Goal: Find specific page/section: Find specific page/section

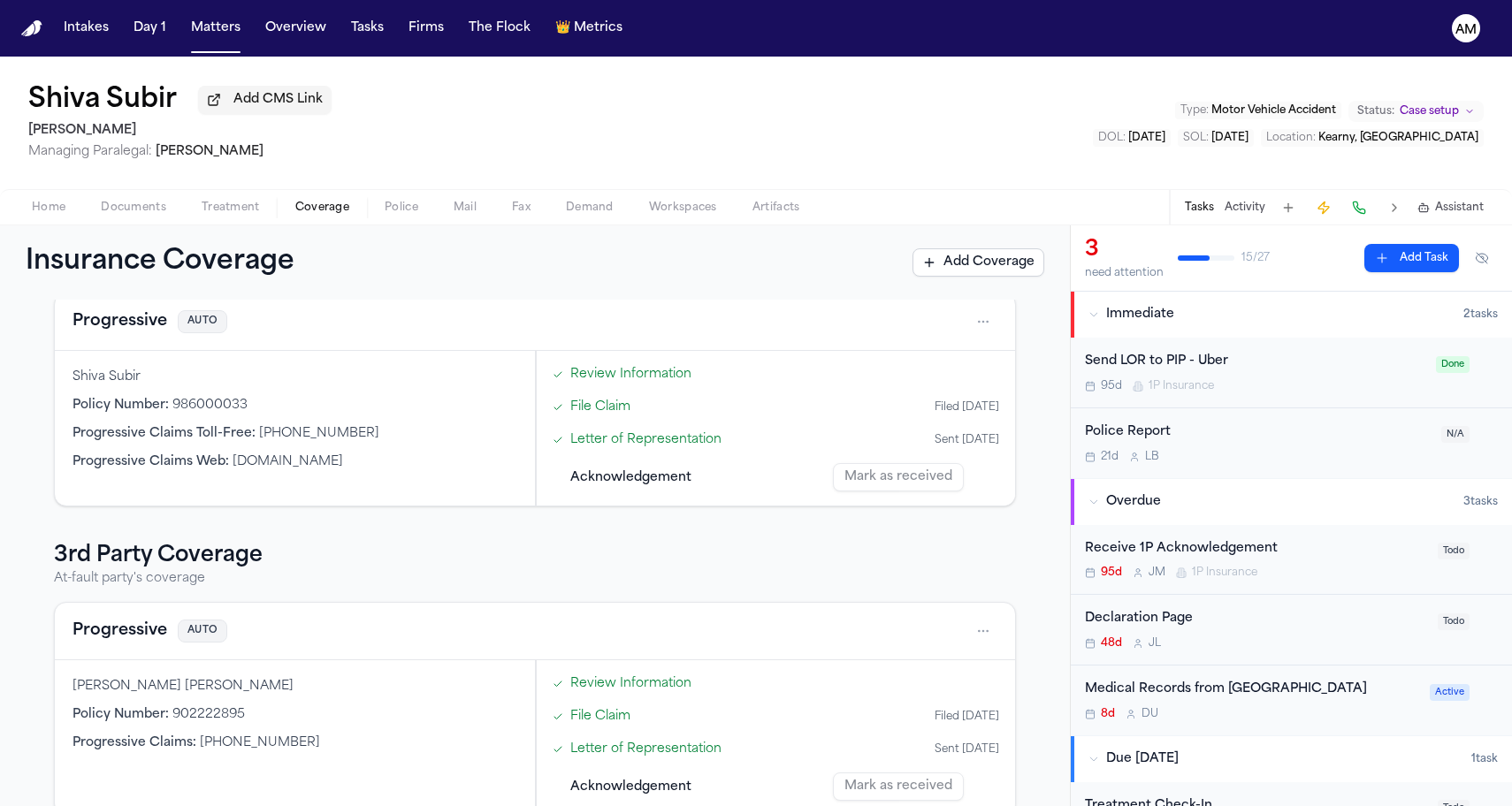
scroll to position [536, 0]
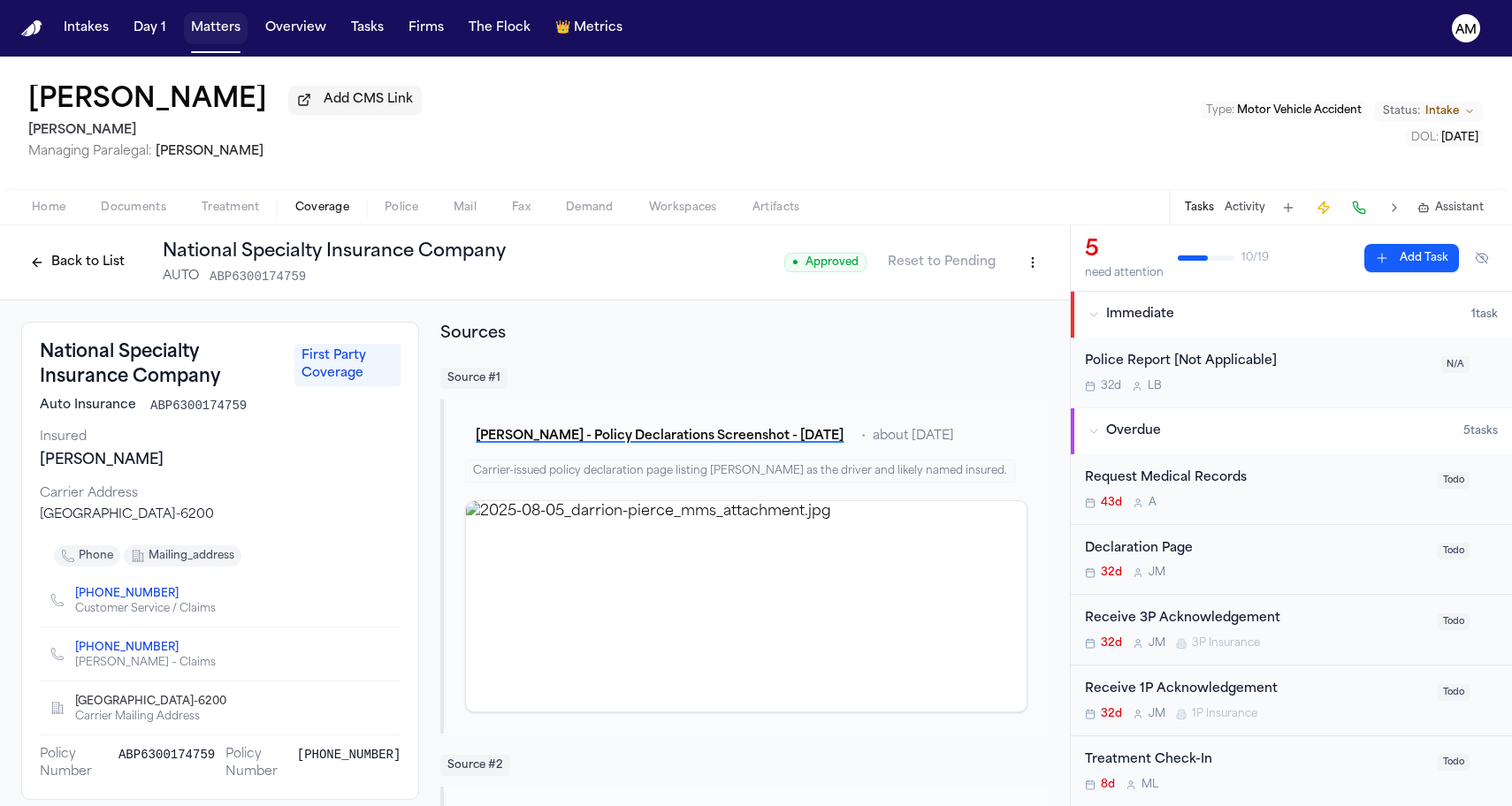
scroll to position [546, 0]
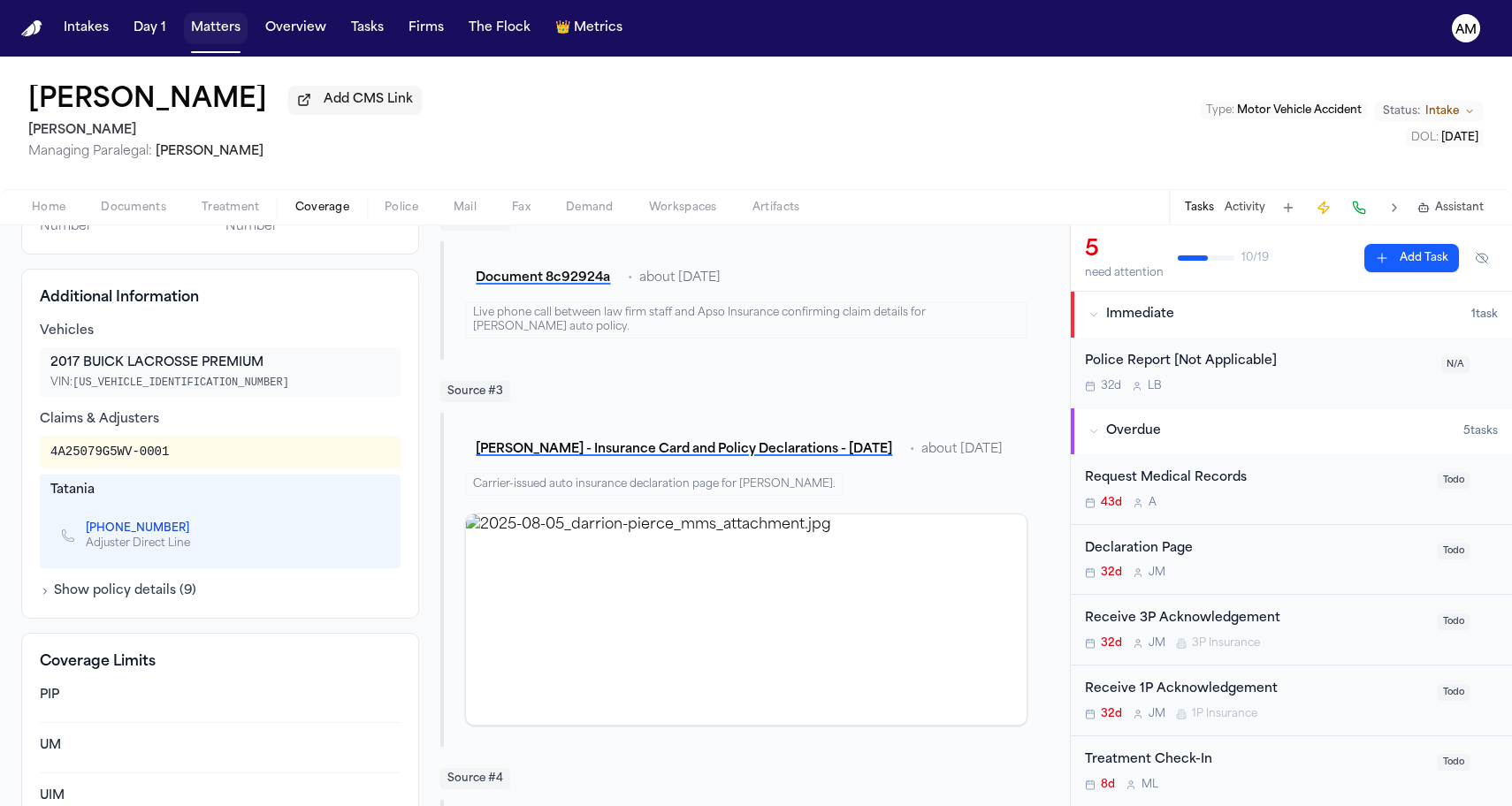
click at [198, 35] on button "Matters" at bounding box center [215, 28] width 63 height 32
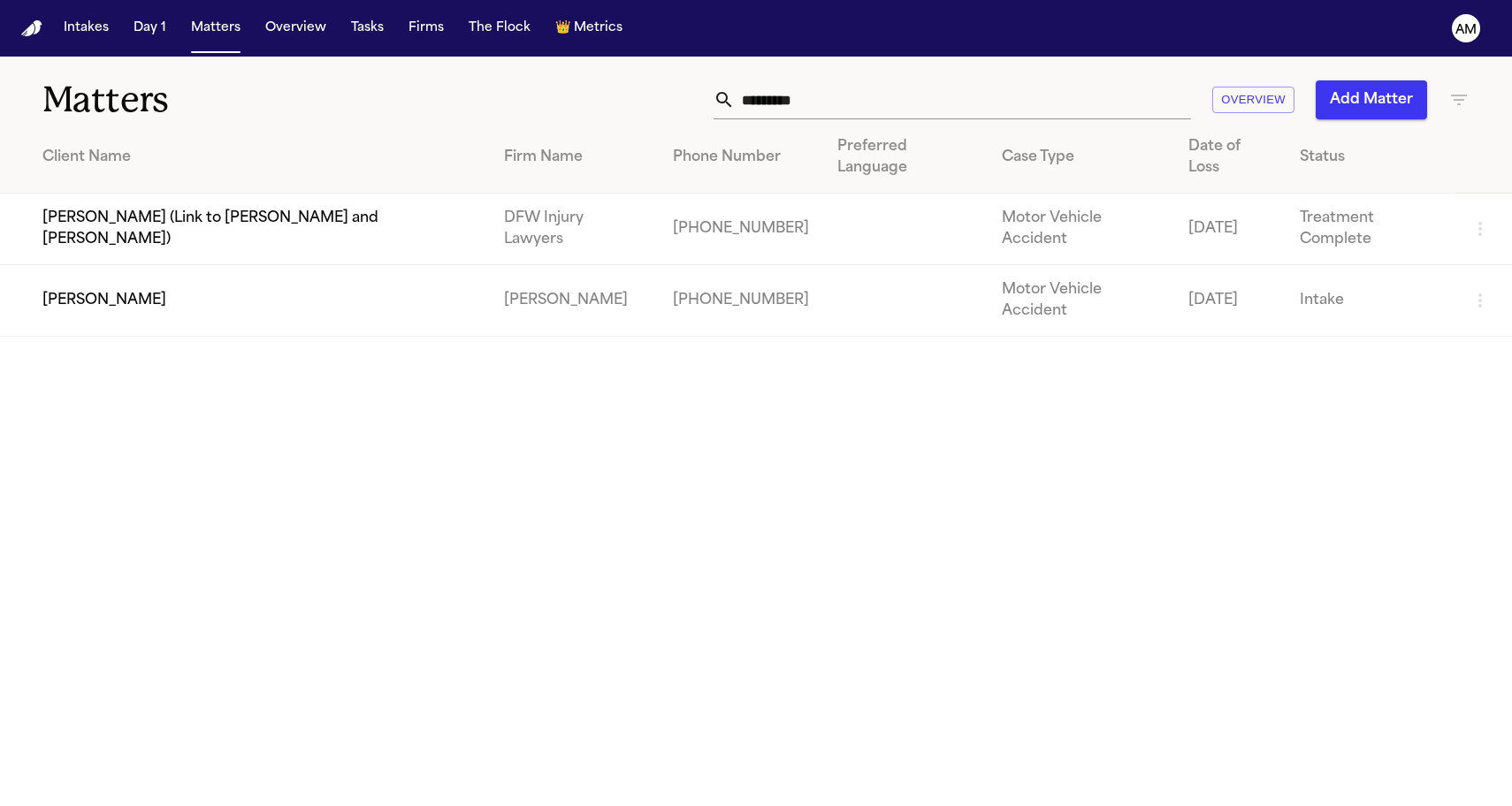
drag, startPoint x: 841, startPoint y: 76, endPoint x: 833, endPoint y: 99, distance: 24.4
click at [833, 99] on div "Matters ********* Overview Add Matter" at bounding box center [756, 89] width 1512 height 65
drag, startPoint x: 833, startPoint y: 99, endPoint x: 726, endPoint y: 96, distance: 107.0
click at [726, 96] on div "*********" at bounding box center [952, 100] width 477 height 39
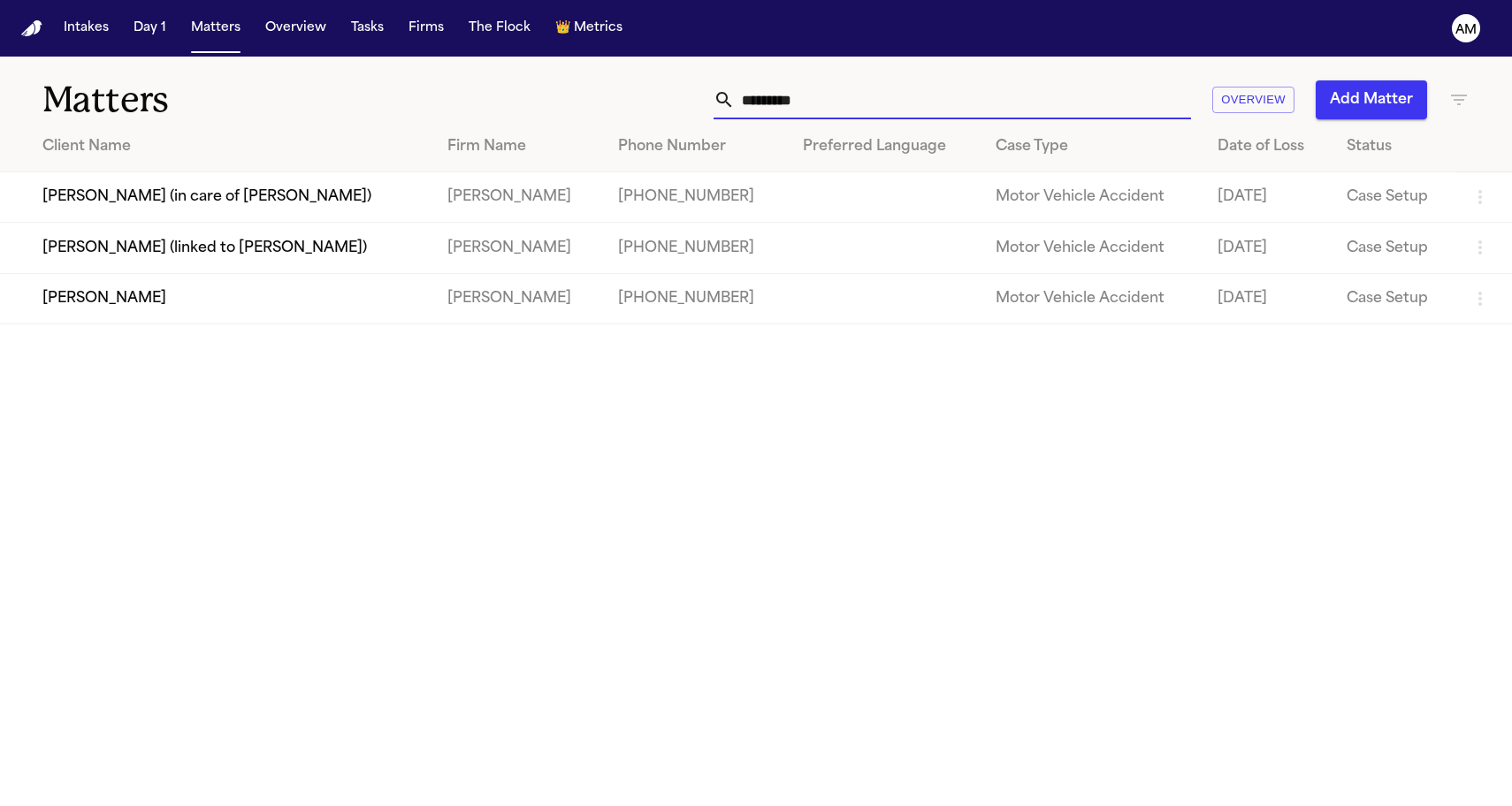
type input "*********"
click at [533, 476] on main "Matters ********* Overview Add Matter Client Name Firm Name Phone Number Prefer…" at bounding box center [756, 432] width 1512 height 750
click at [153, 297] on td "Lisa Rada" at bounding box center [216, 298] width 433 height 51
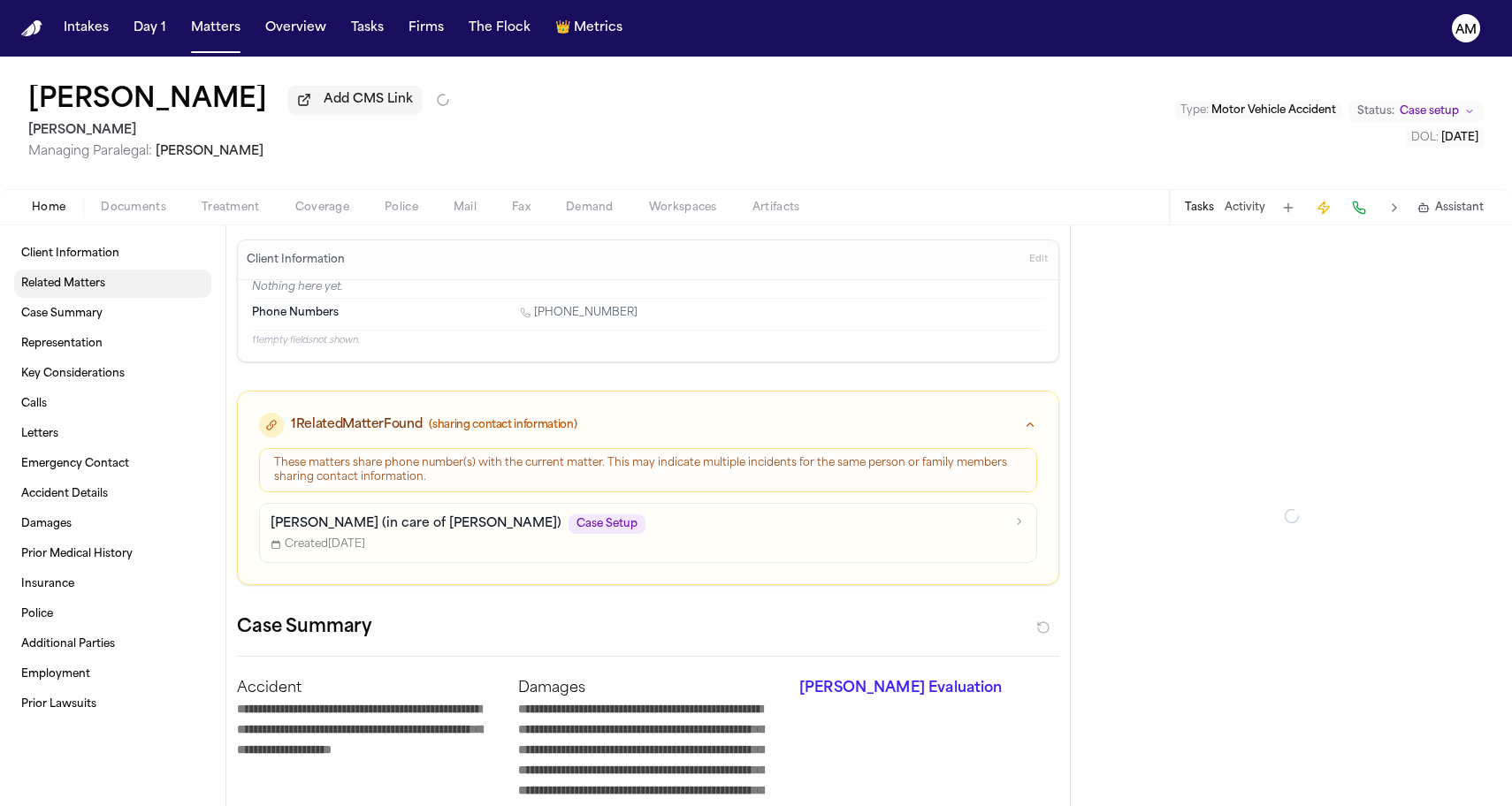
type textarea "*"
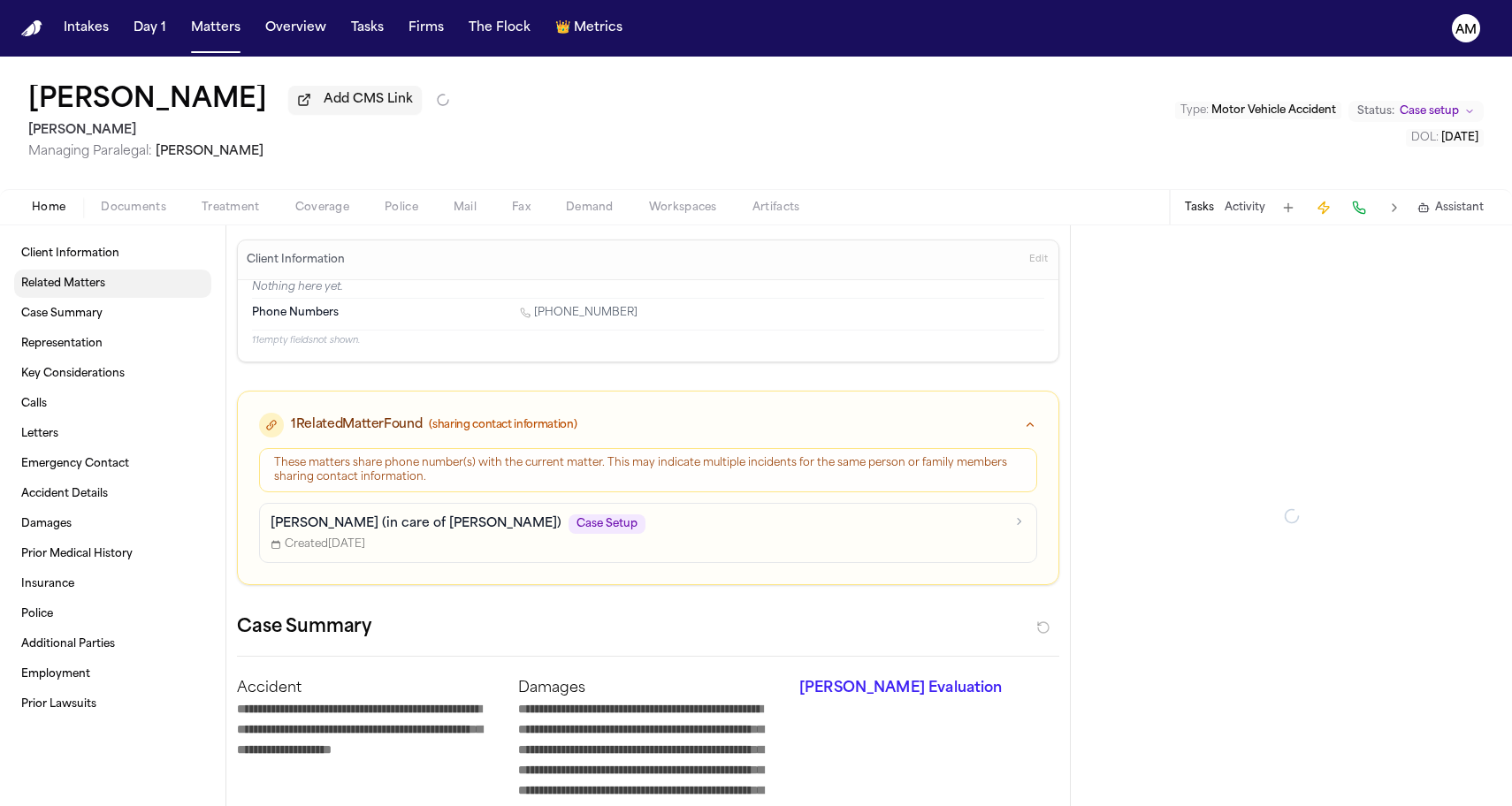
type textarea "*"
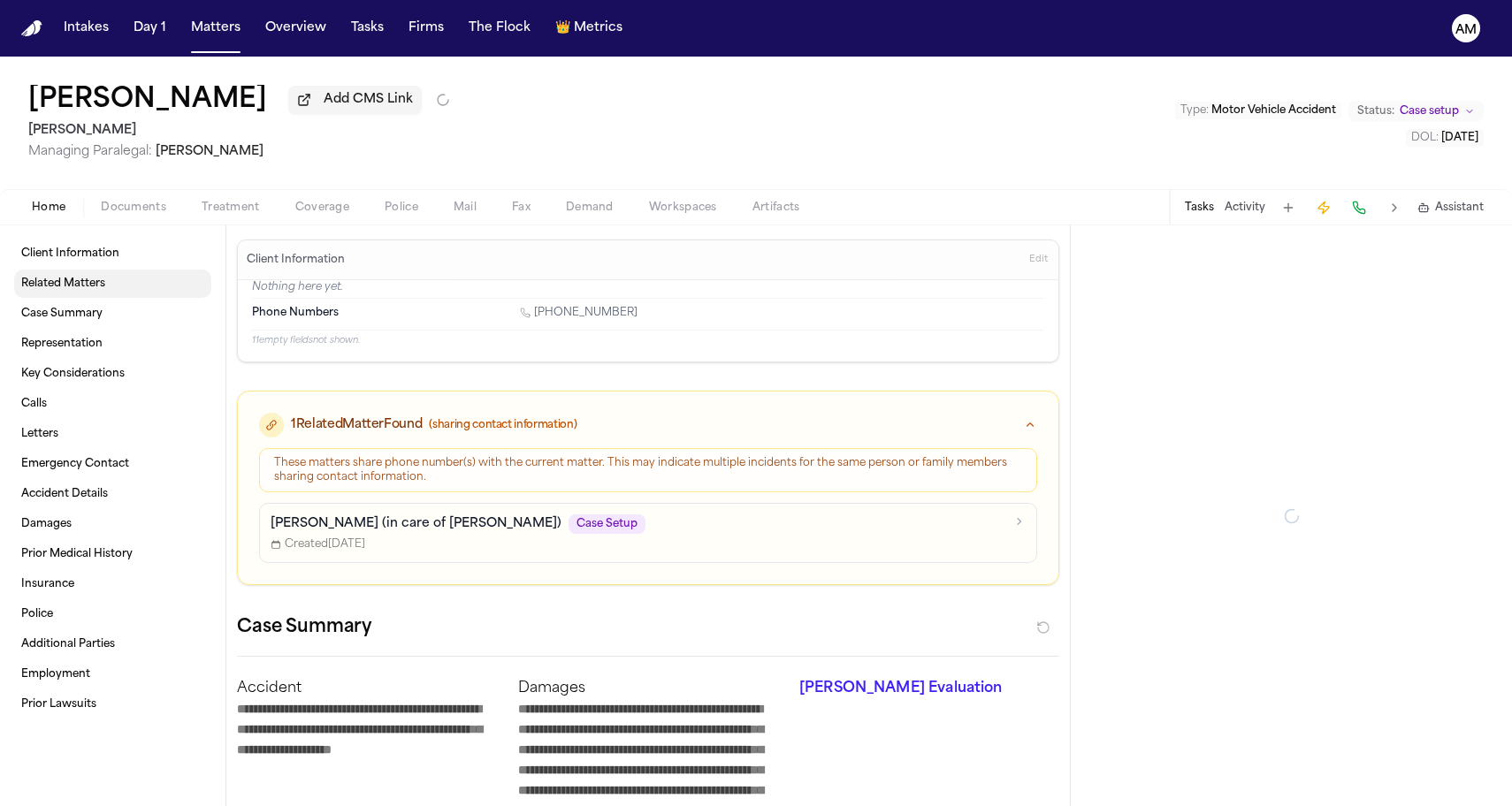
type textarea "*"
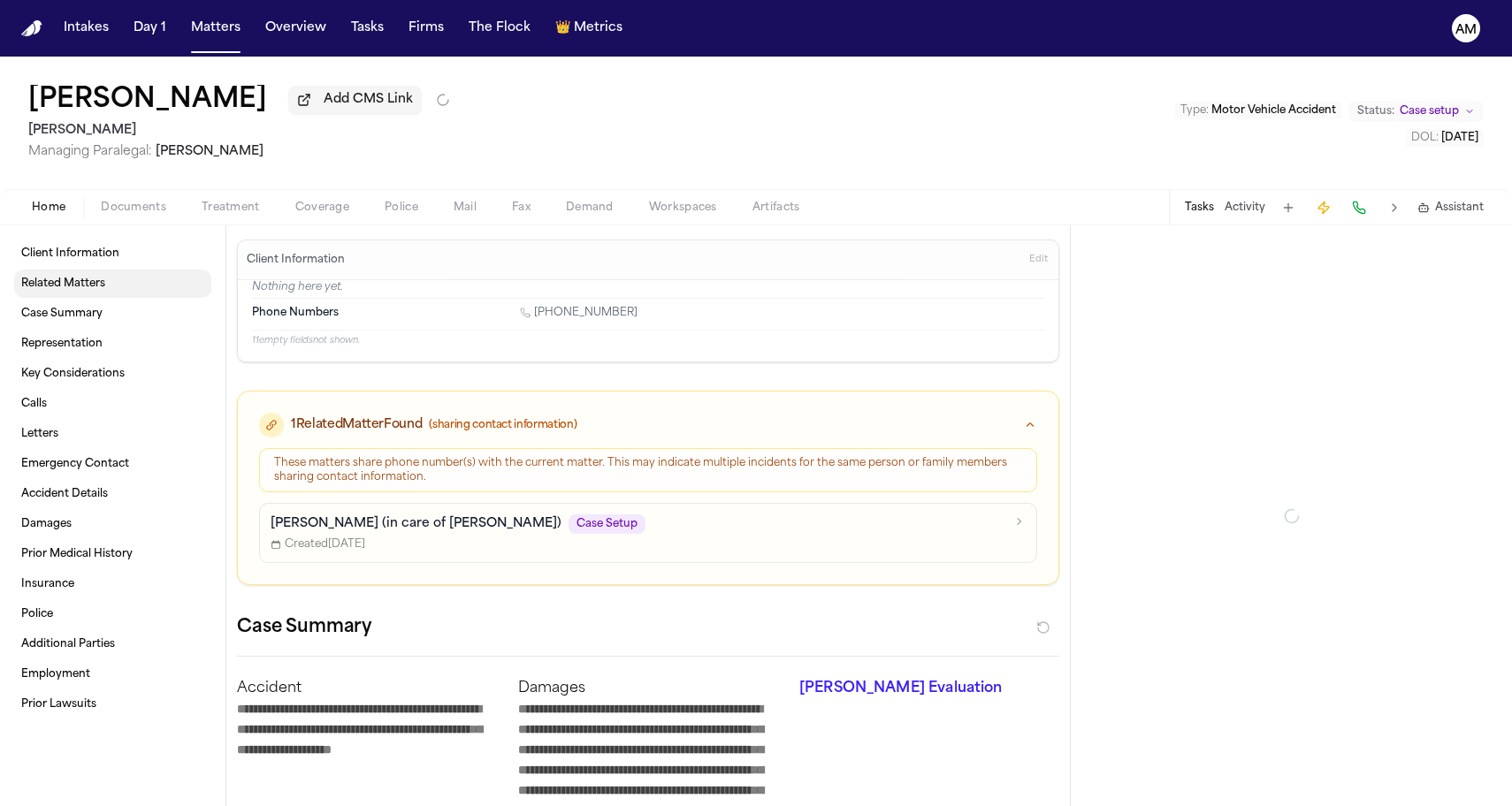
type textarea "*"
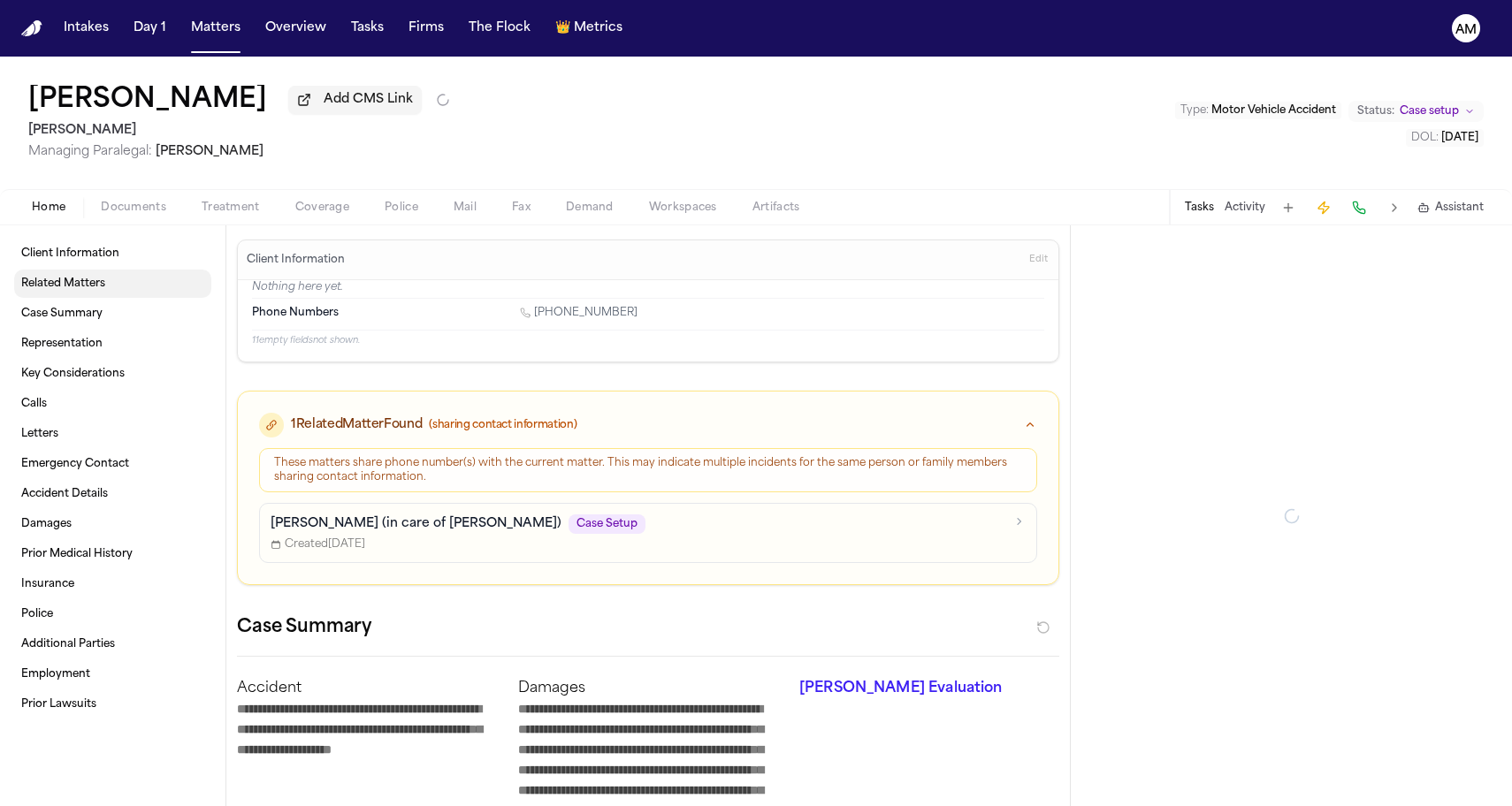
type textarea "*"
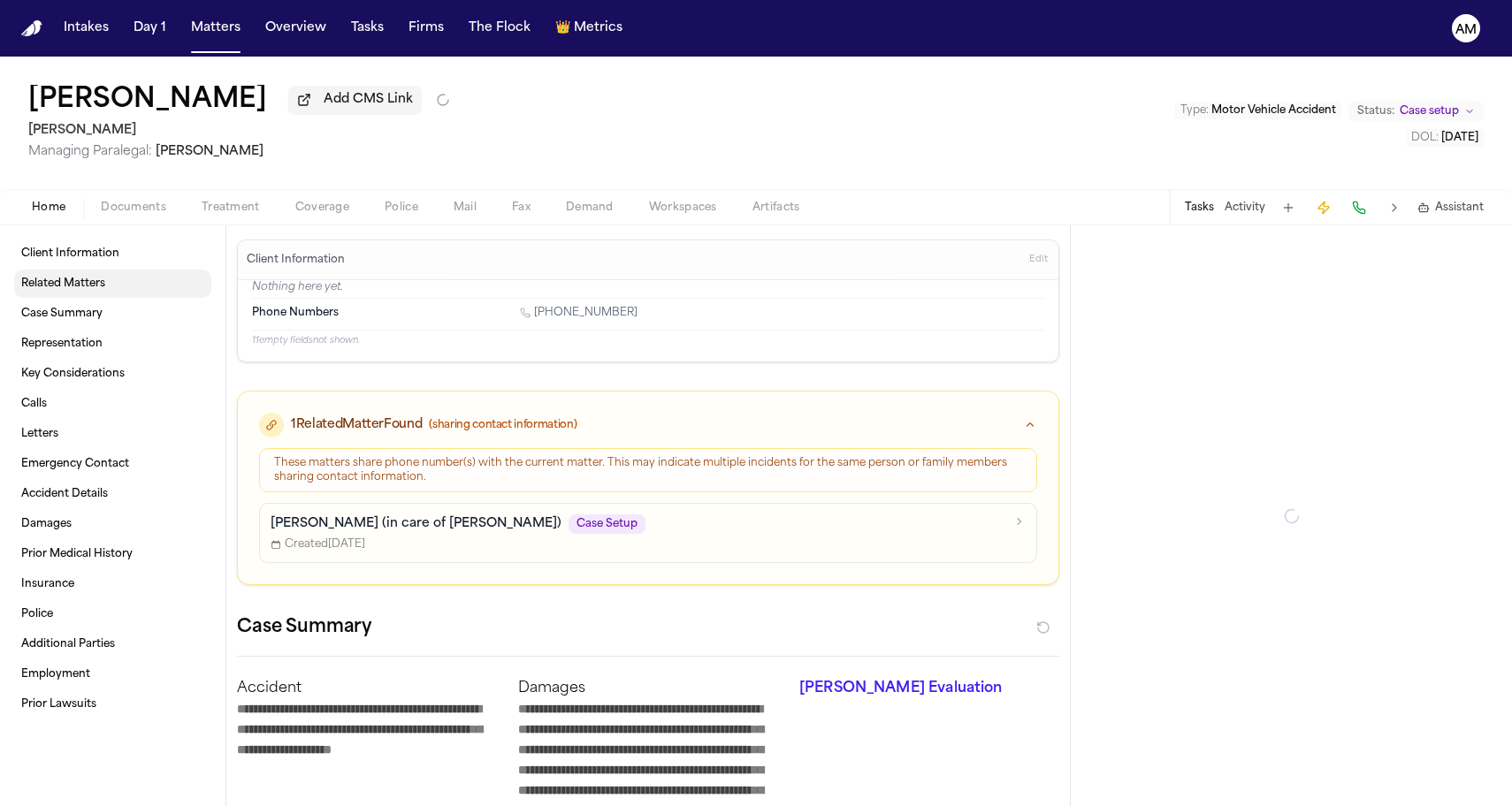
type textarea "*"
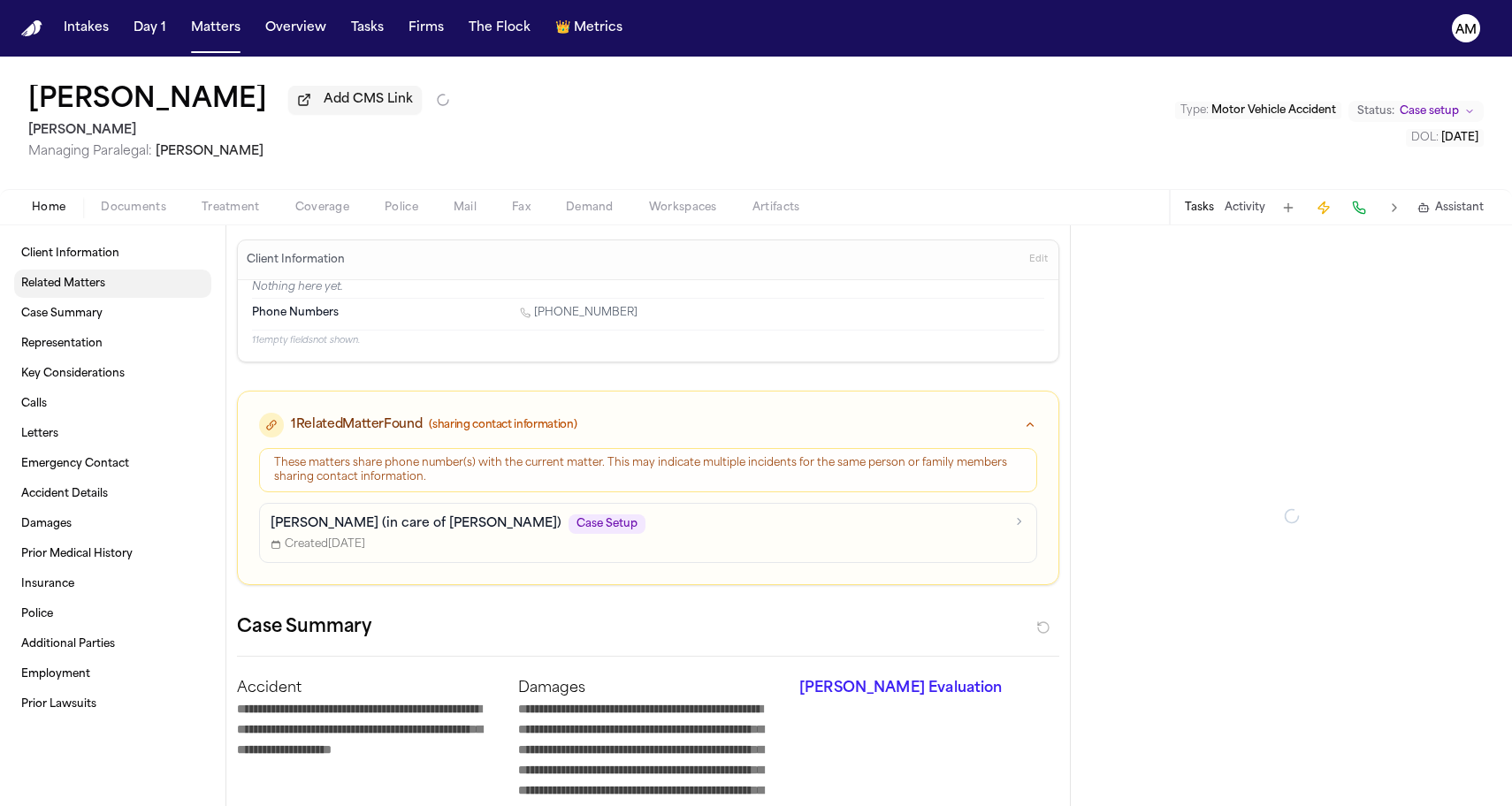
type textarea "*"
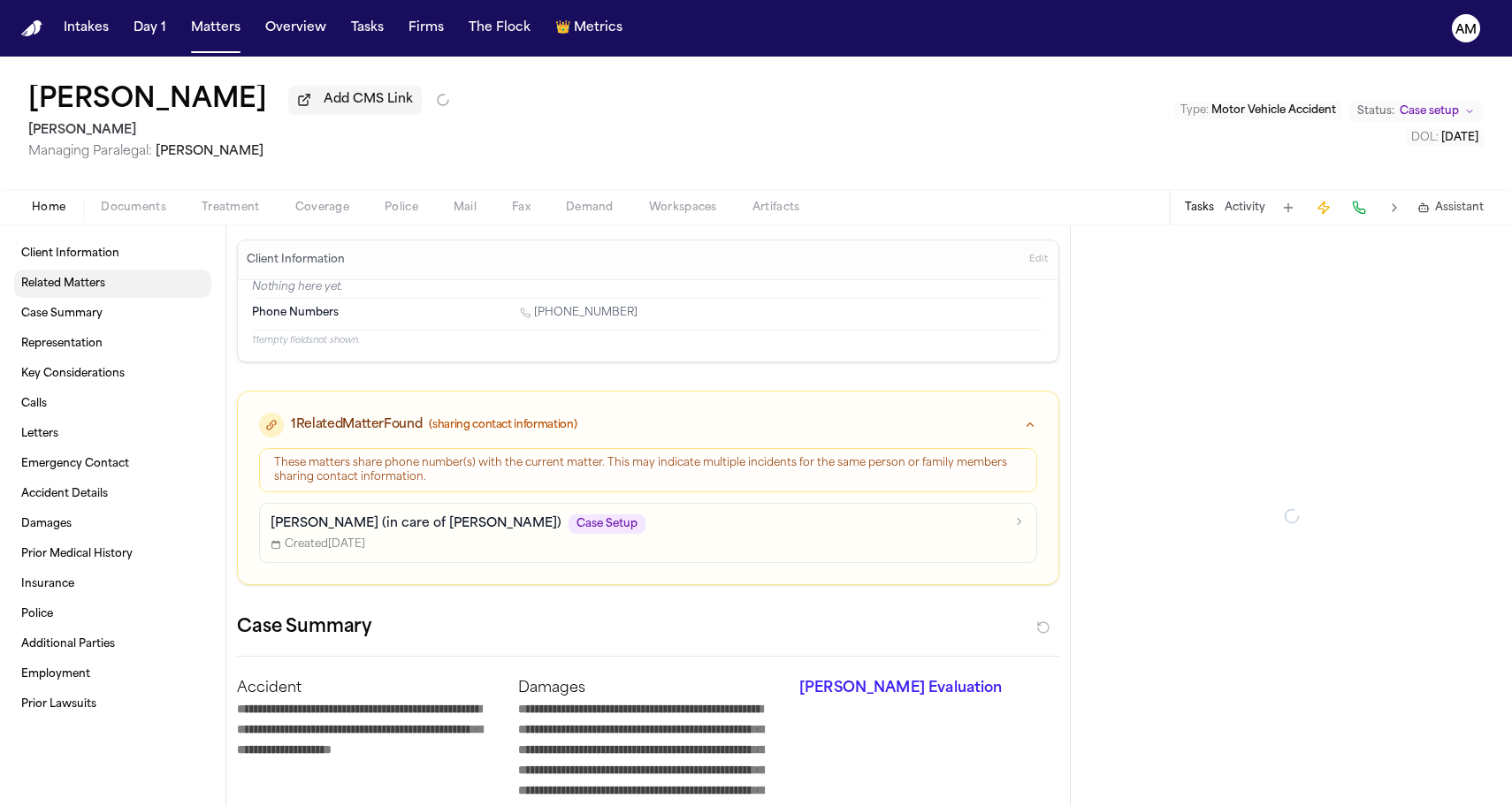
type textarea "*"
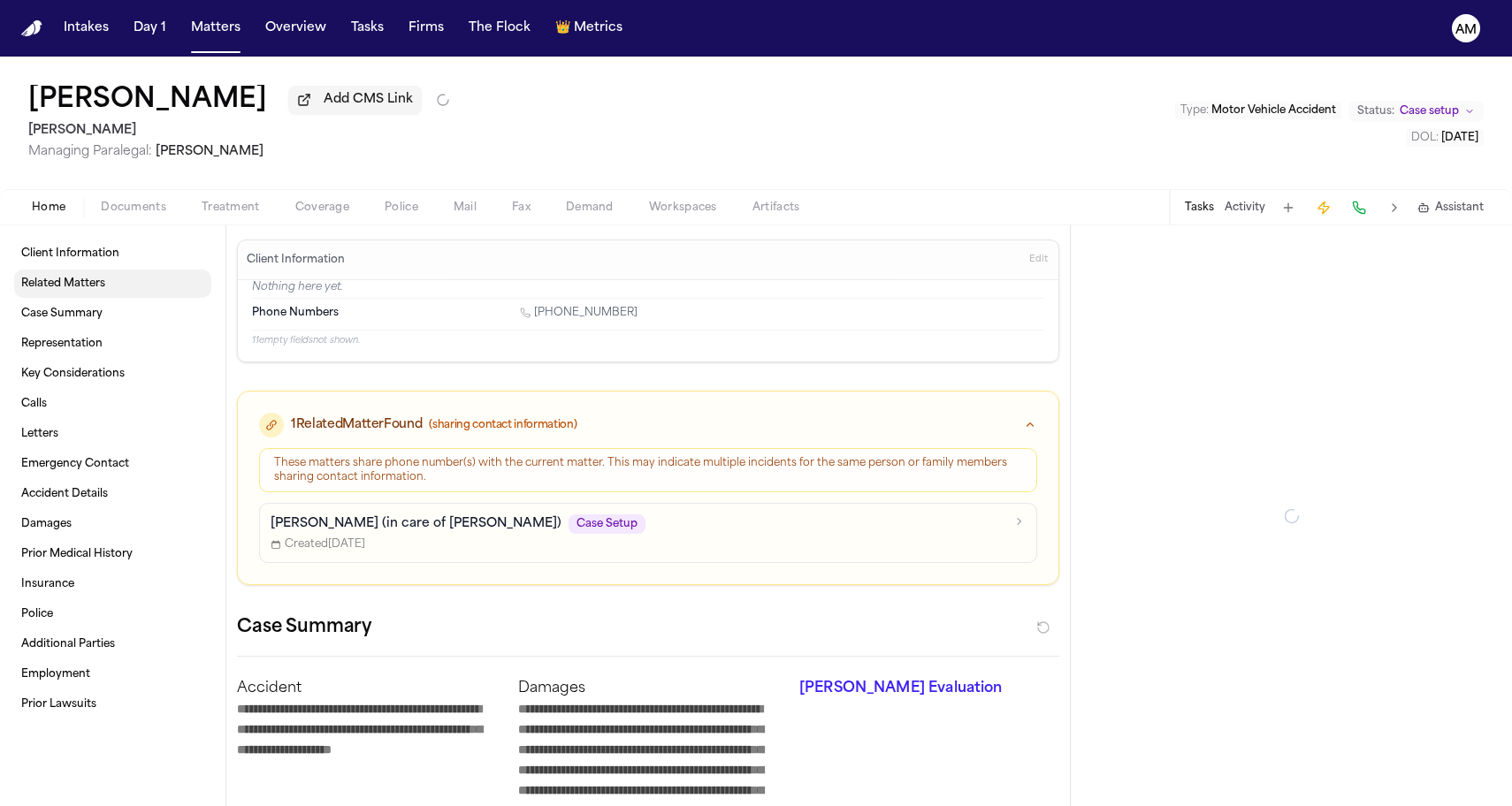
type textarea "*"
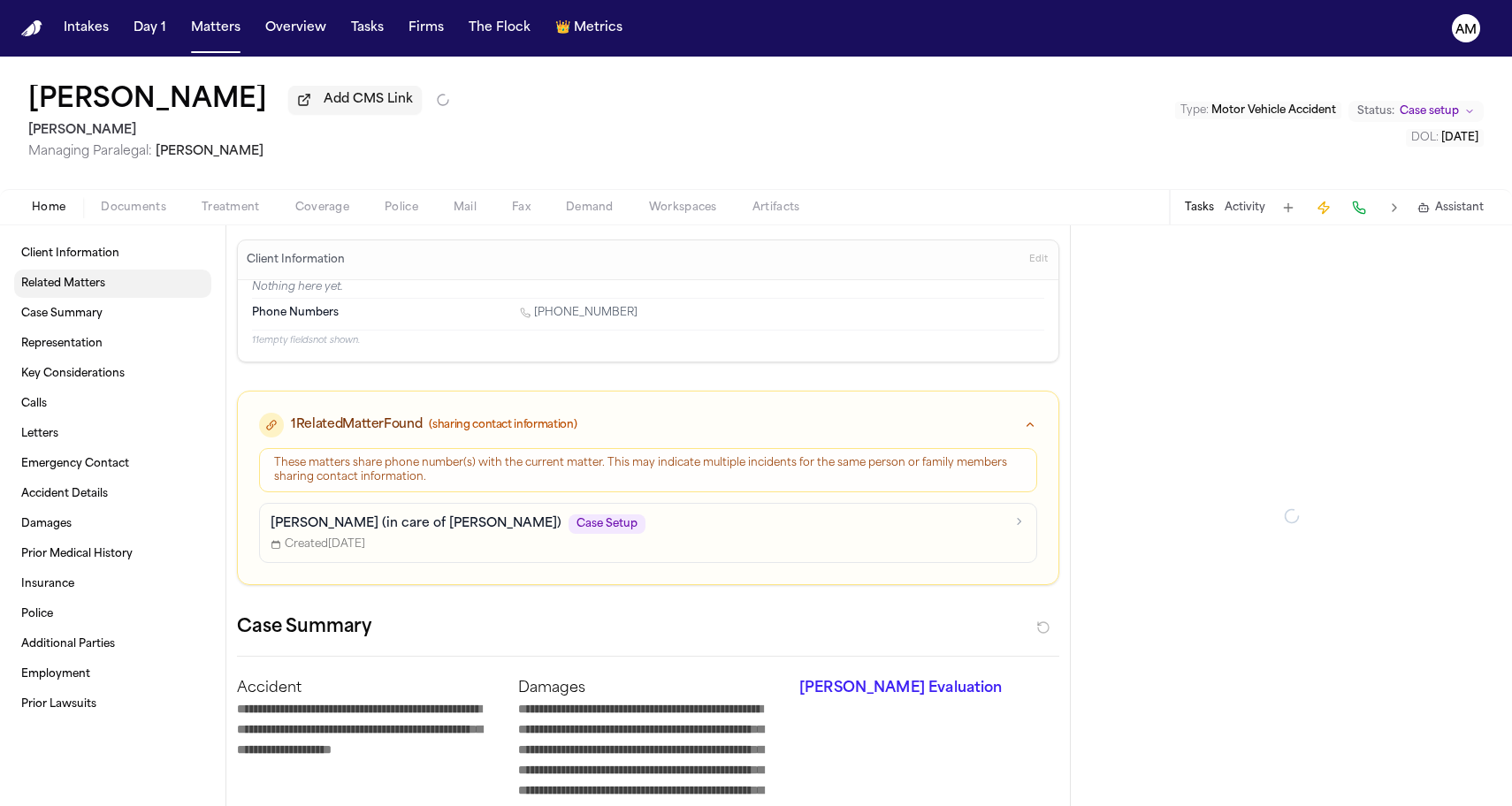
type textarea "*"
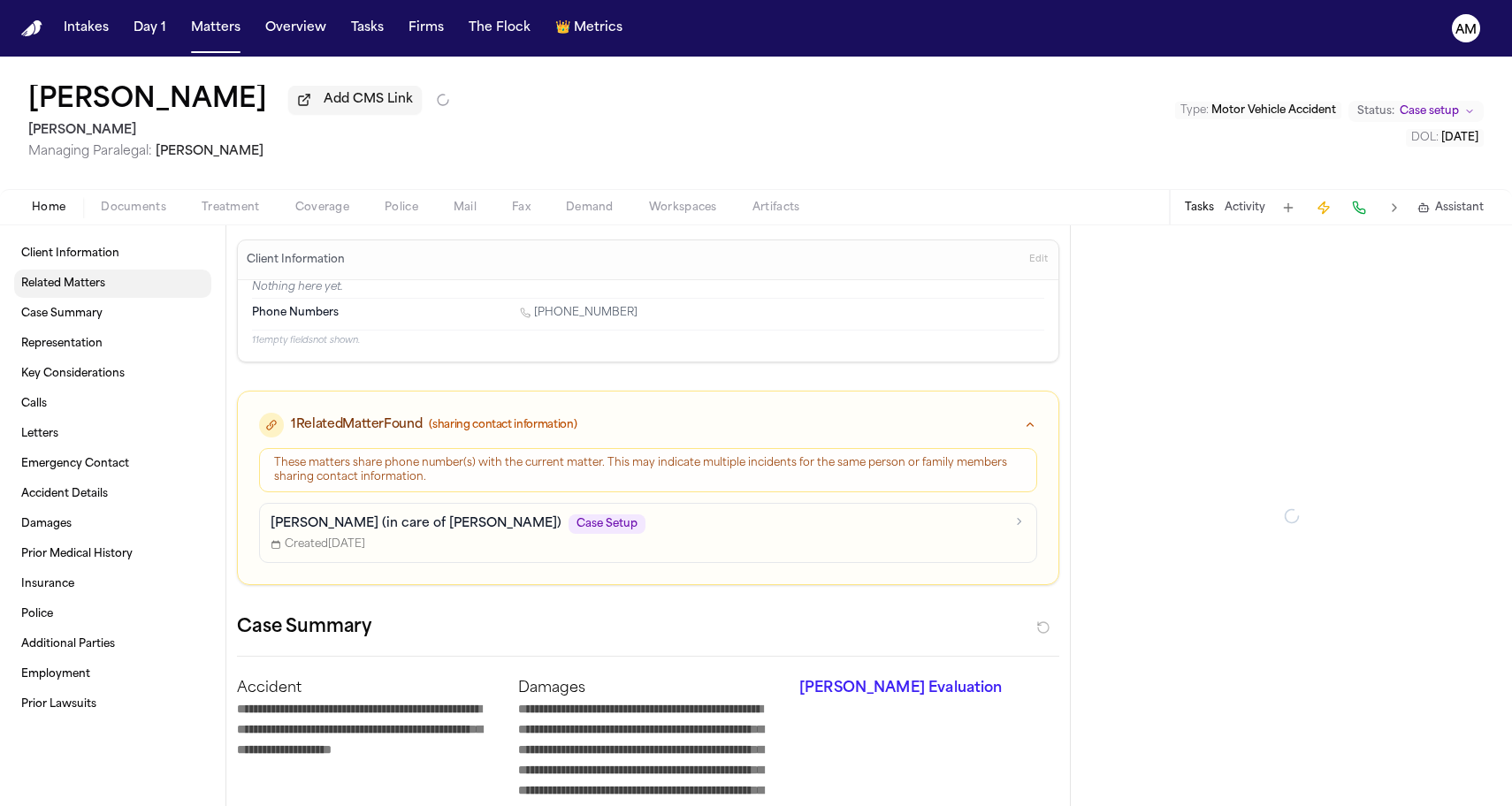
type textarea "*"
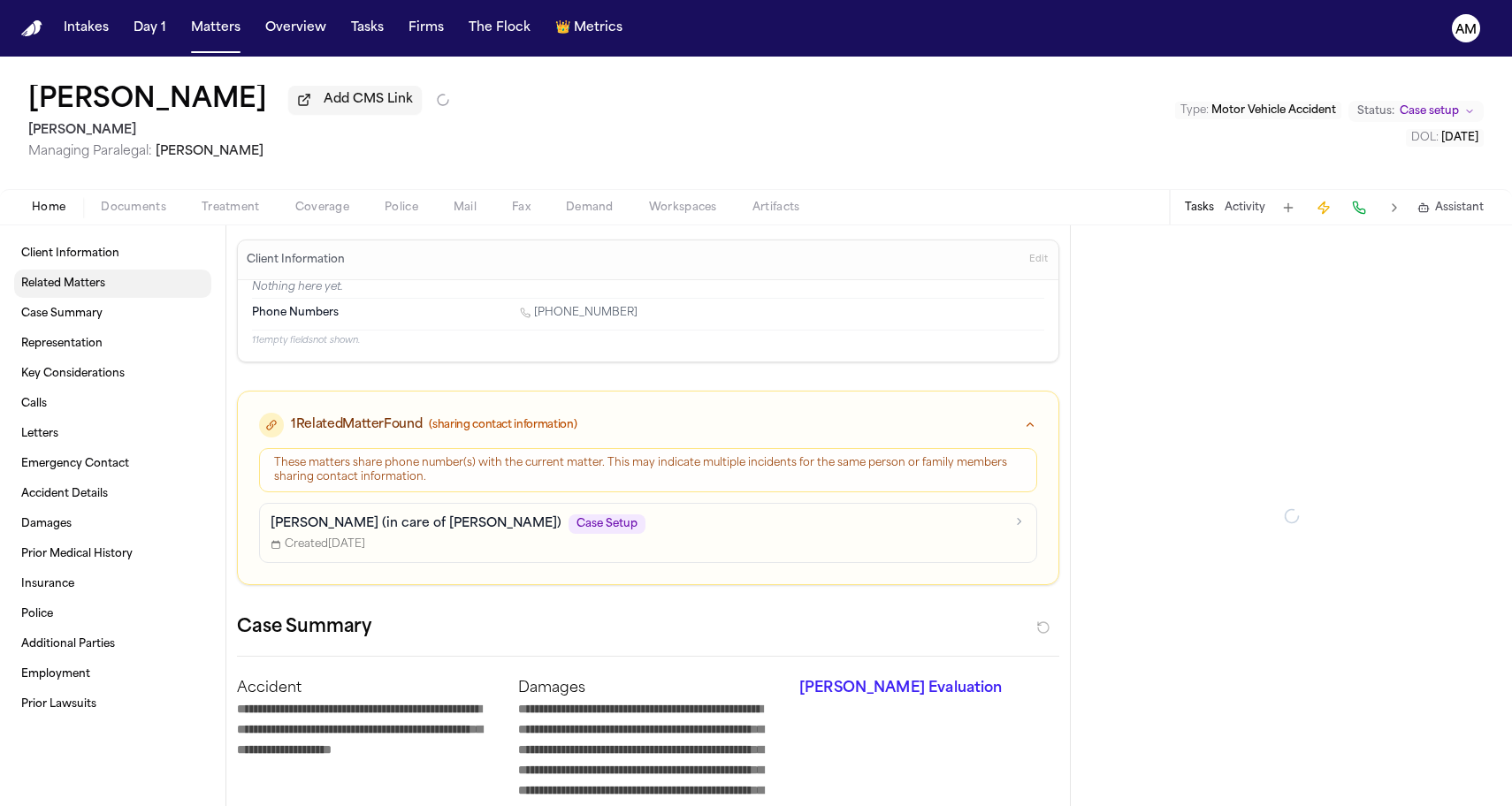
type textarea "*"
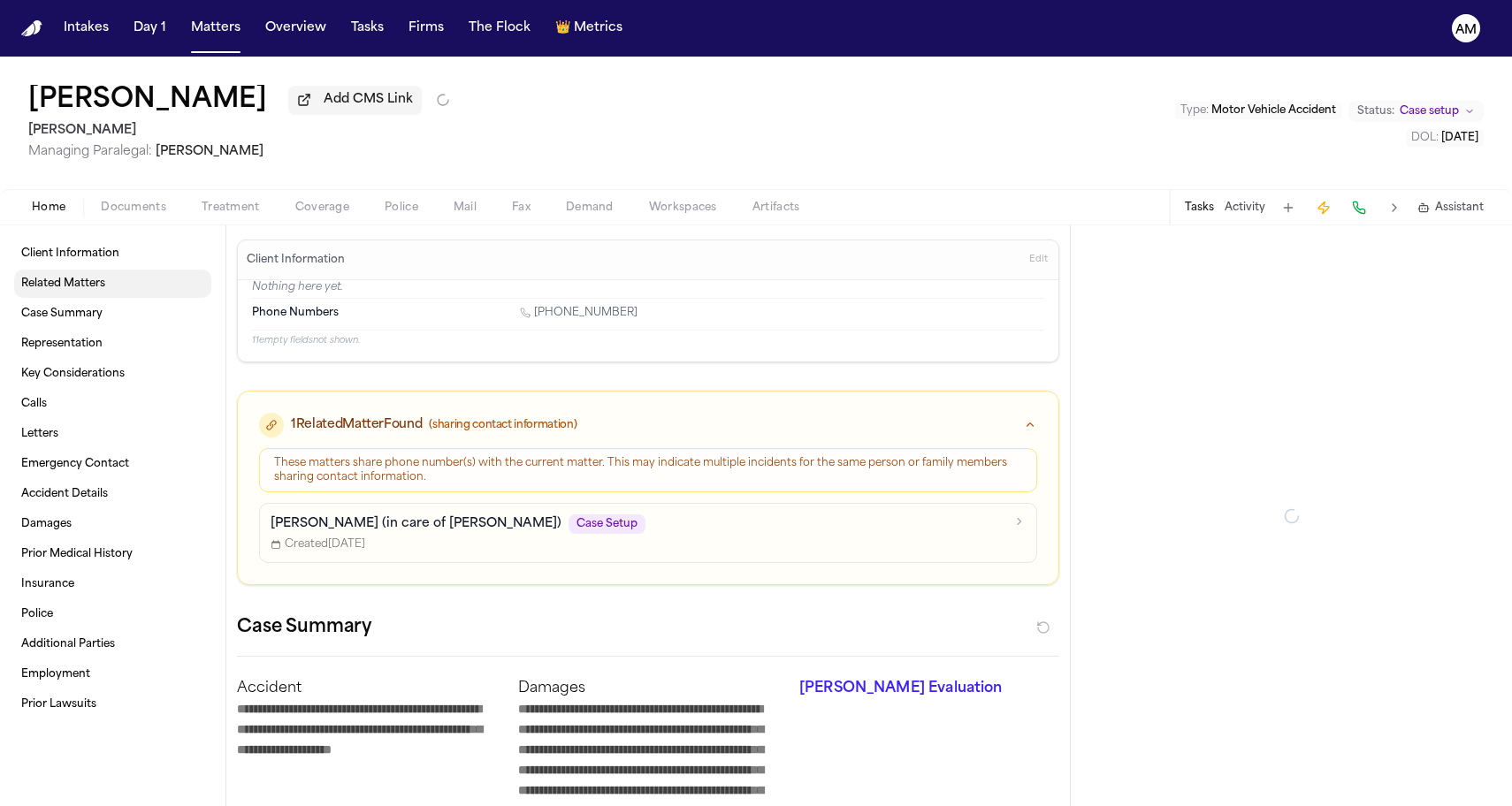
type textarea "*"
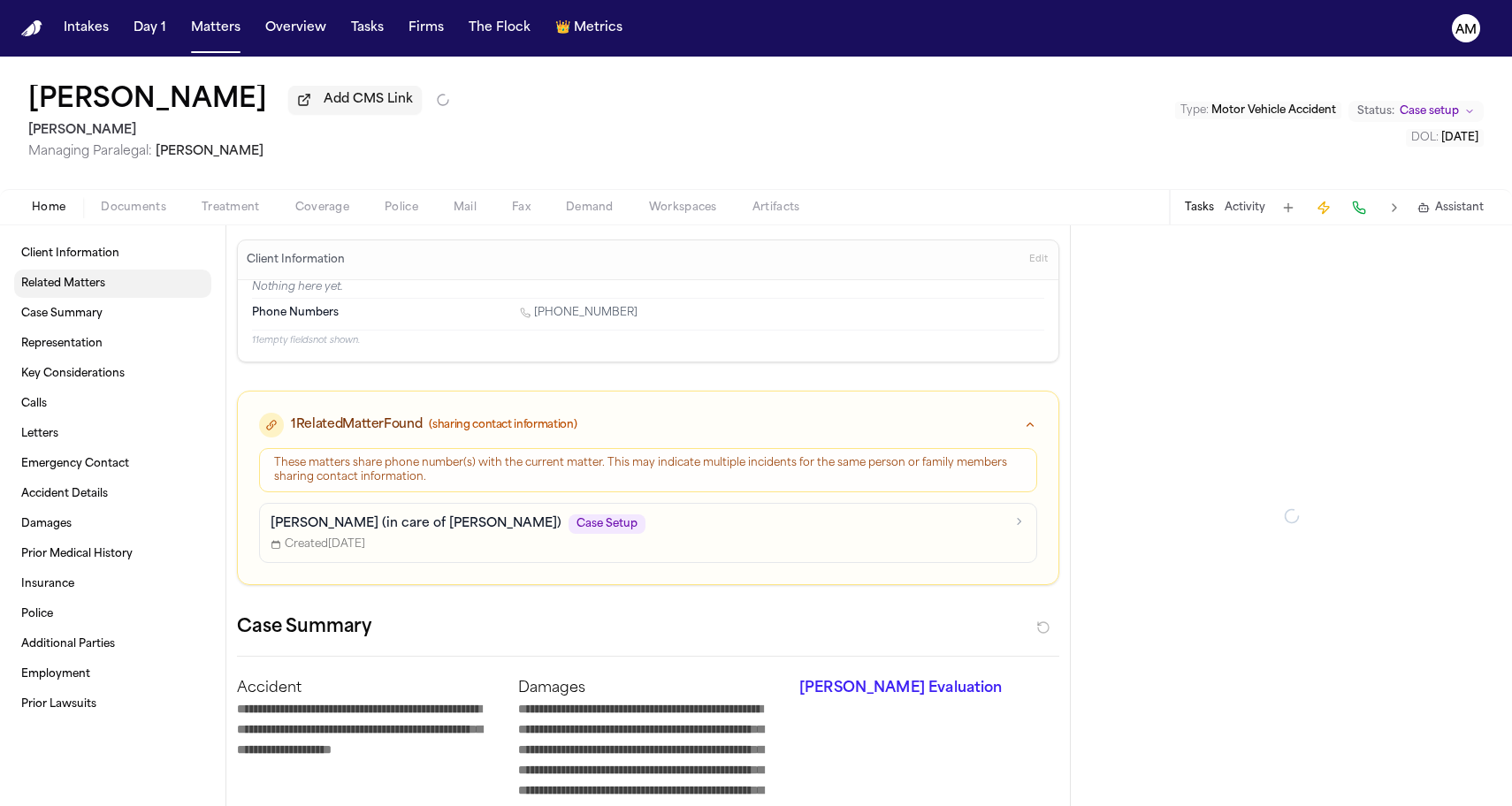
type textarea "*"
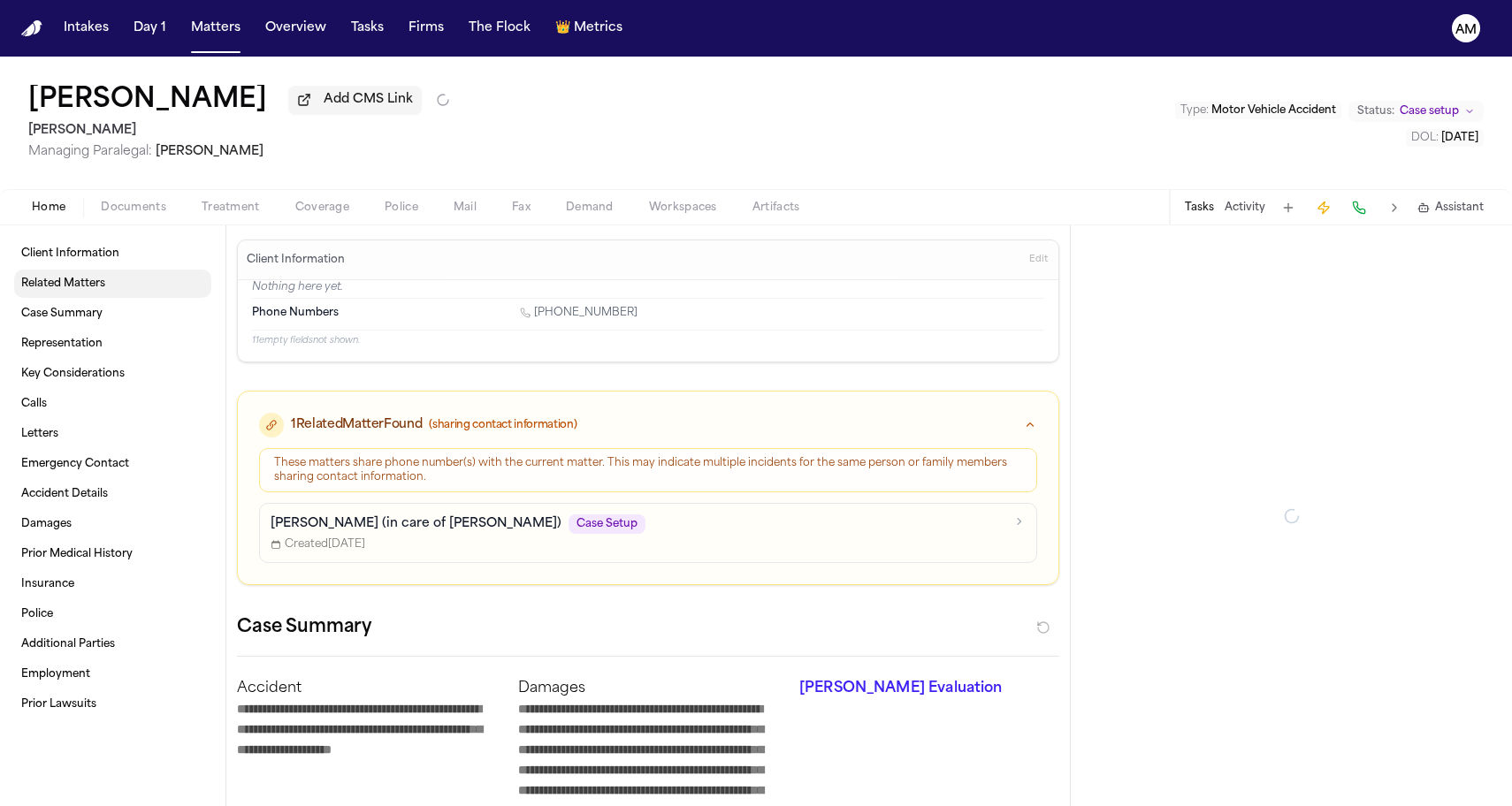
type textarea "*"
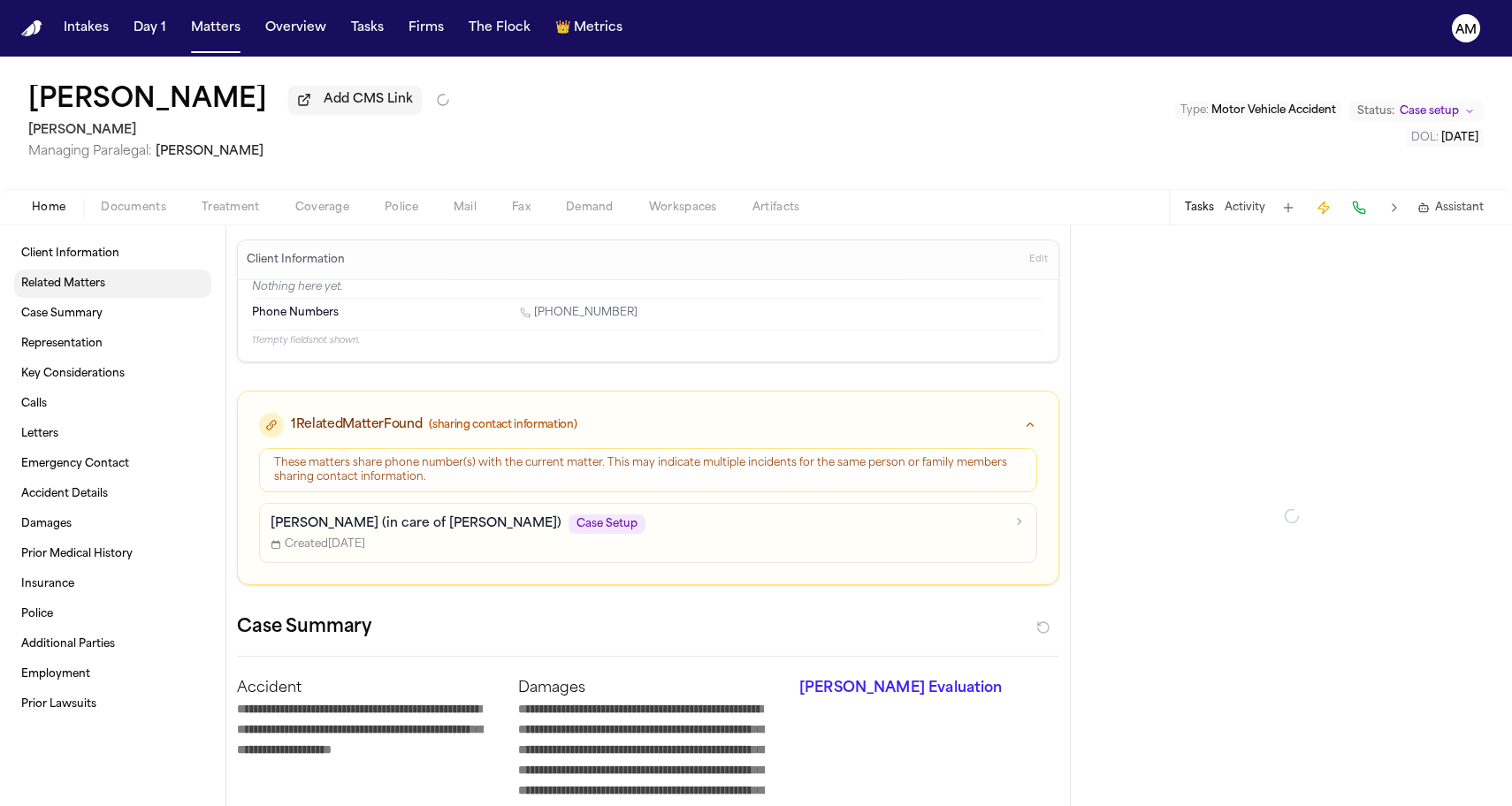
type textarea "*"
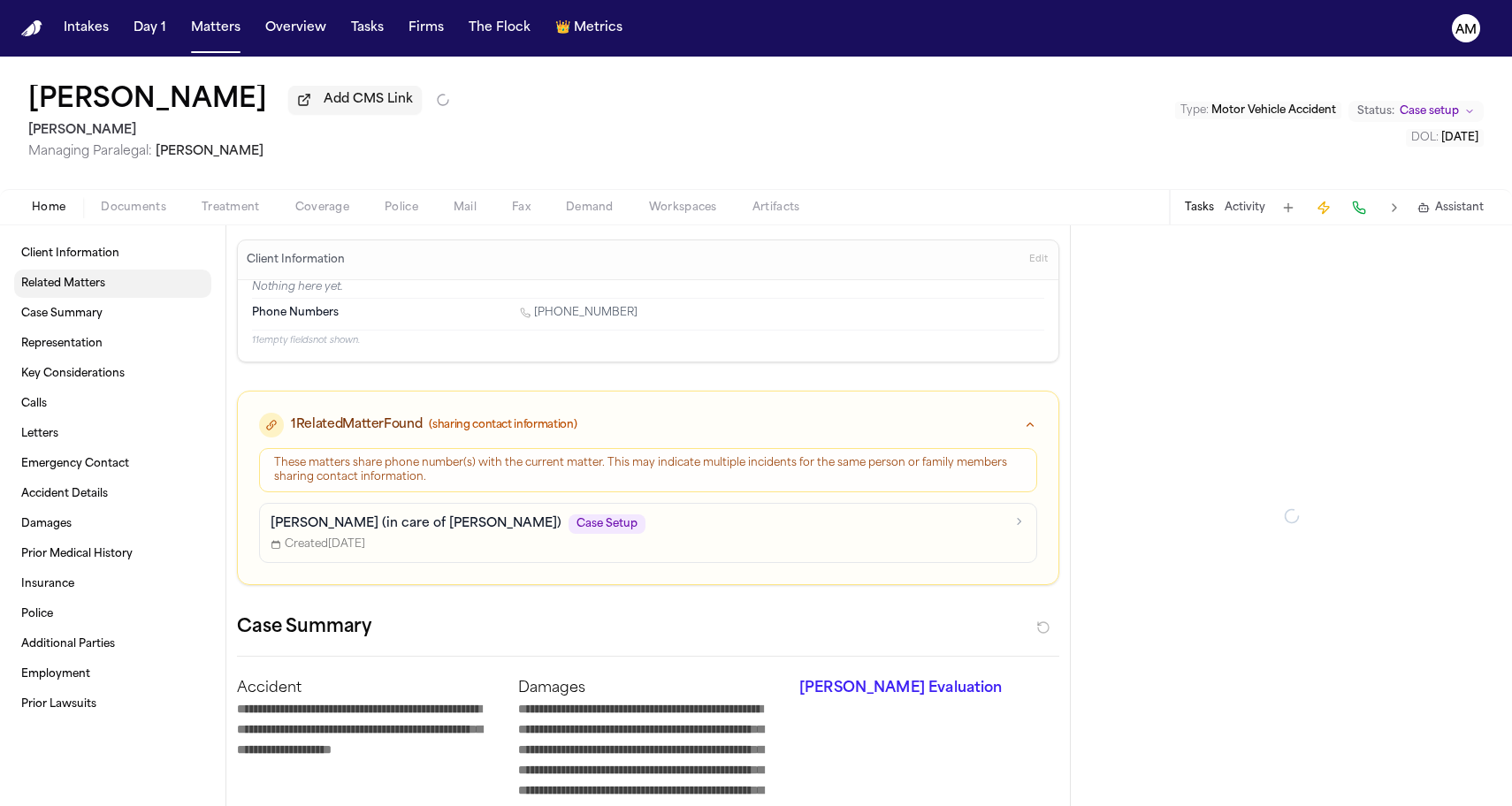
type textarea "*"
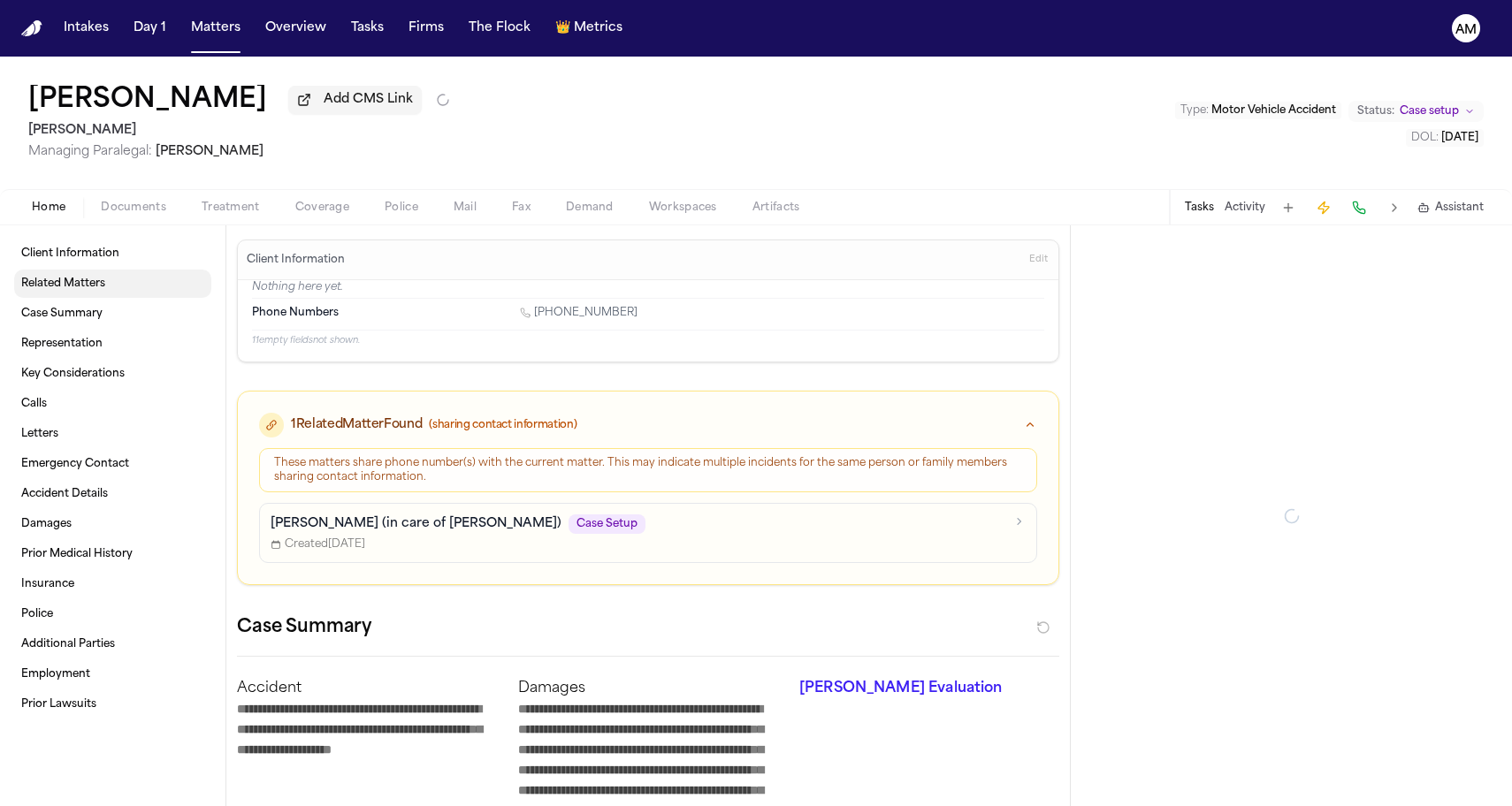
type textarea "*"
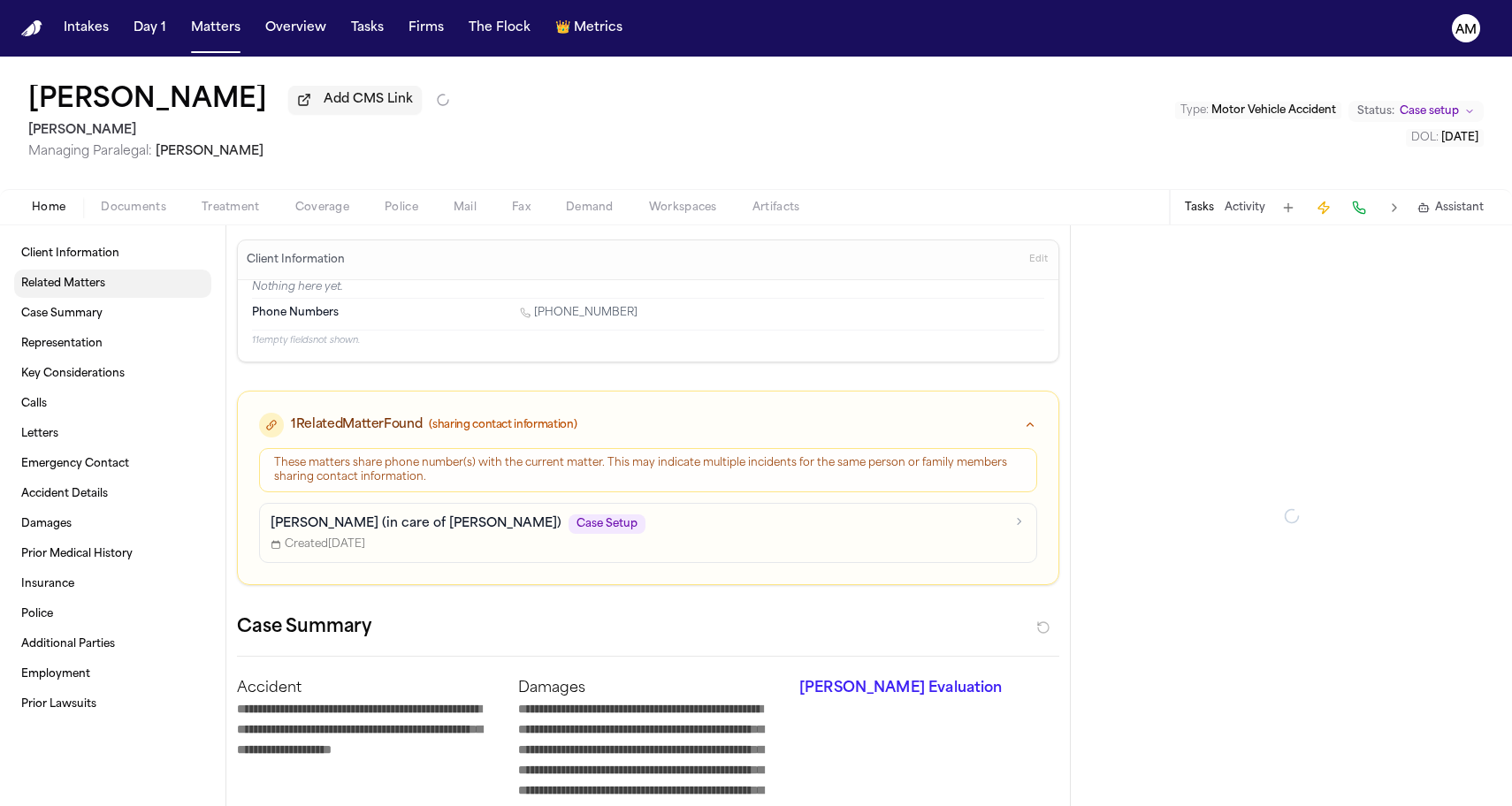
type textarea "*"
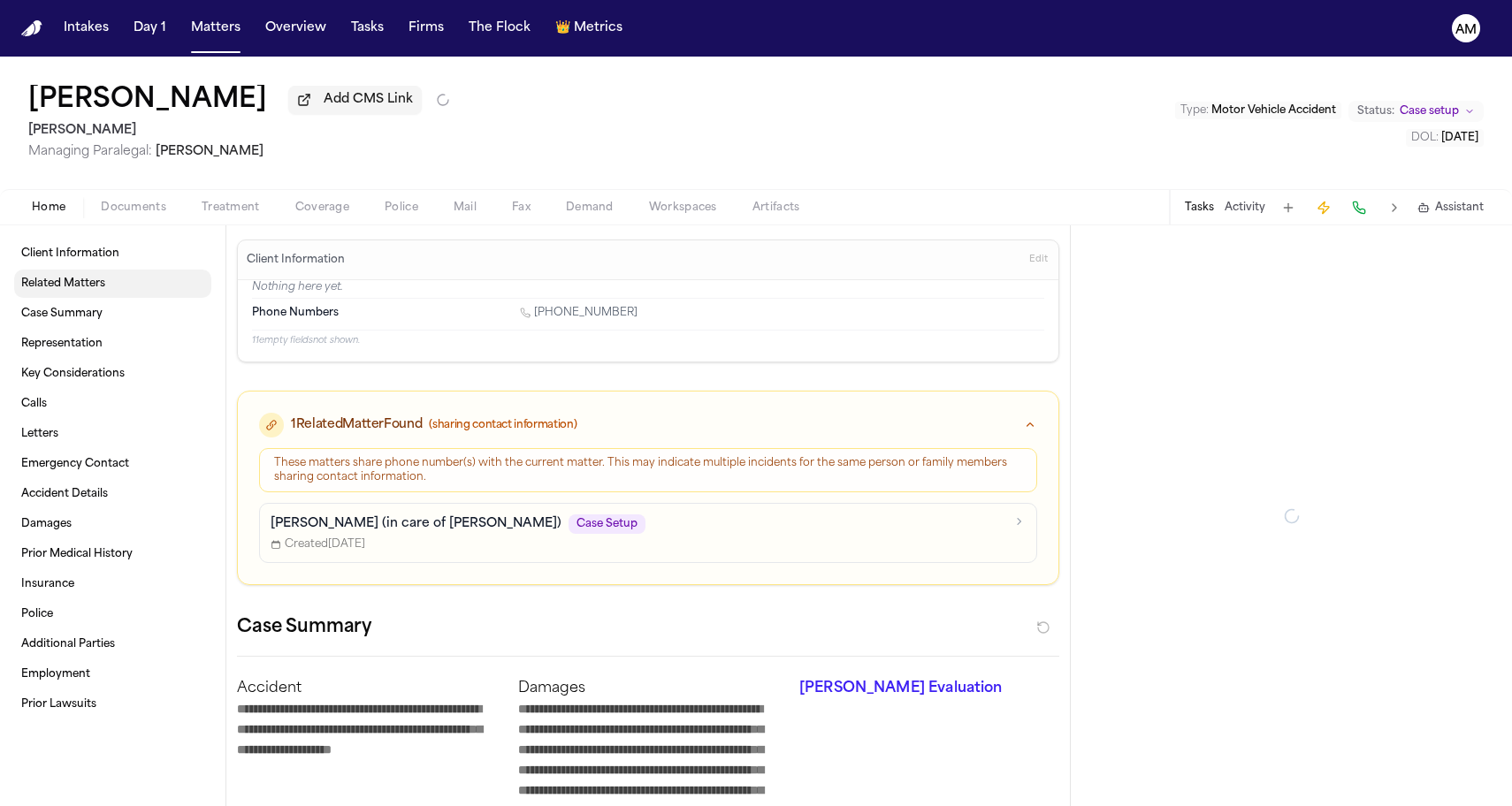
type textarea "*"
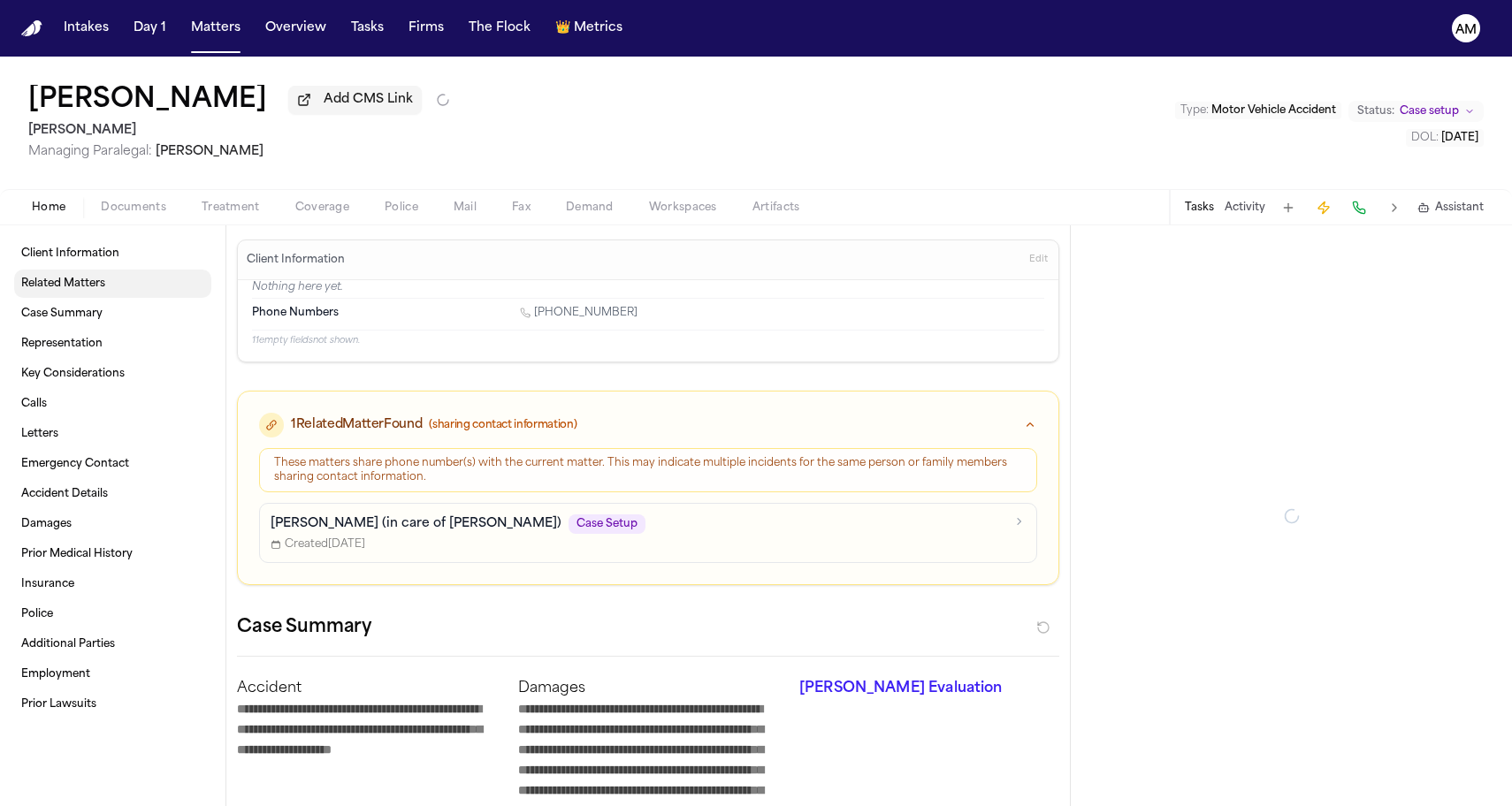
type textarea "*"
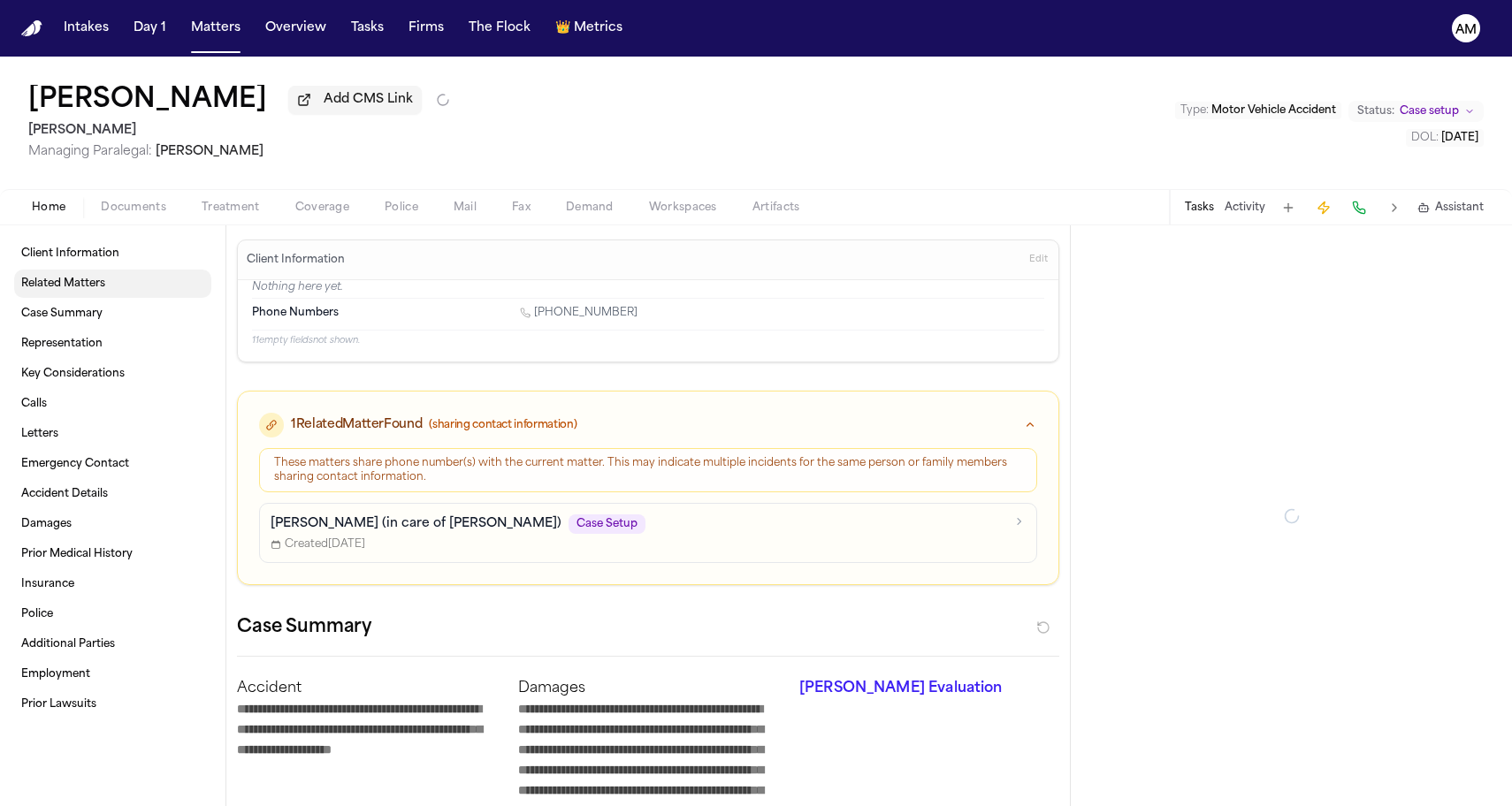
type textarea "*"
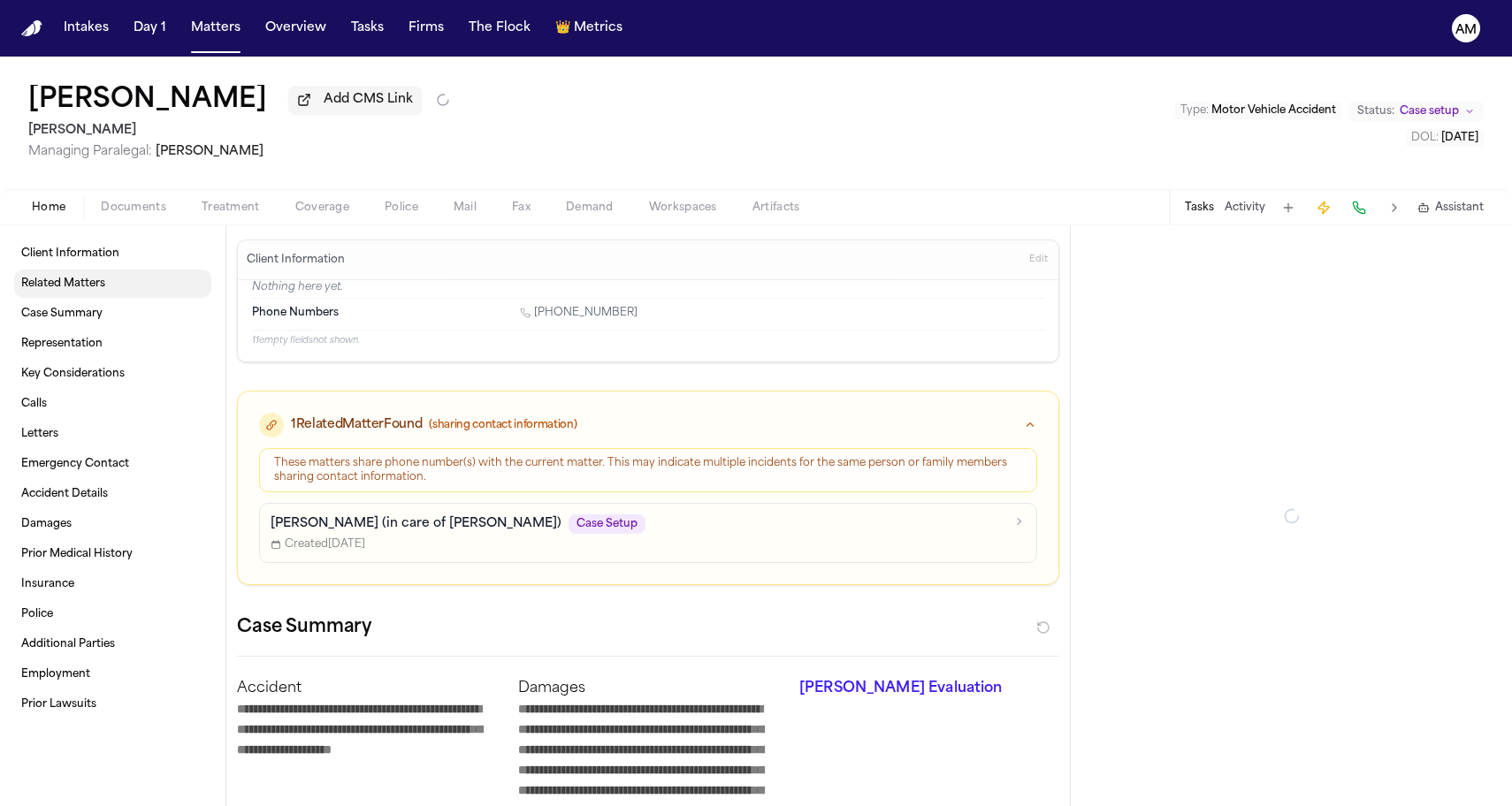
type textarea "*"
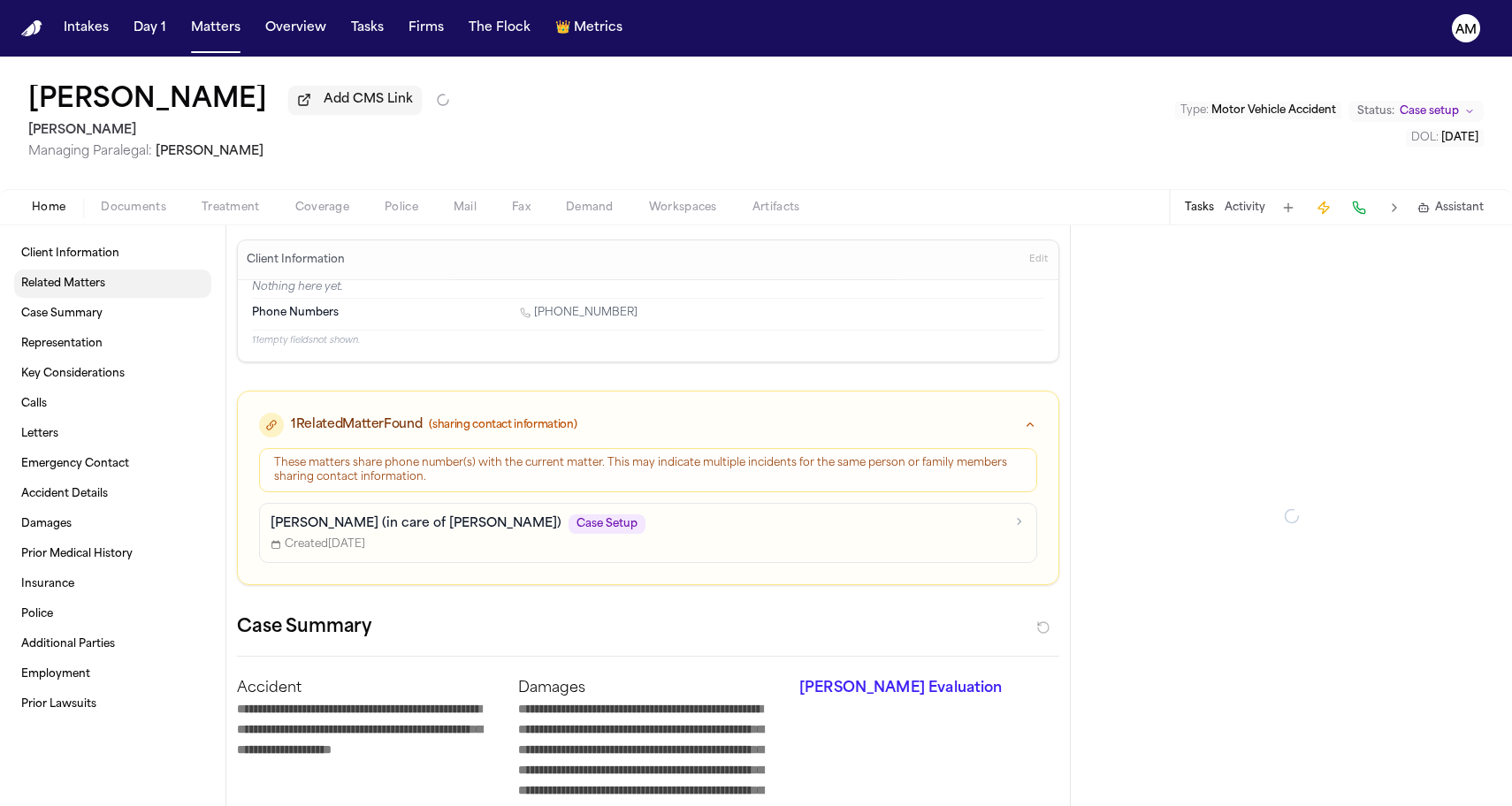
type textarea "*"
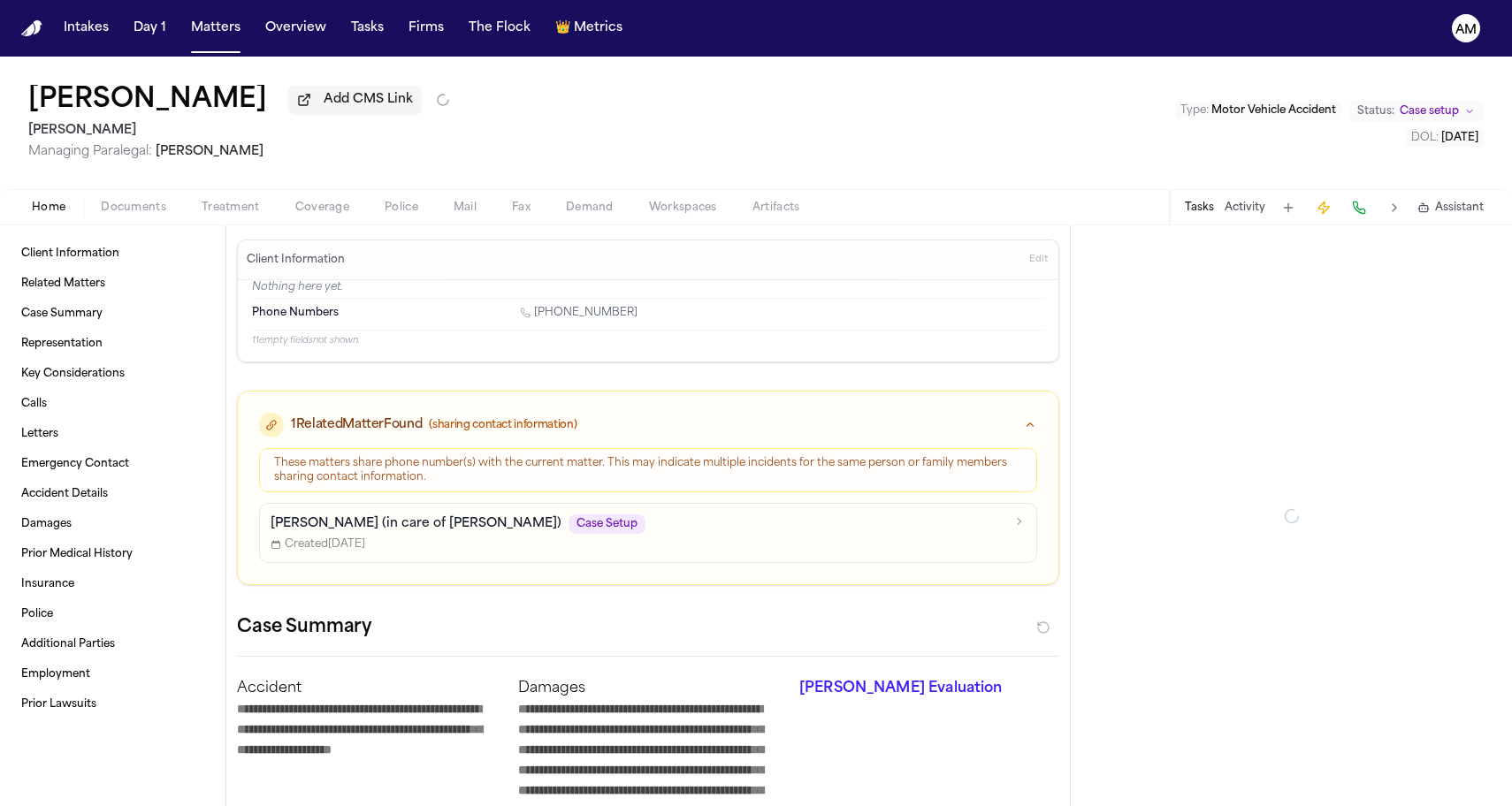
type textarea "*"
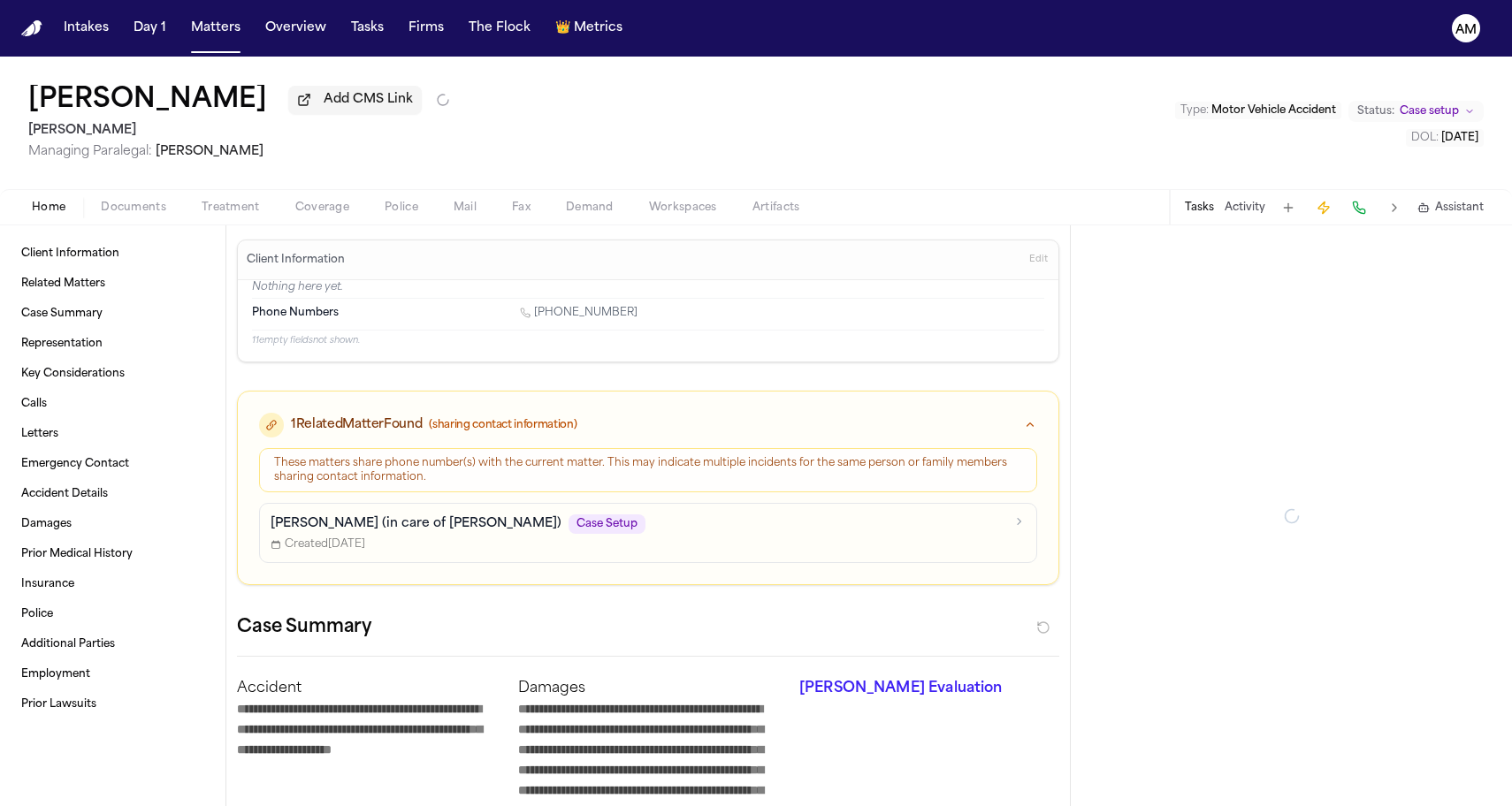
type textarea "*"
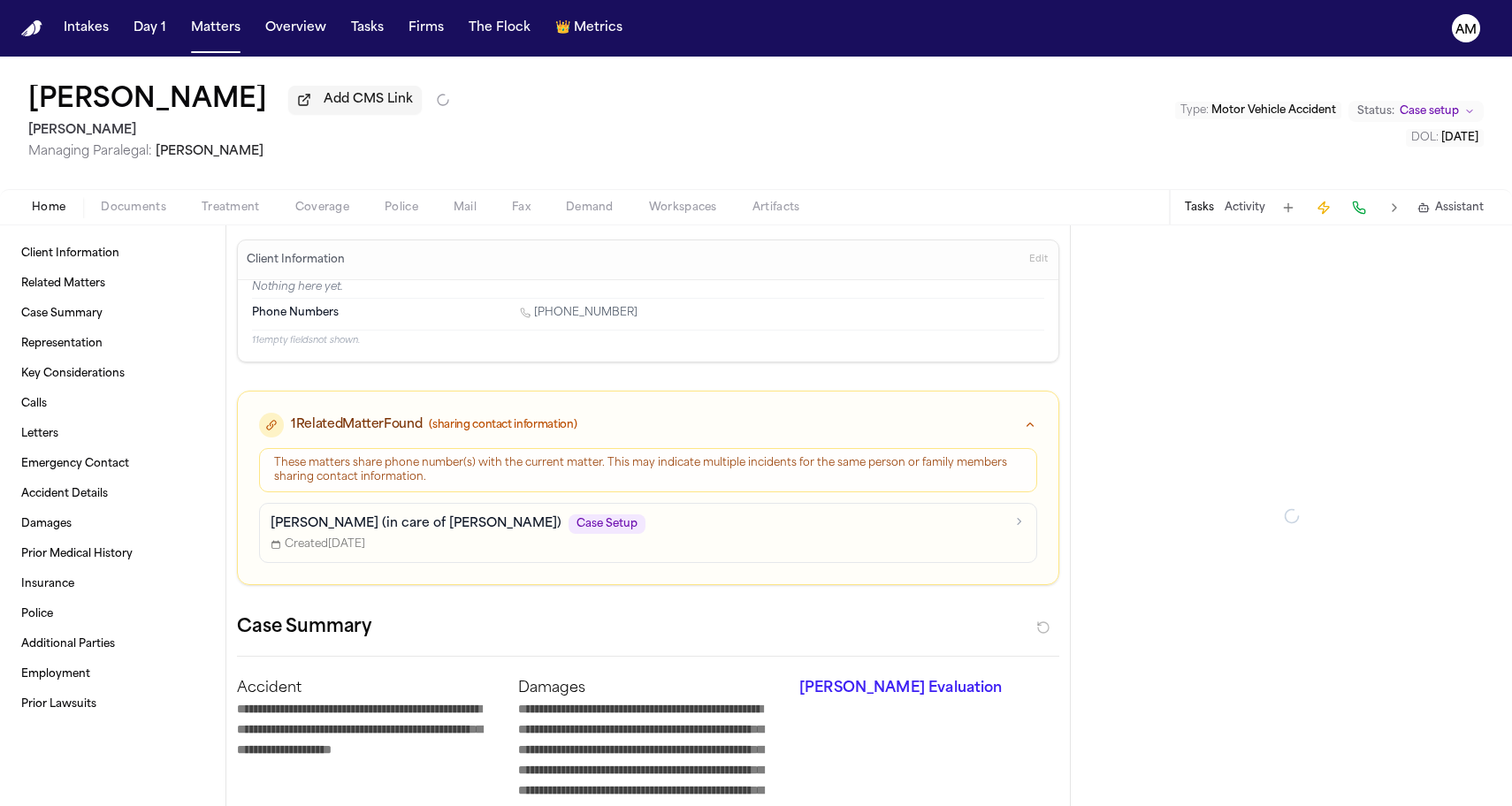
type textarea "*"
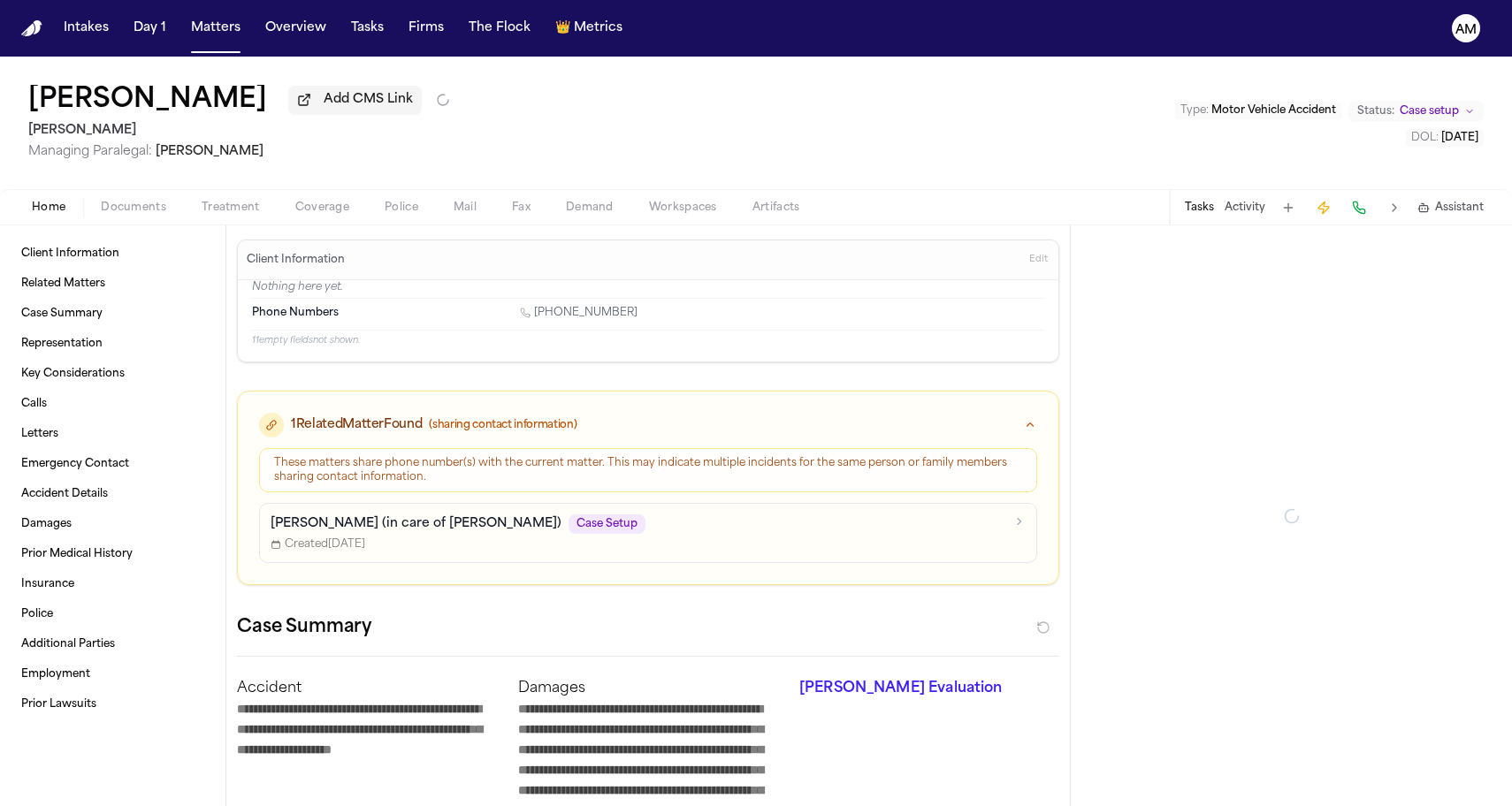
type textarea "*"
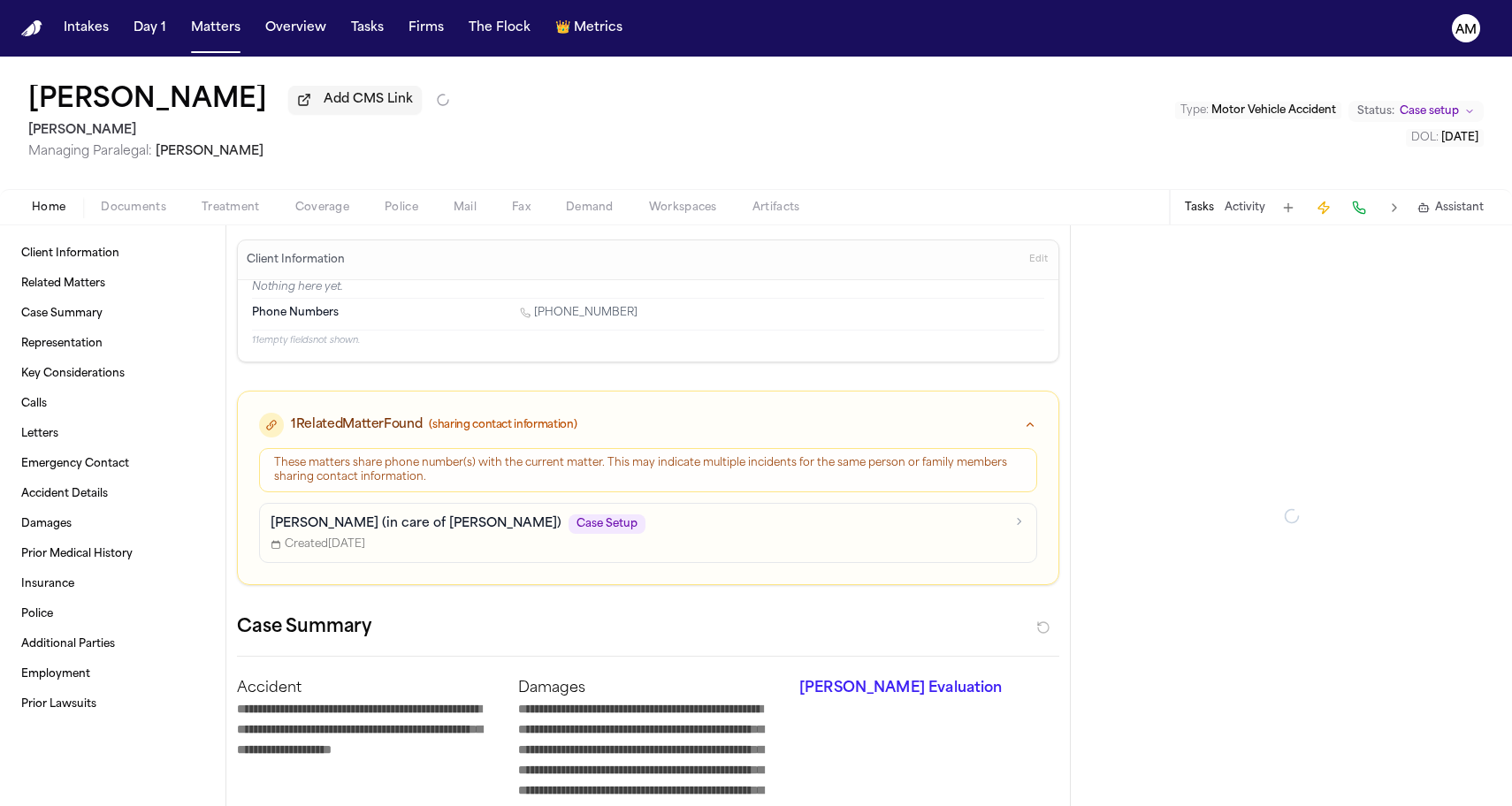
type textarea "*"
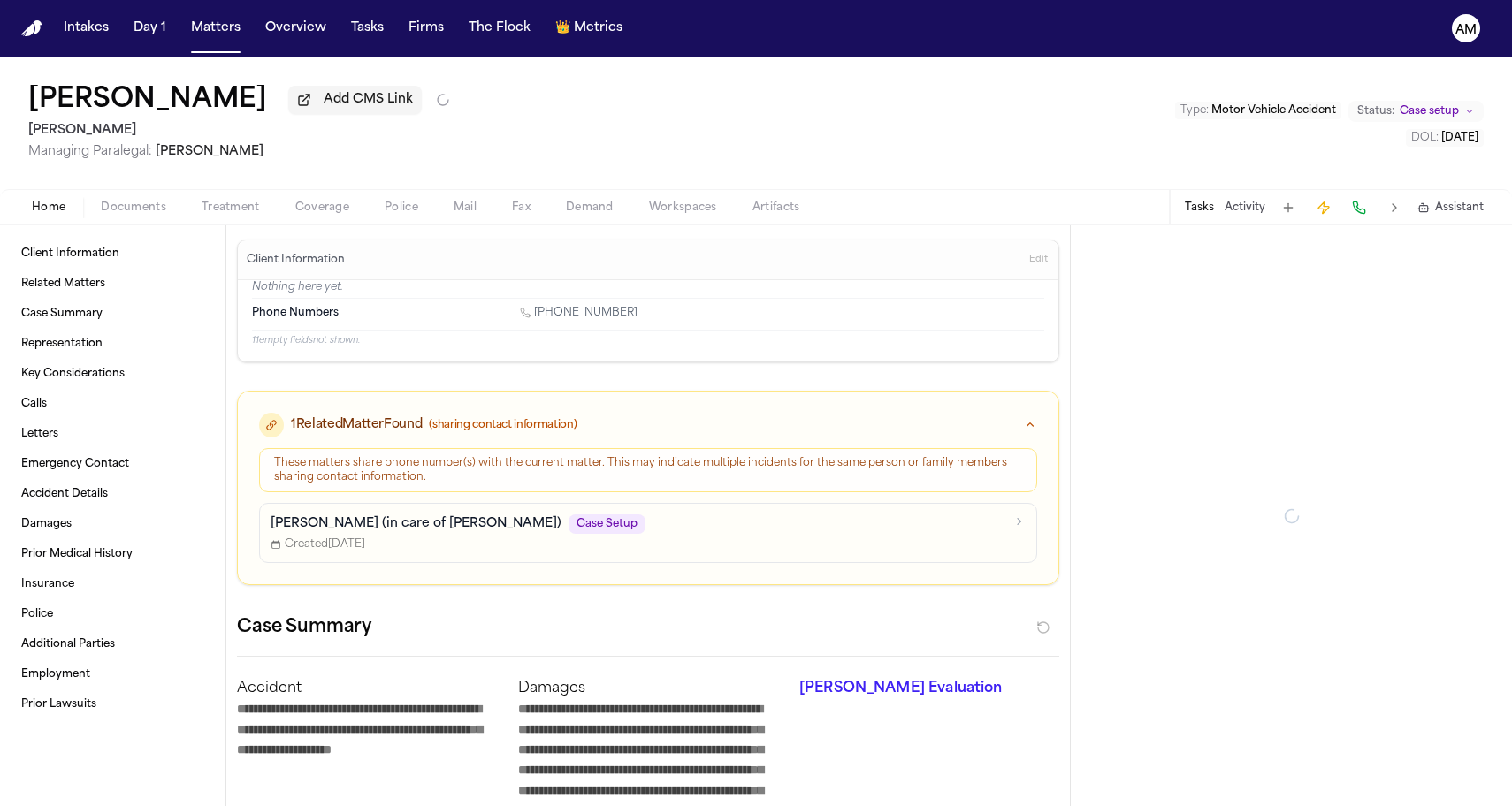
type textarea "*"
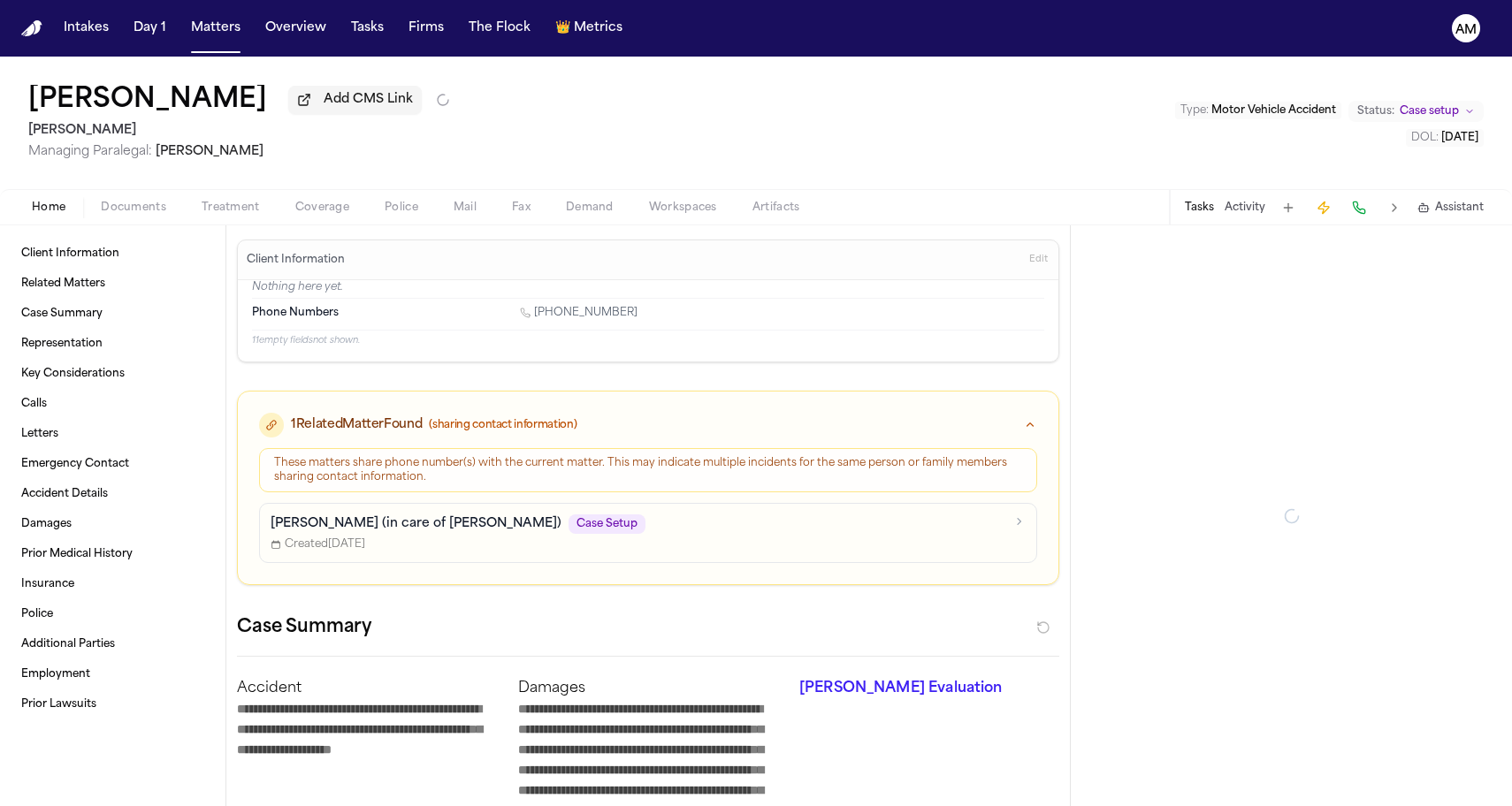
type textarea "*"
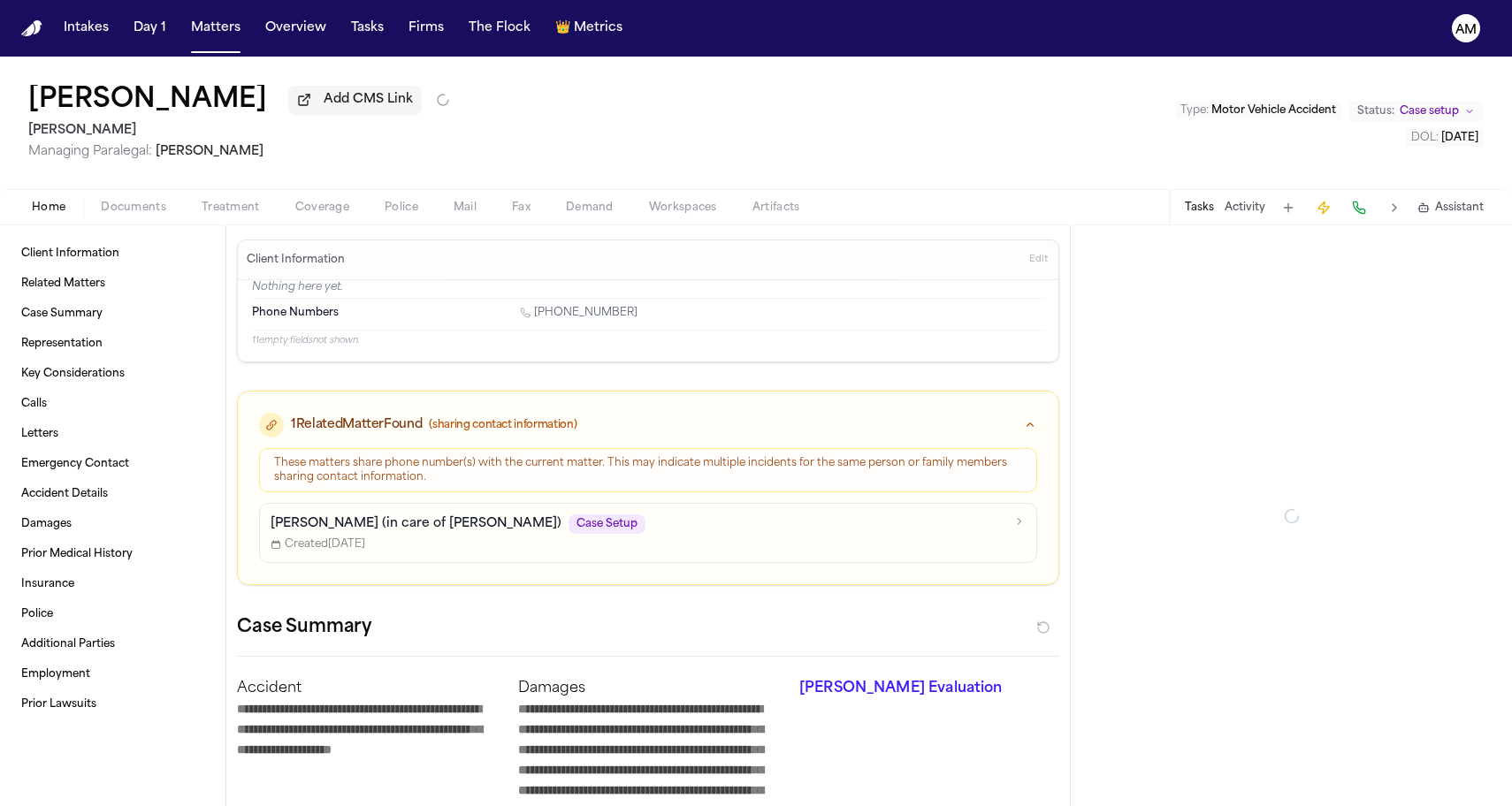
type textarea "*"
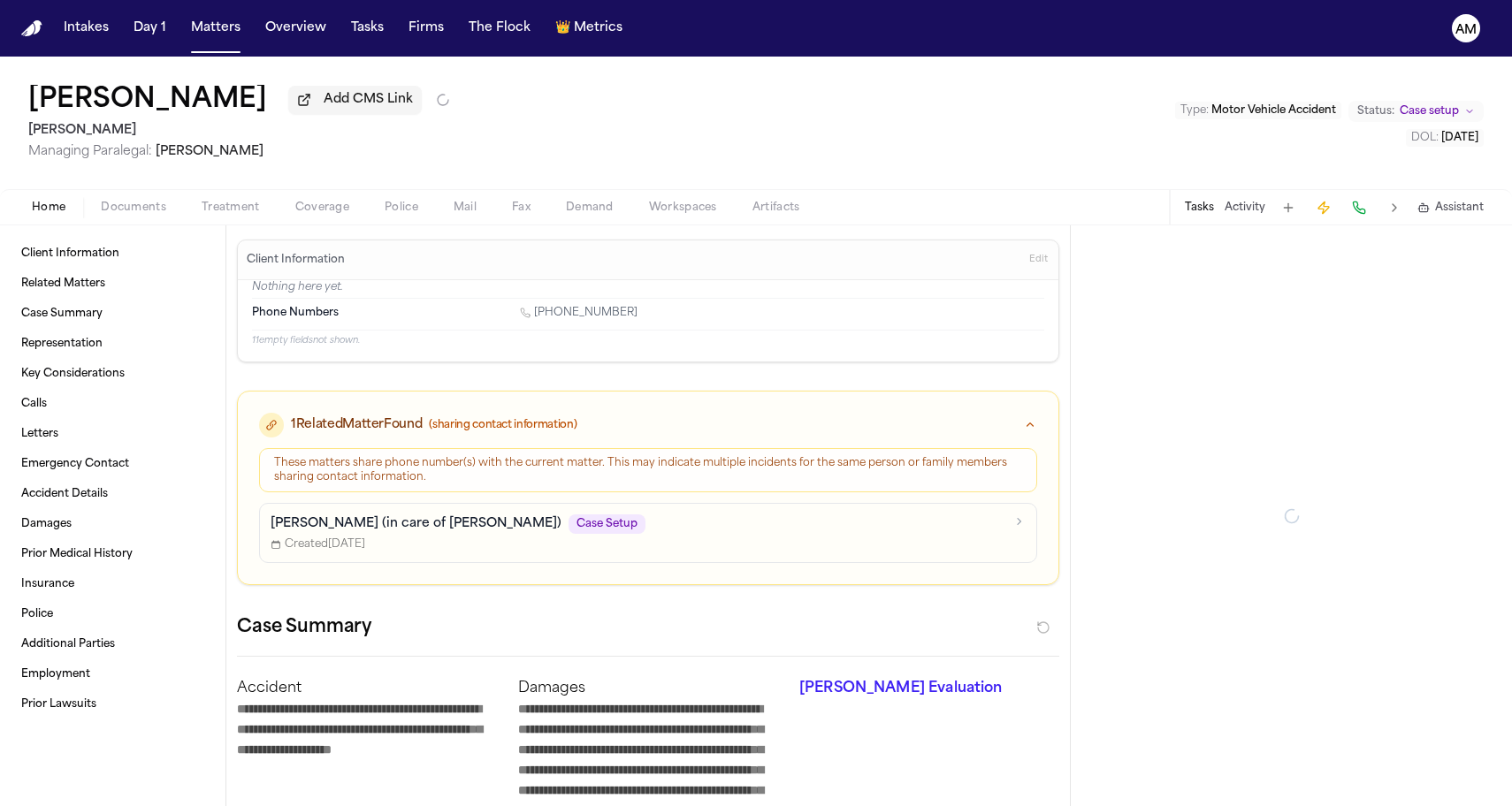
type textarea "*"
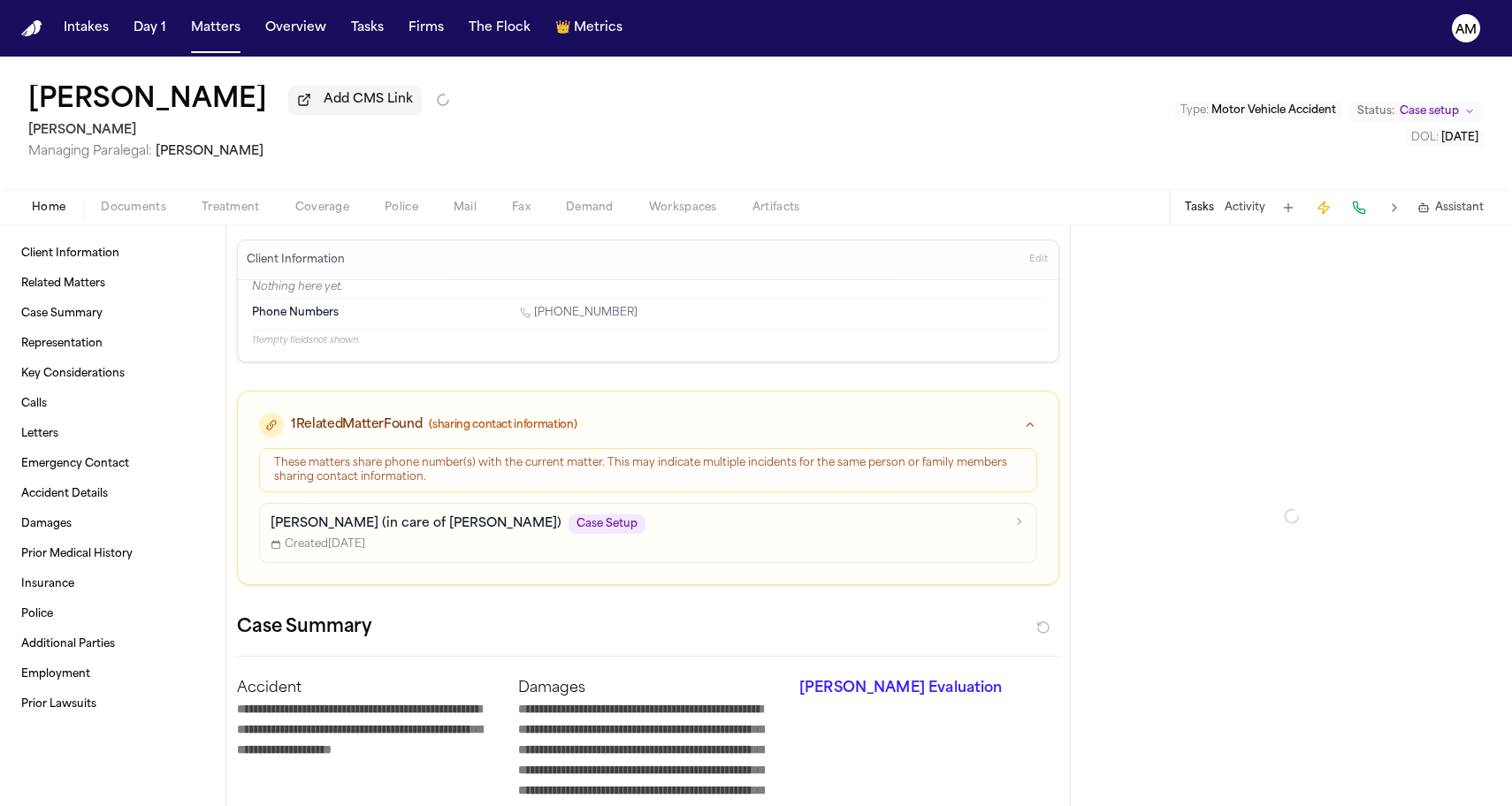
type textarea "*"
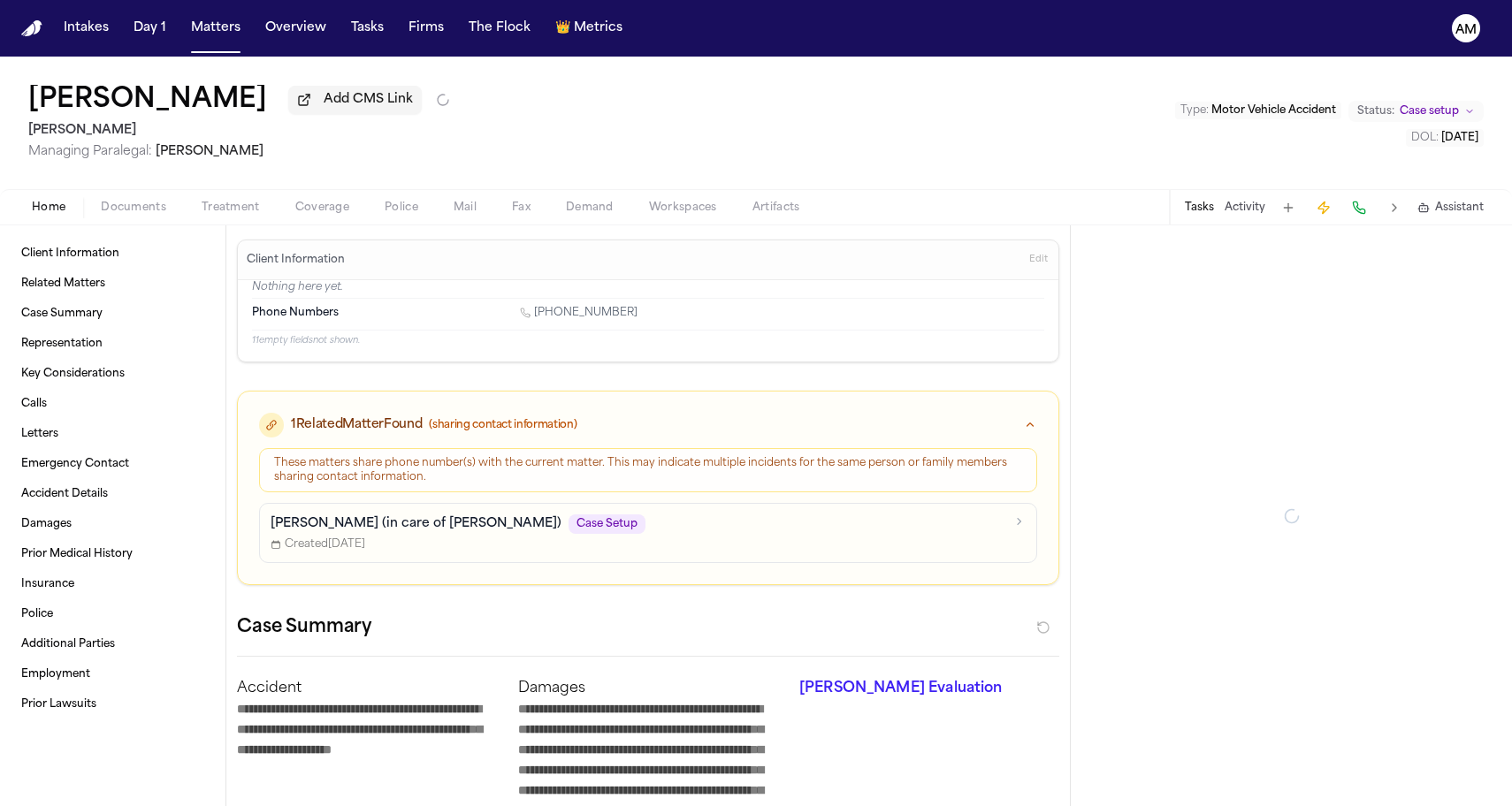
type textarea "*"
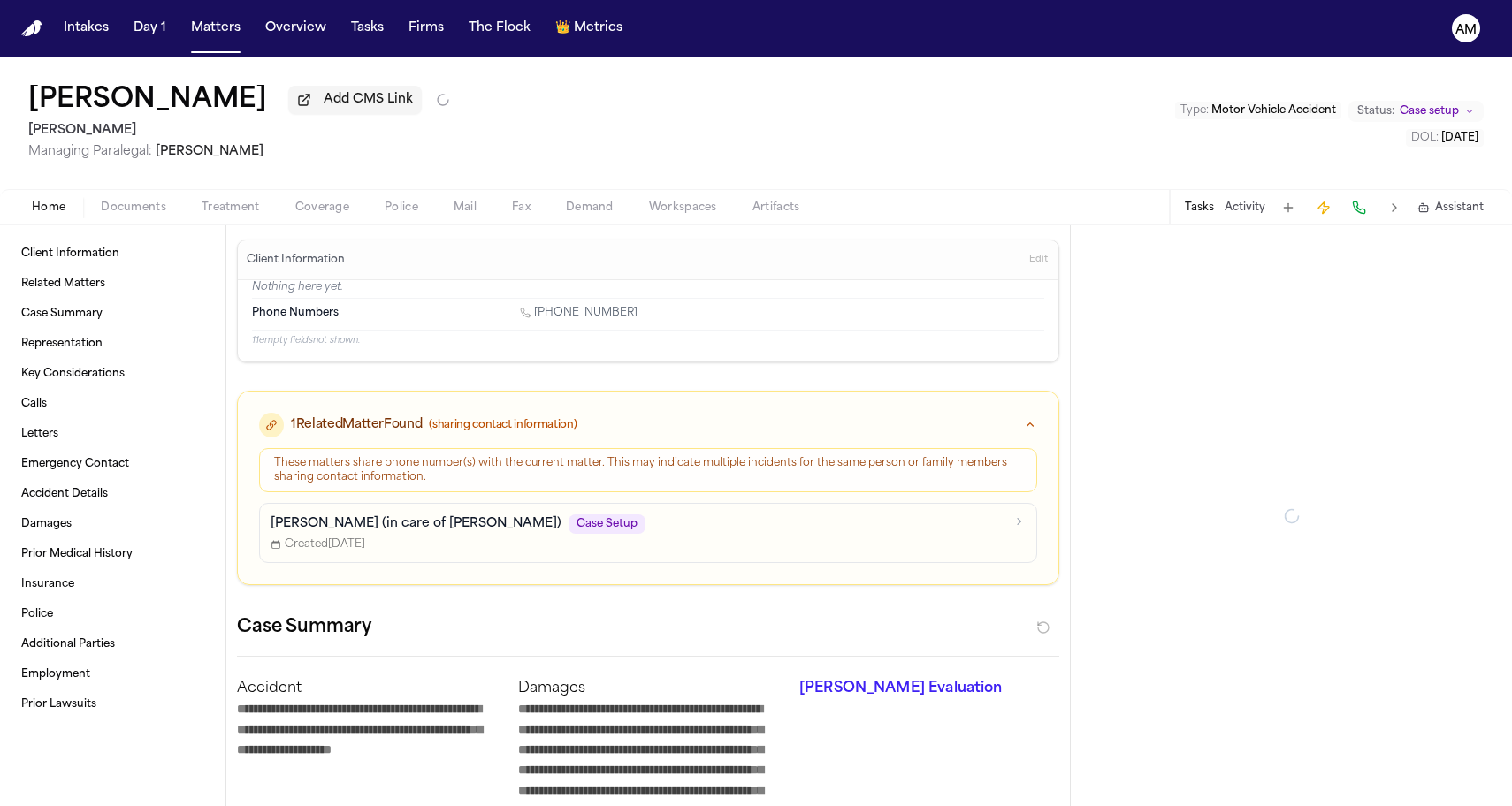
type textarea "*"
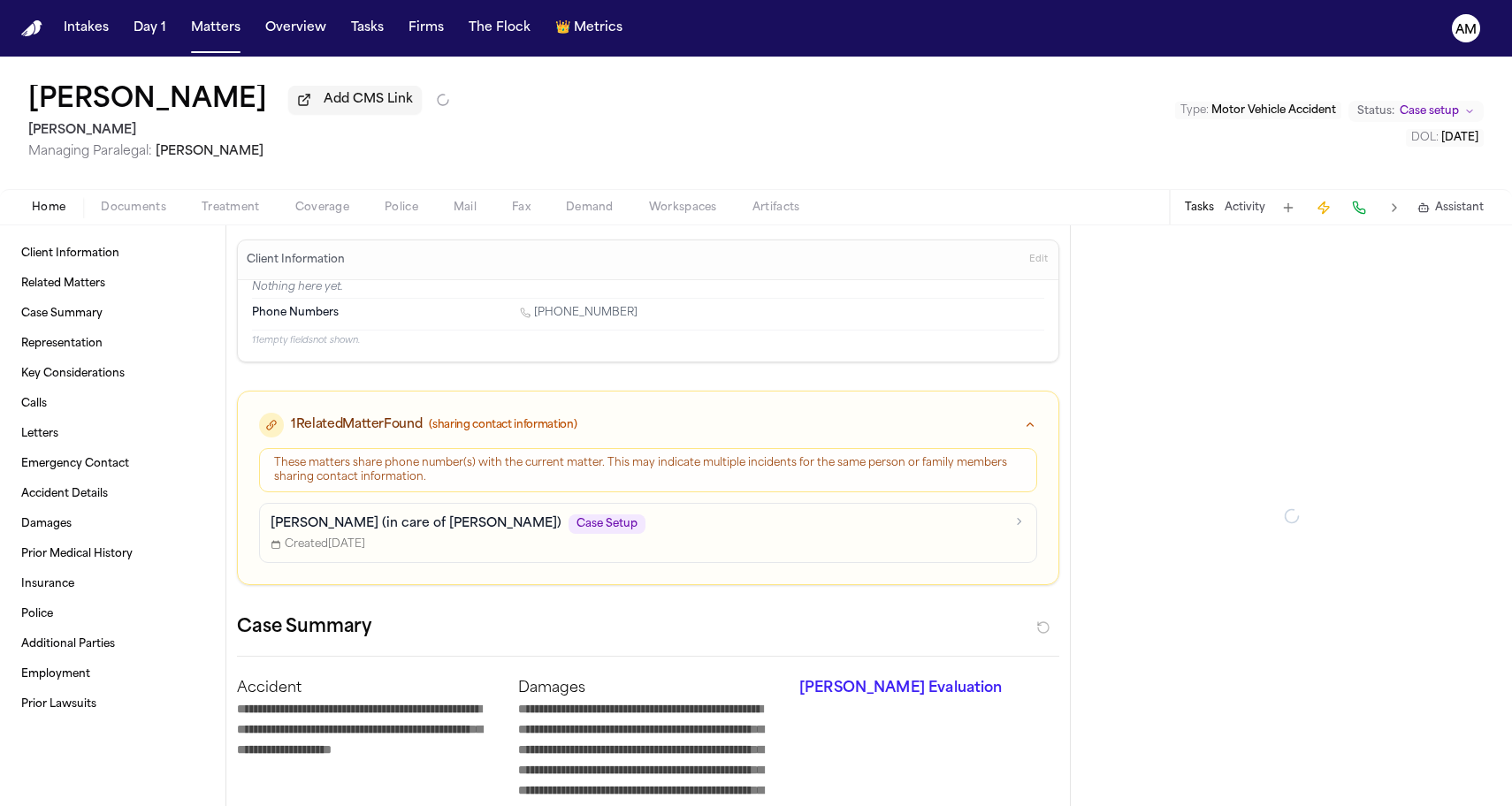
type textarea "*"
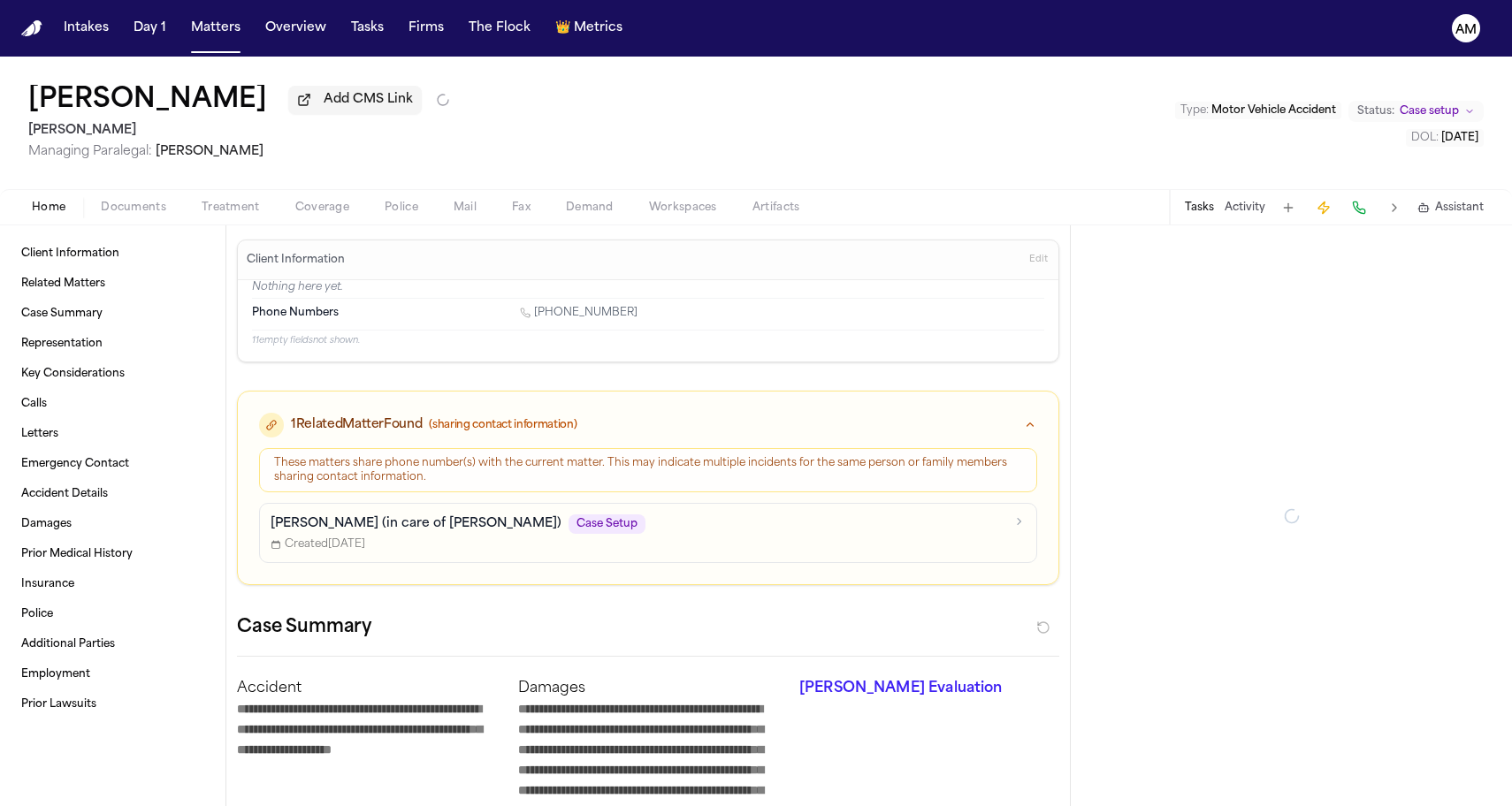
type textarea "*"
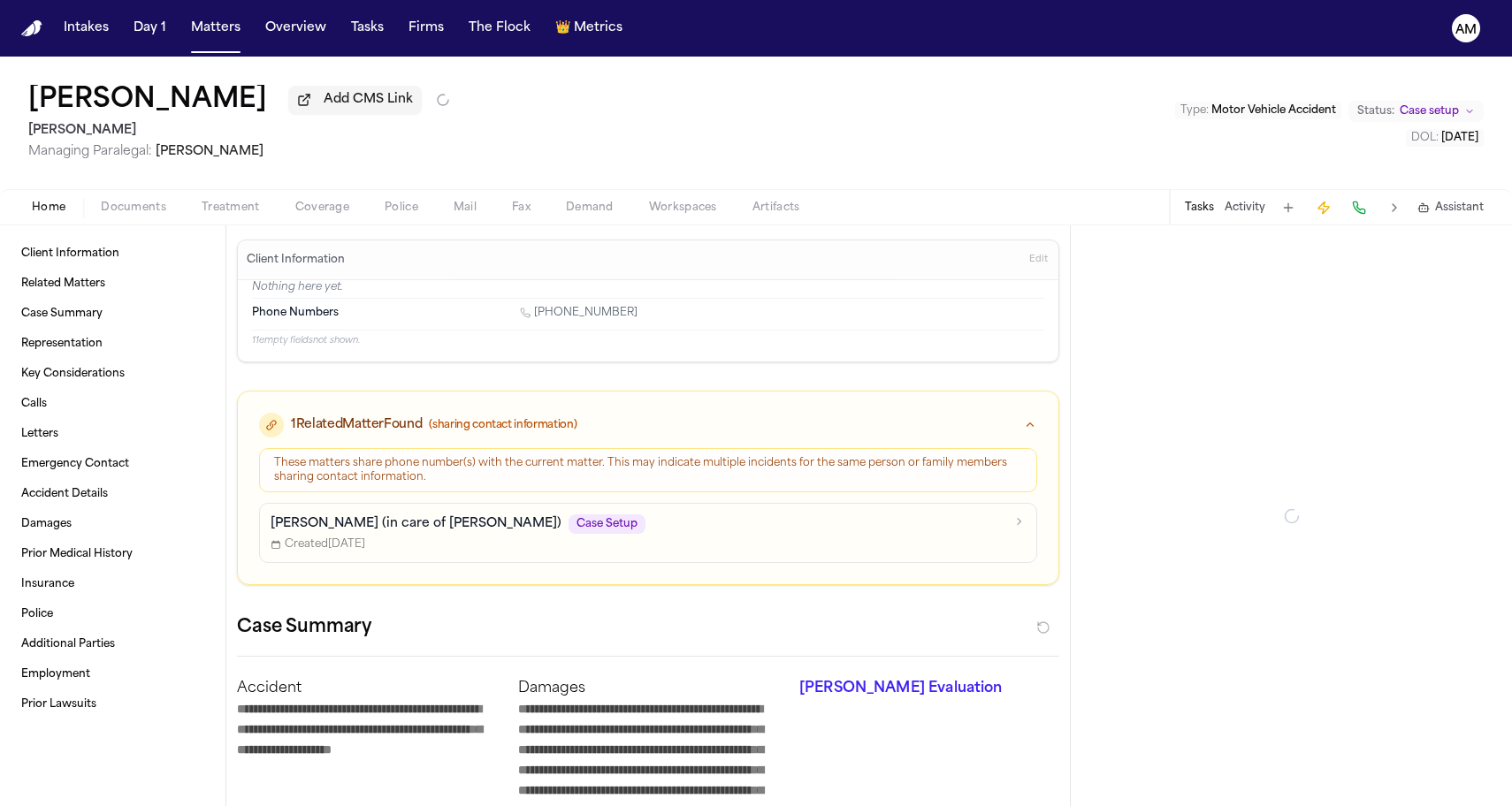
type textarea "*"
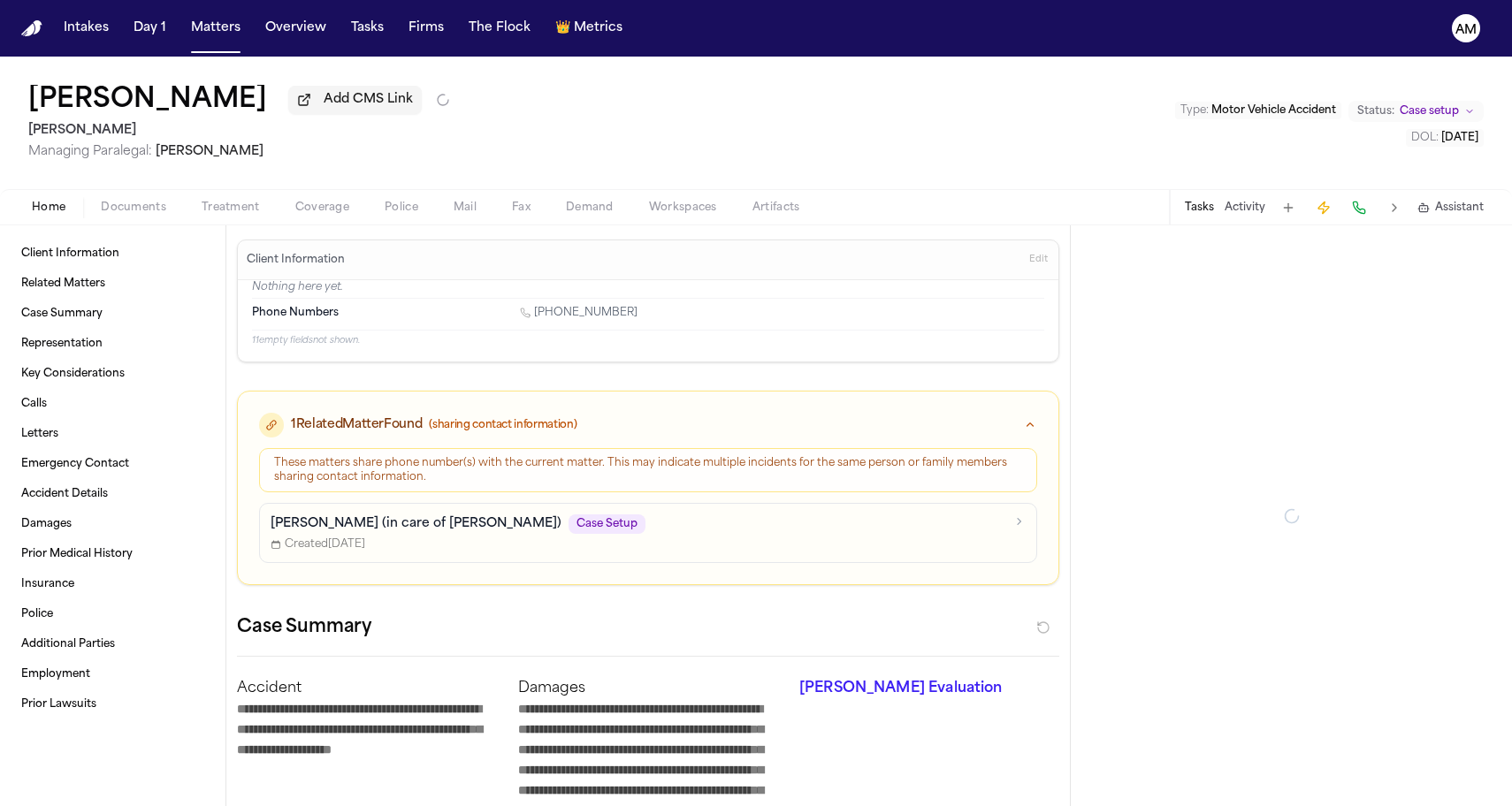
type textarea "*"
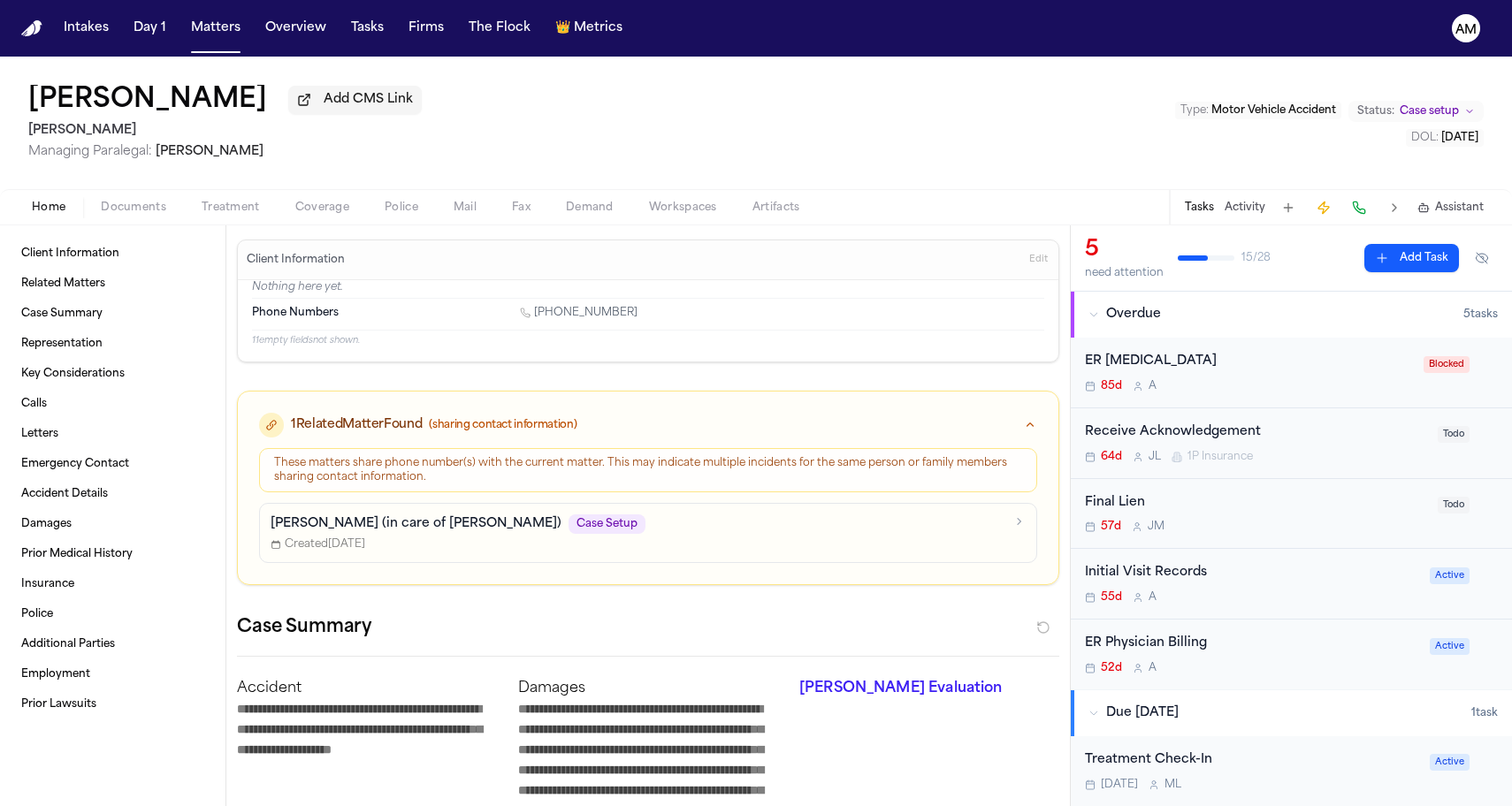
click at [303, 208] on span "Coverage" at bounding box center [322, 208] width 54 height 14
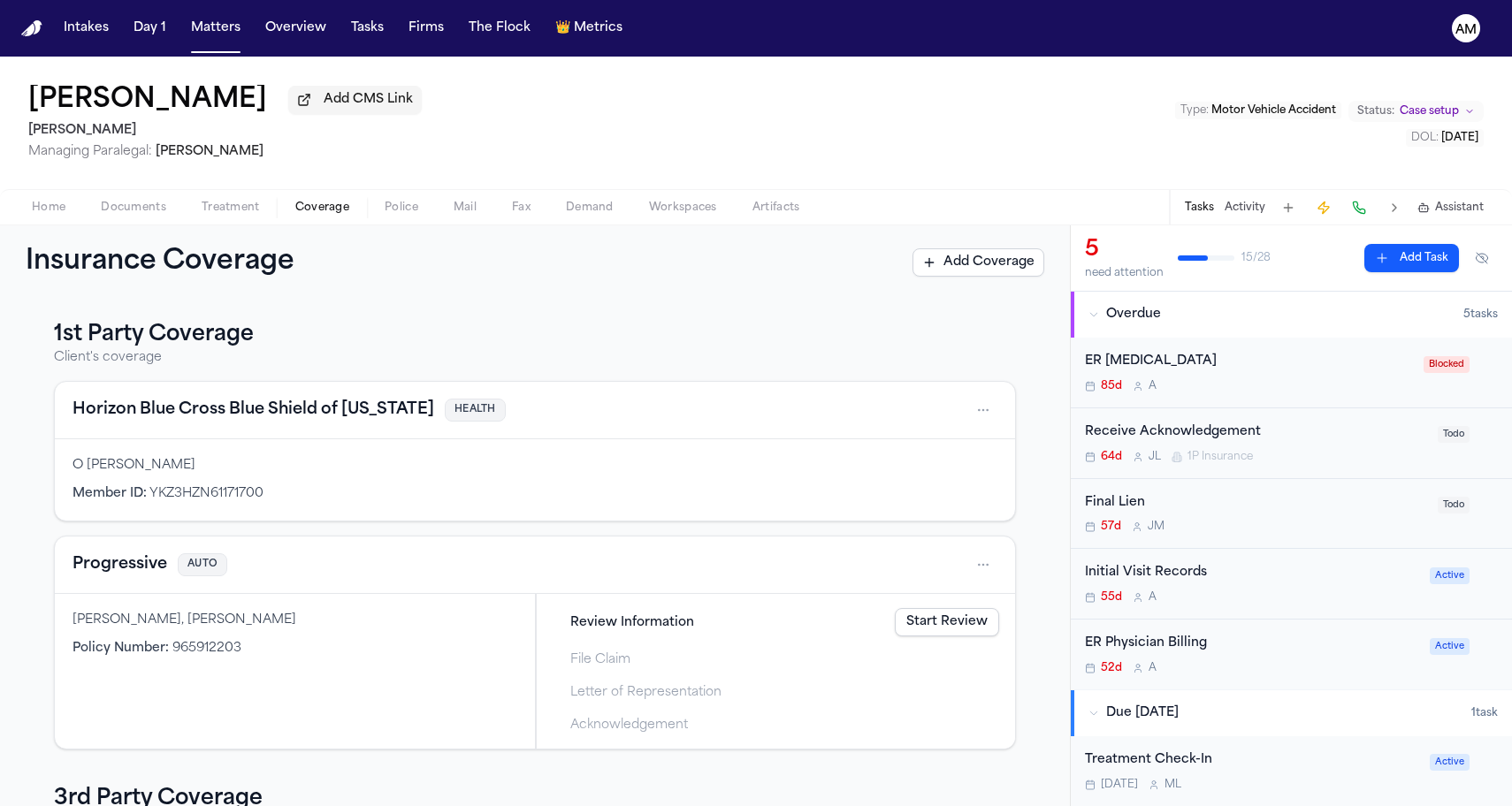
click at [119, 558] on button "Progressive" at bounding box center [119, 565] width 94 height 25
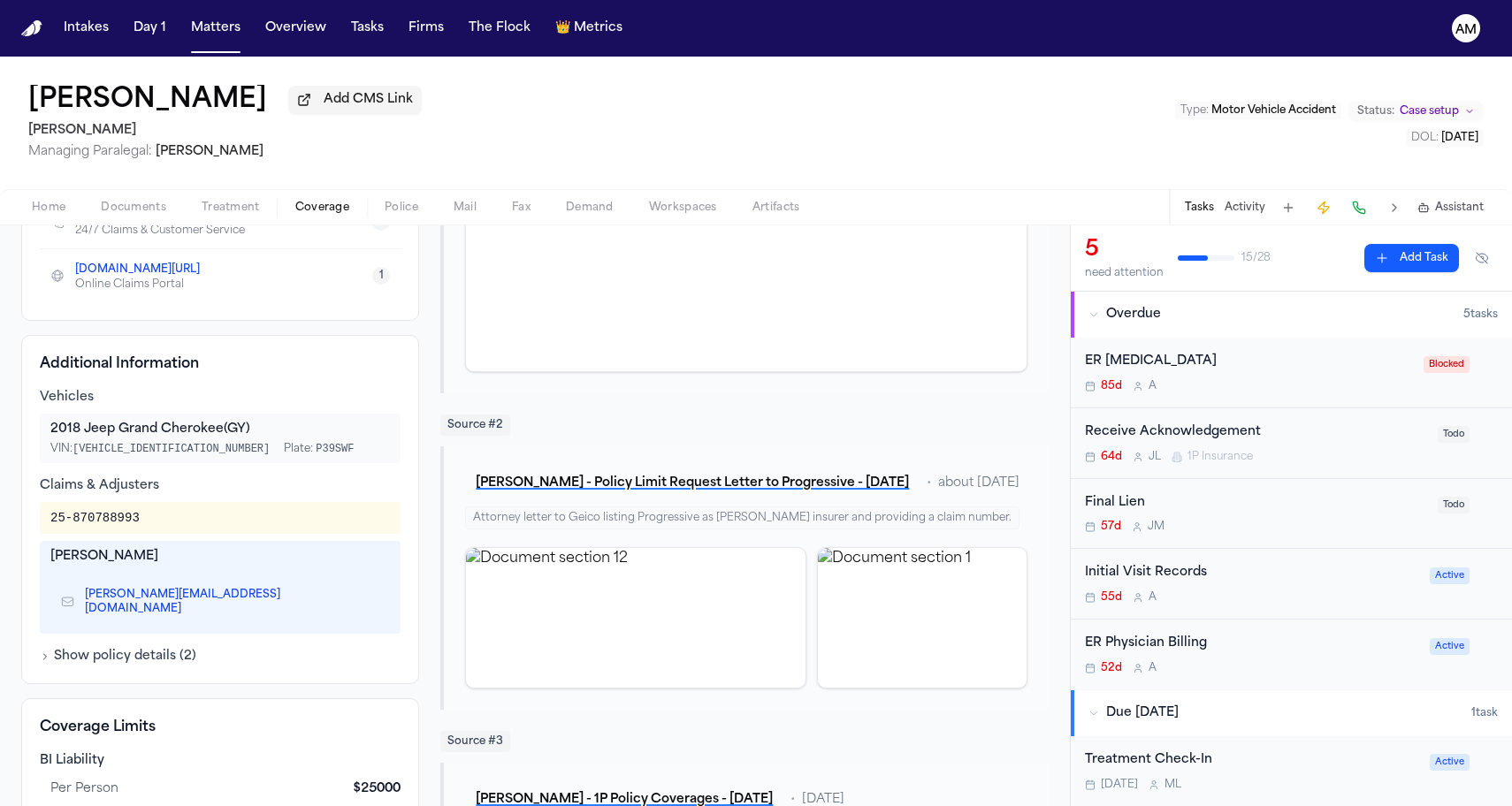
scroll to position [354, 0]
click at [370, 604] on icon "Copy to clipboard" at bounding box center [373, 605] width 6 height 6
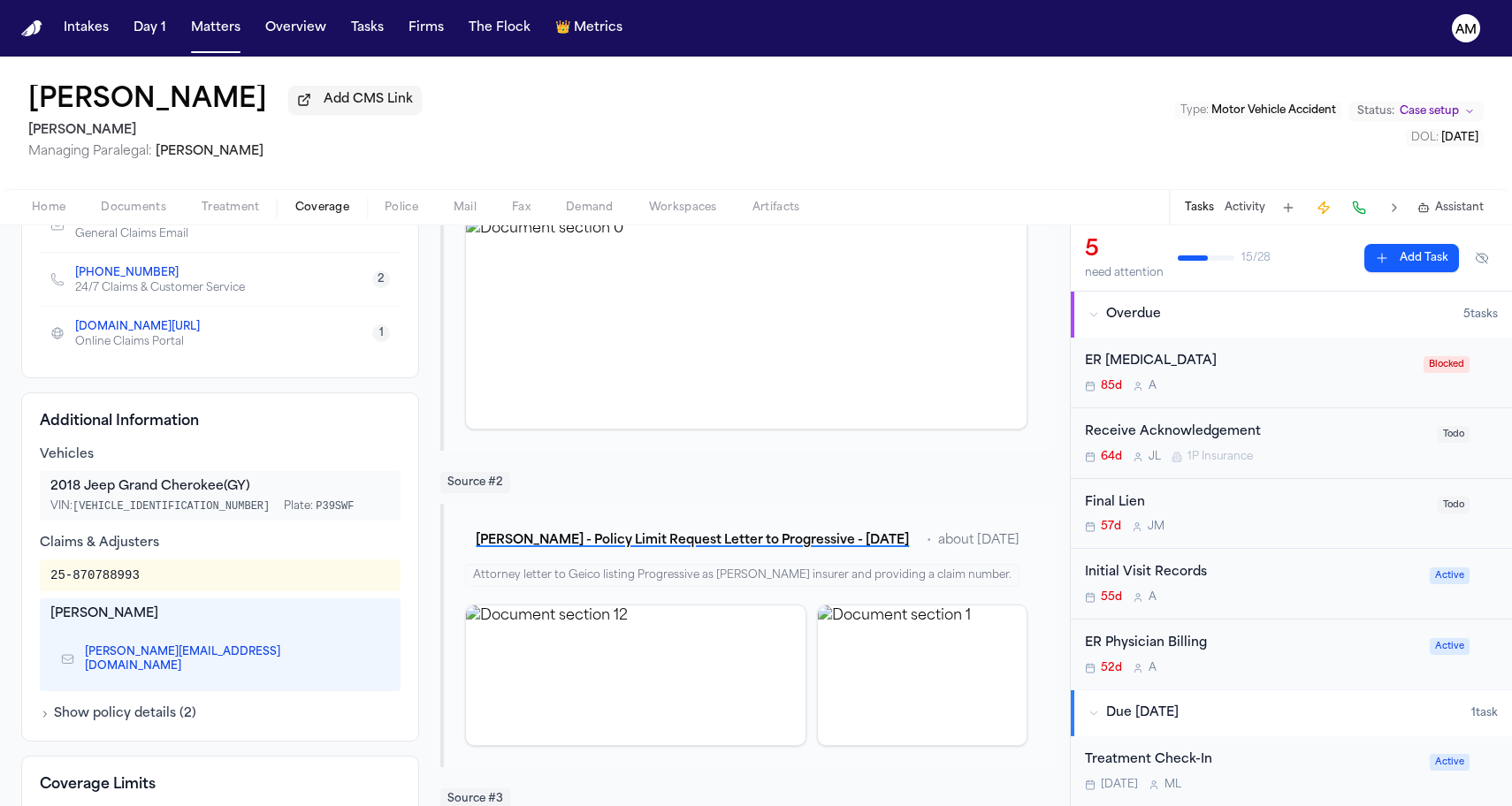
scroll to position [298, 0]
click at [578, 87] on div "Lisa Rada Add CMS Link Mohamed K Ahmed Managing Paralegal: Michelle Landazabal …" at bounding box center [756, 123] width 1512 height 133
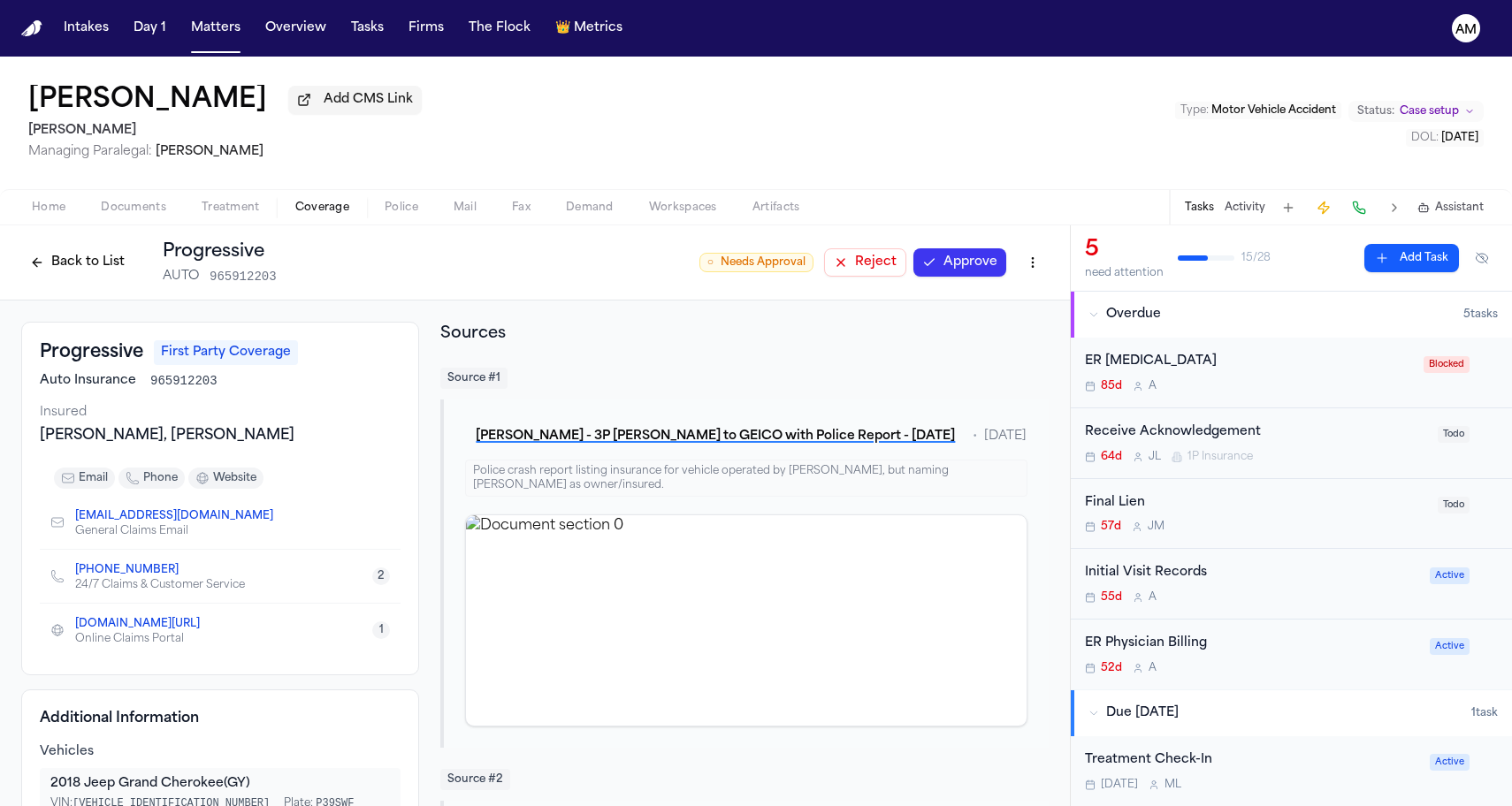
scroll to position [0, 0]
click at [133, 580] on div "24/7 Claims & Customer Service" at bounding box center [159, 585] width 170 height 14
click at [133, 575] on link "+1 (800) 776-4737" at bounding box center [126, 570] width 103 height 14
click at [503, 280] on div "Back to List Progressive AUTO 965912203 ○ Needs Approval Reject Approve" at bounding box center [535, 263] width 1028 height 46
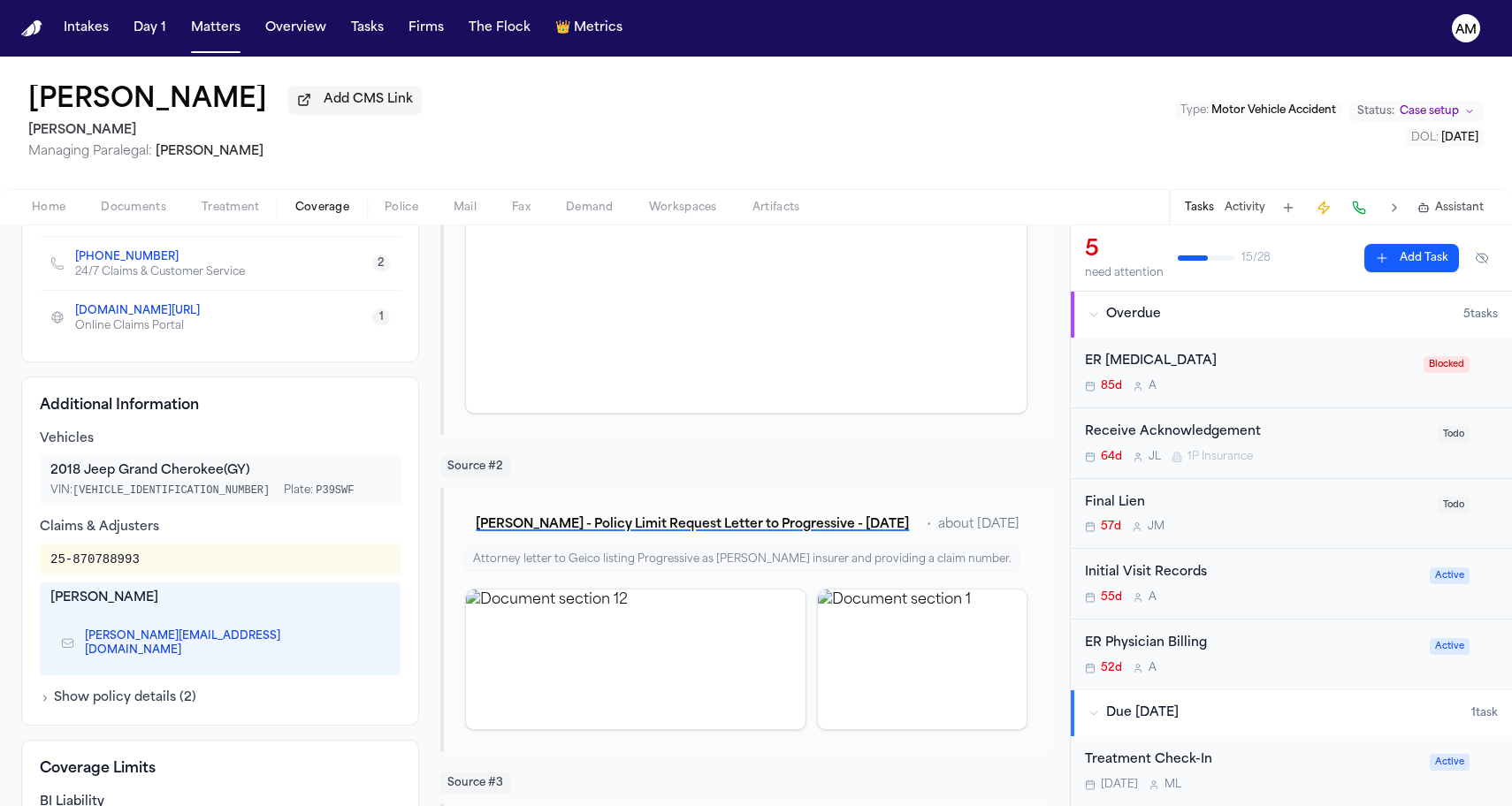
scroll to position [315, 0]
click at [207, 16] on button "Matters" at bounding box center [215, 28] width 63 height 32
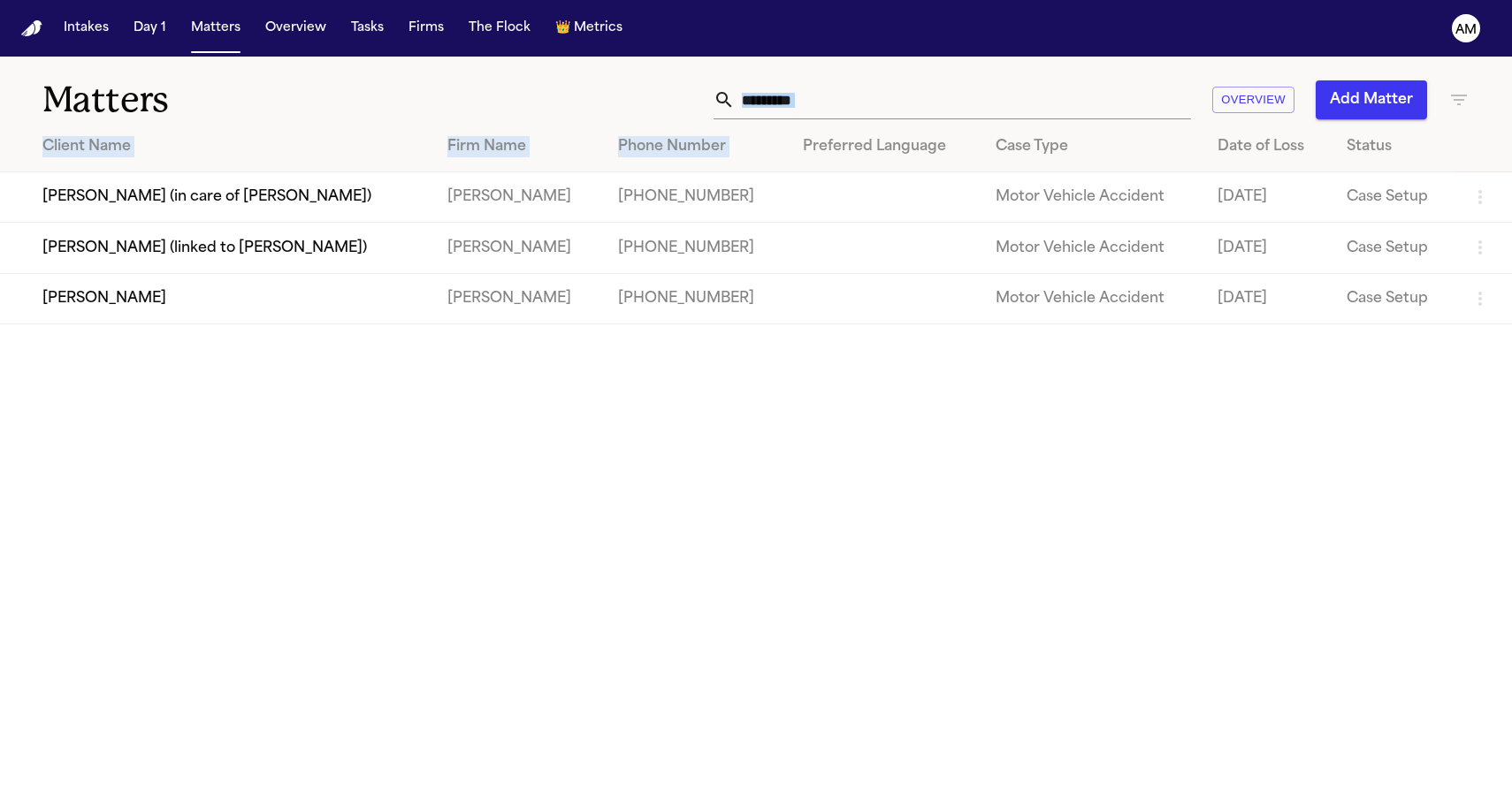
drag, startPoint x: 836, startPoint y: 126, endPoint x: 837, endPoint y: 97, distance: 29.0
click at [837, 96] on div "Matters ********* Overview Add Matter Client Name Firm Name Phone Number Prefer…" at bounding box center [756, 191] width 1512 height 268
drag, startPoint x: 837, startPoint y: 97, endPoint x: 641, endPoint y: 97, distance: 196.0
click at [641, 97] on div "********* Overview Add Matter" at bounding box center [959, 100] width 1020 height 39
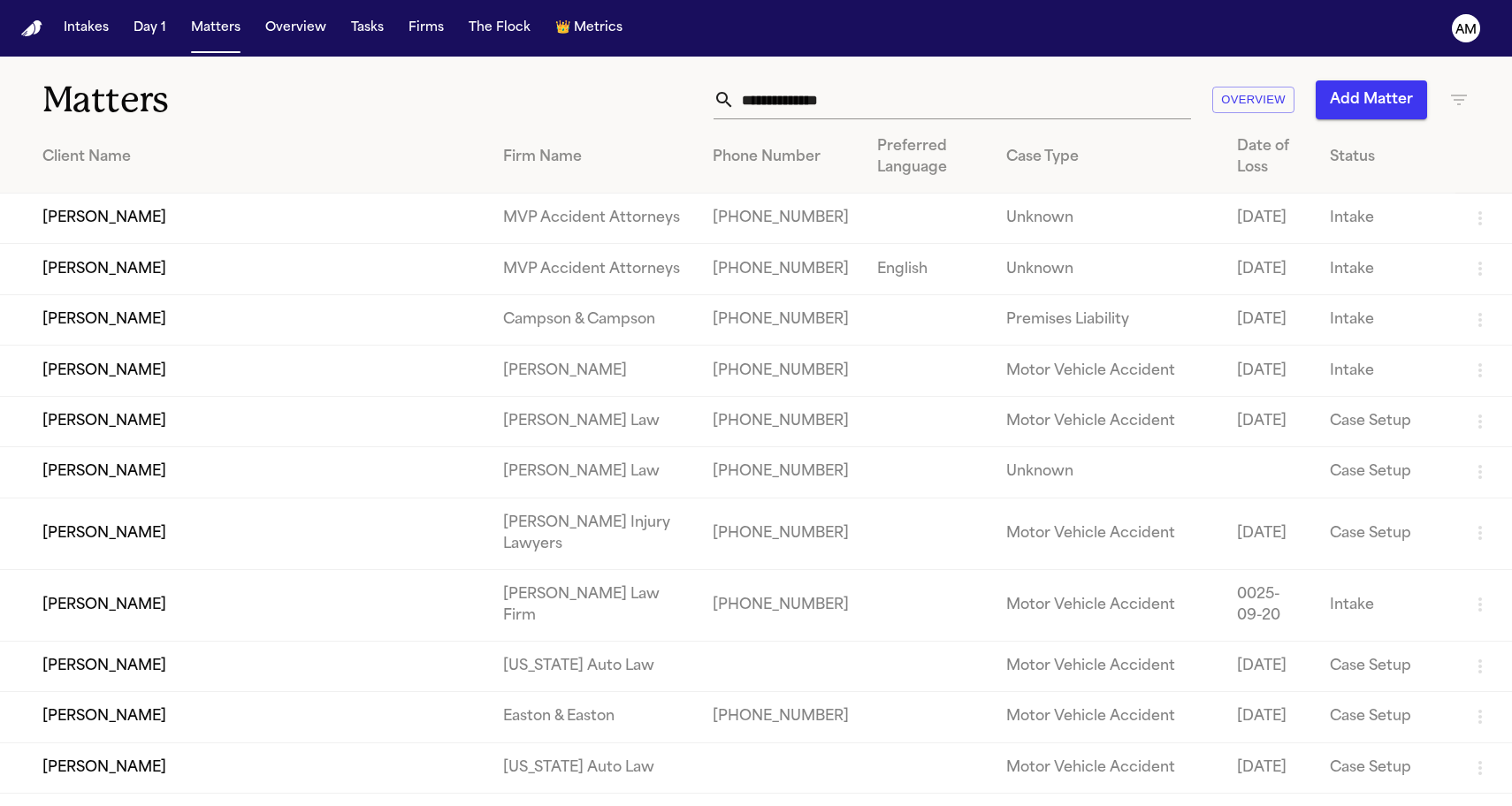
click at [536, 89] on div "Overview Add Matter" at bounding box center [959, 100] width 1020 height 39
click at [471, 88] on div "Overview Add Matter" at bounding box center [959, 100] width 1020 height 39
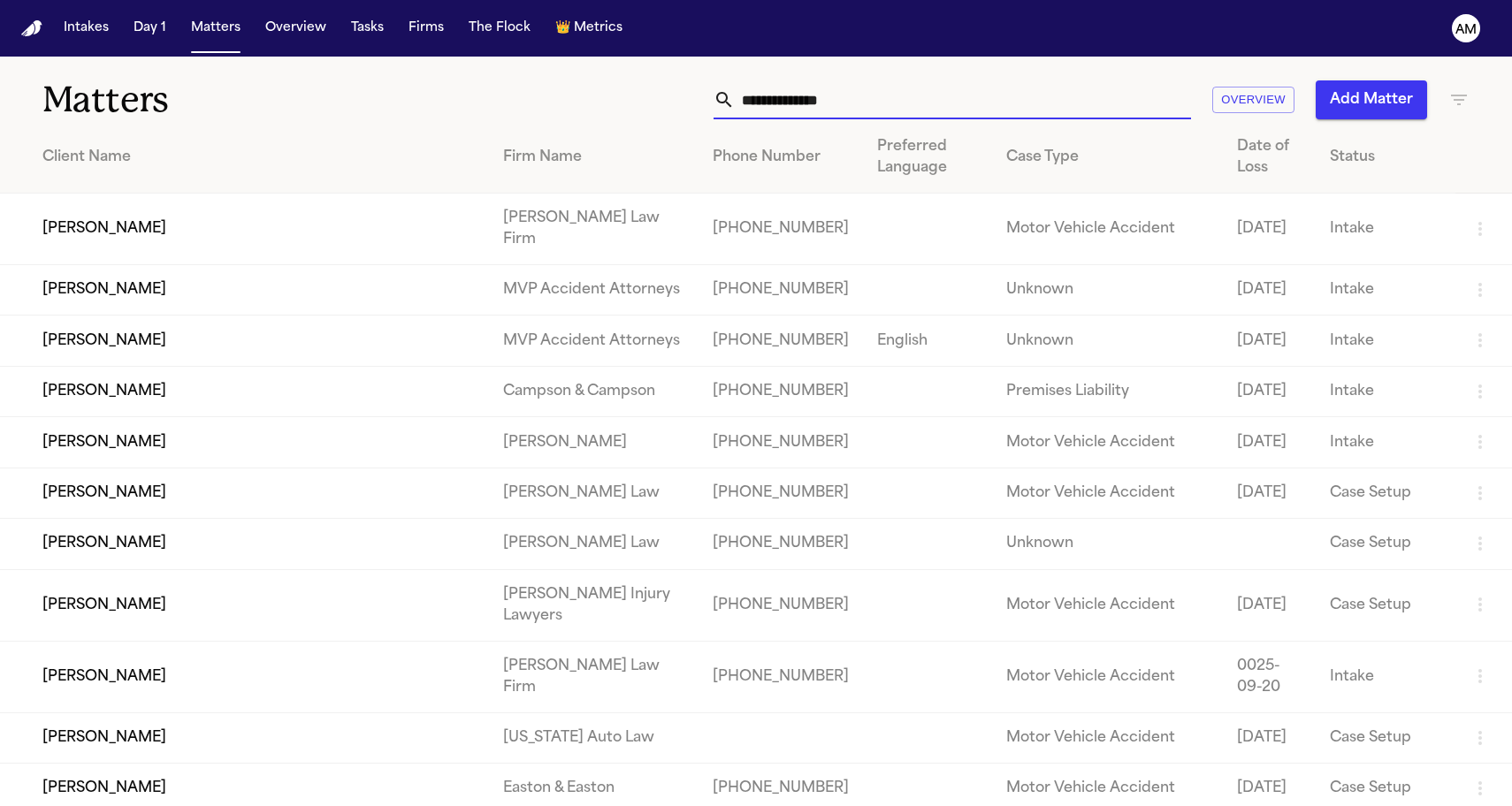
click at [927, 80] on input "text" at bounding box center [963, 100] width 456 height 39
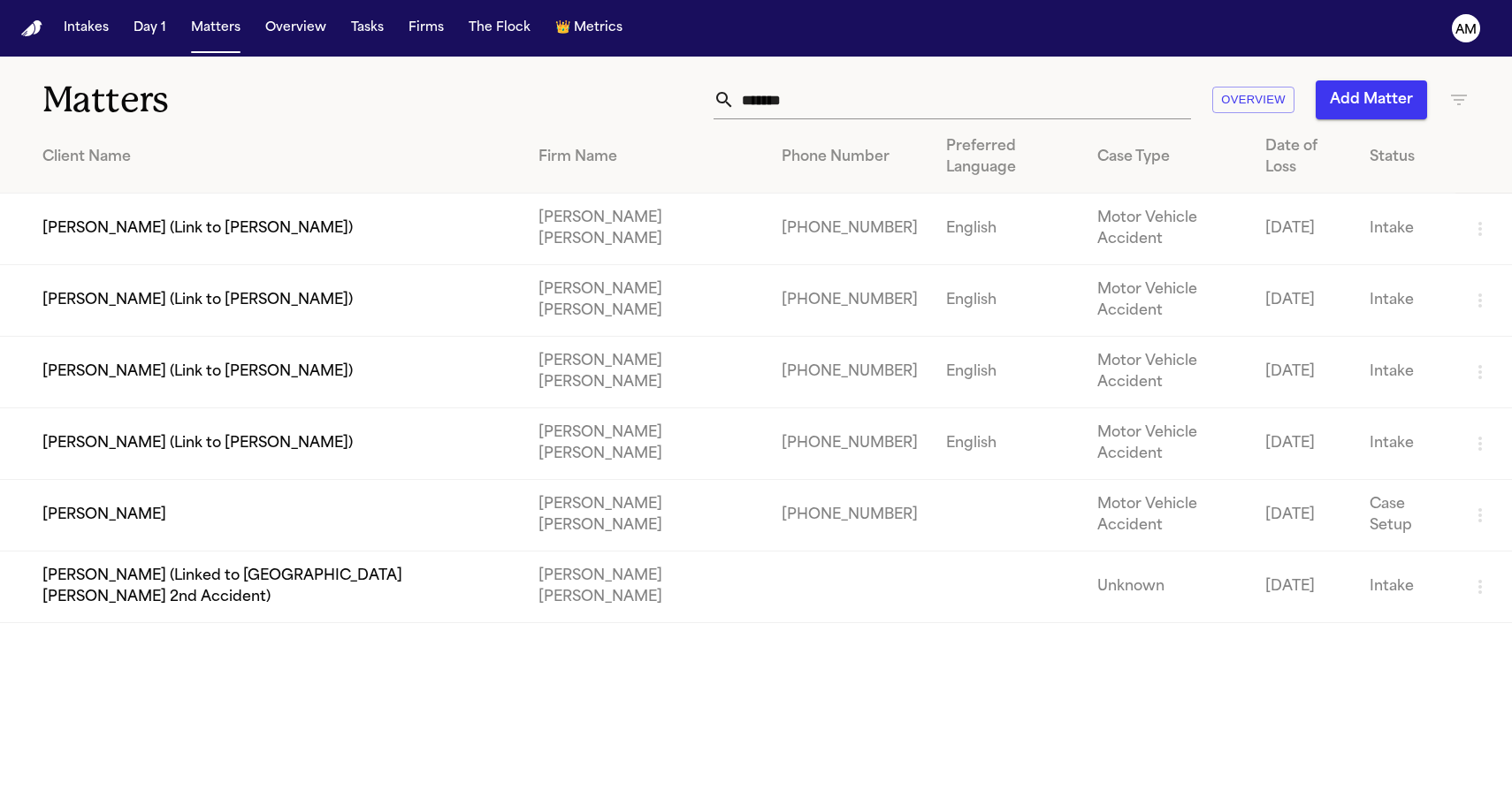
click at [264, 480] on td "Jake Serdar" at bounding box center [262, 516] width 524 height 71
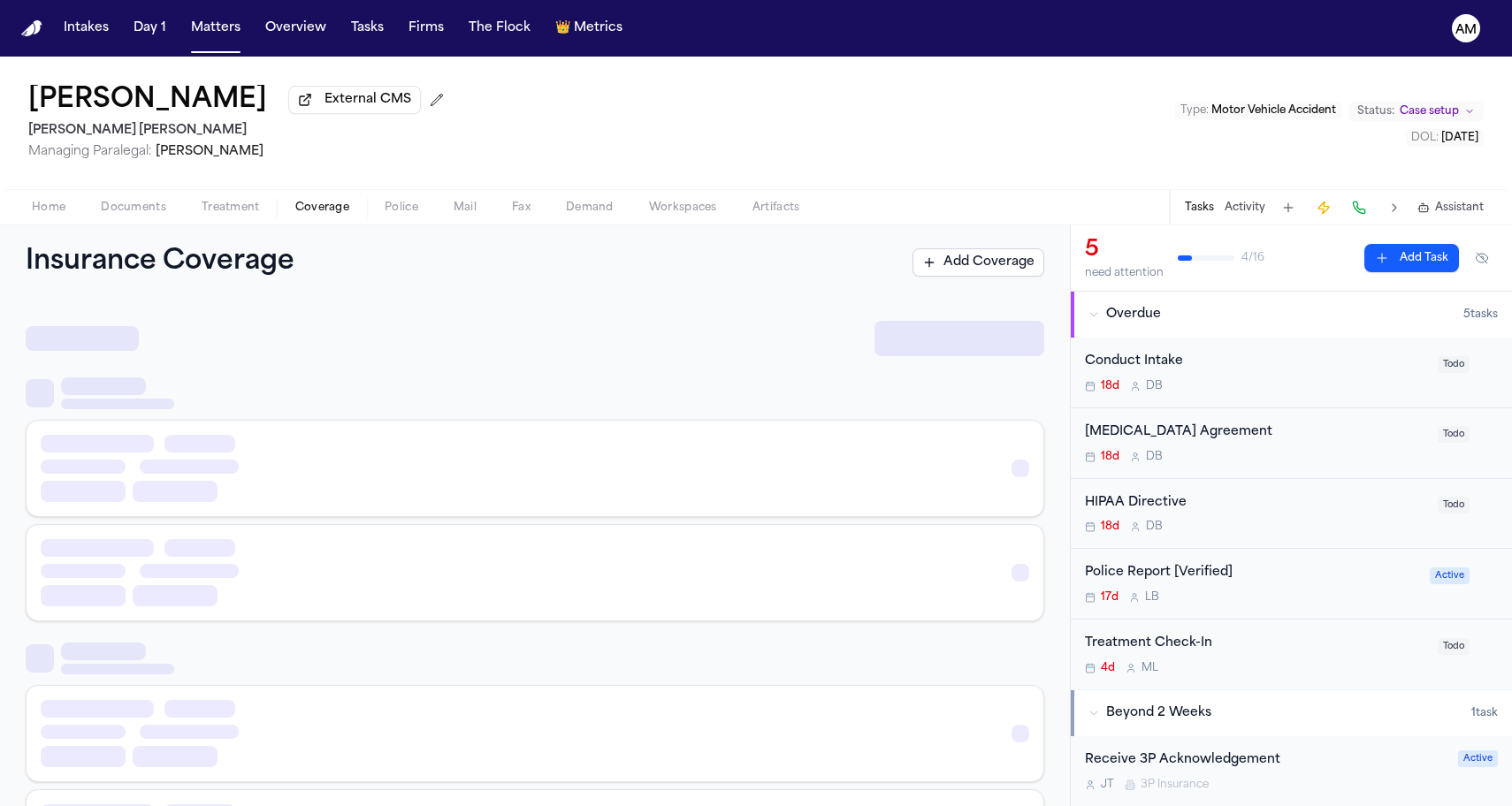
click at [301, 218] on span "button" at bounding box center [322, 217] width 75 height 2
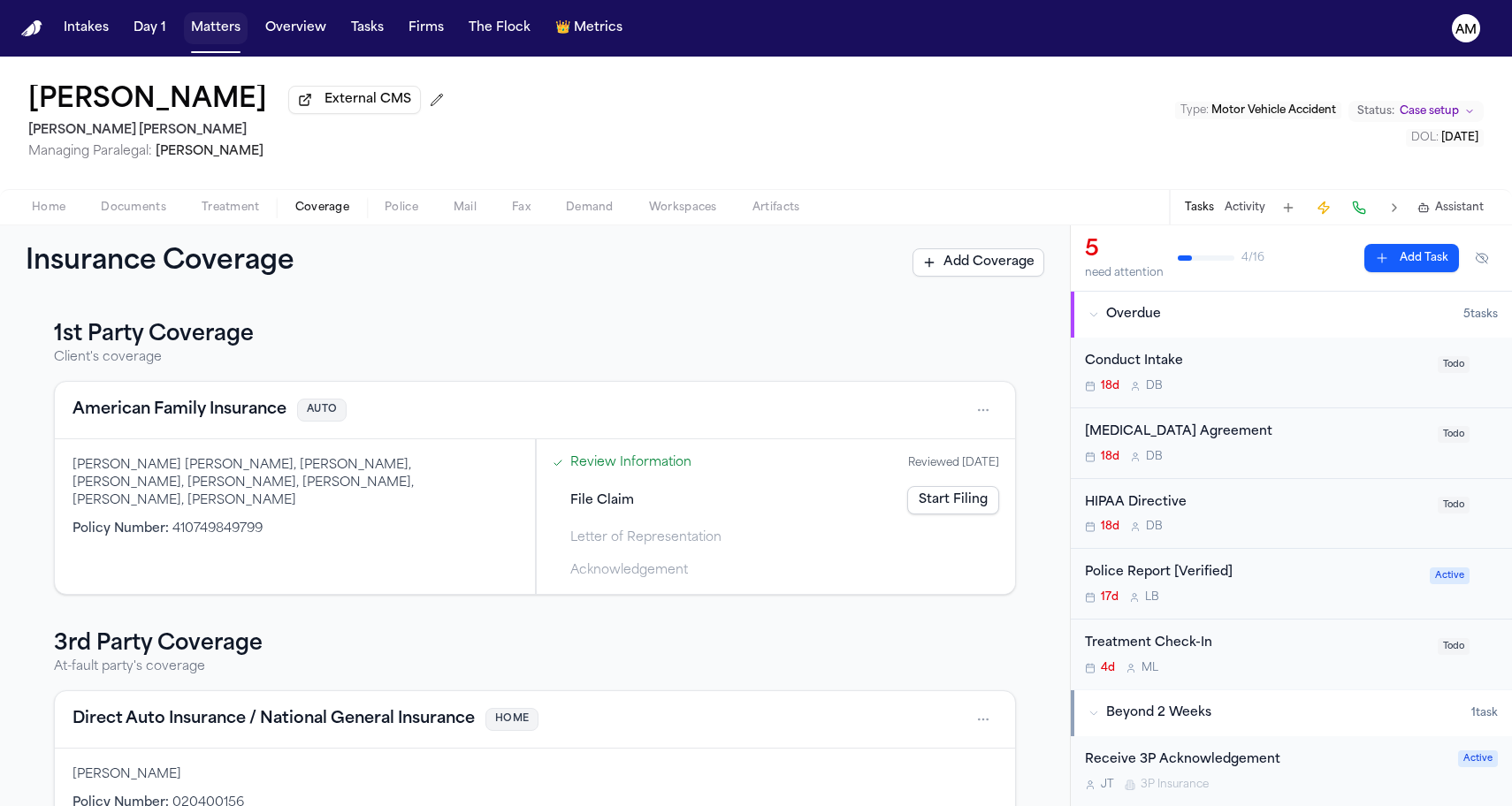
click at [197, 19] on button "Matters" at bounding box center [215, 28] width 63 height 32
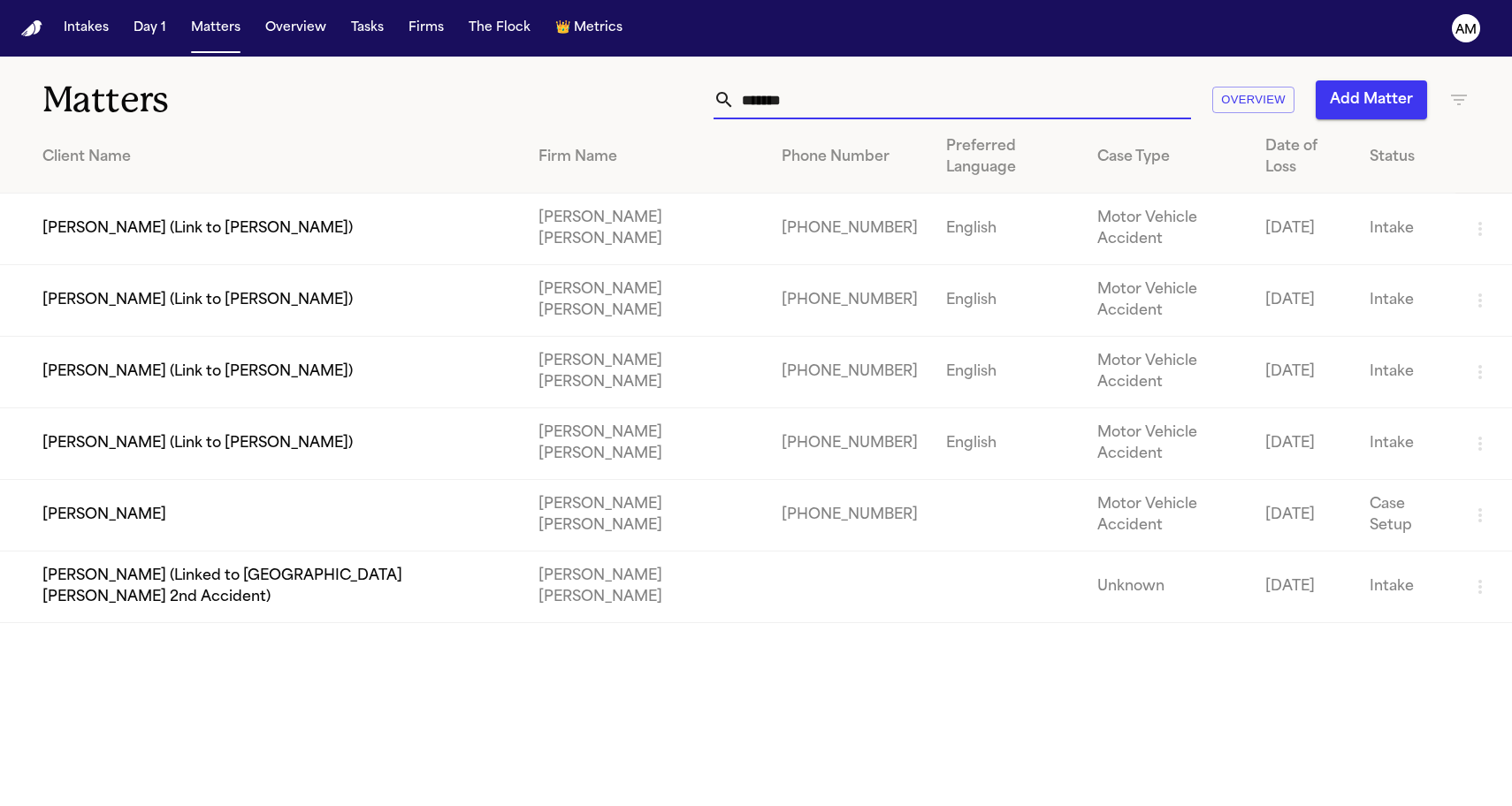
drag, startPoint x: 797, startPoint y: 96, endPoint x: 710, endPoint y: 104, distance: 87.4
click at [710, 104] on div "******* Overview Add Matter" at bounding box center [959, 100] width 1020 height 39
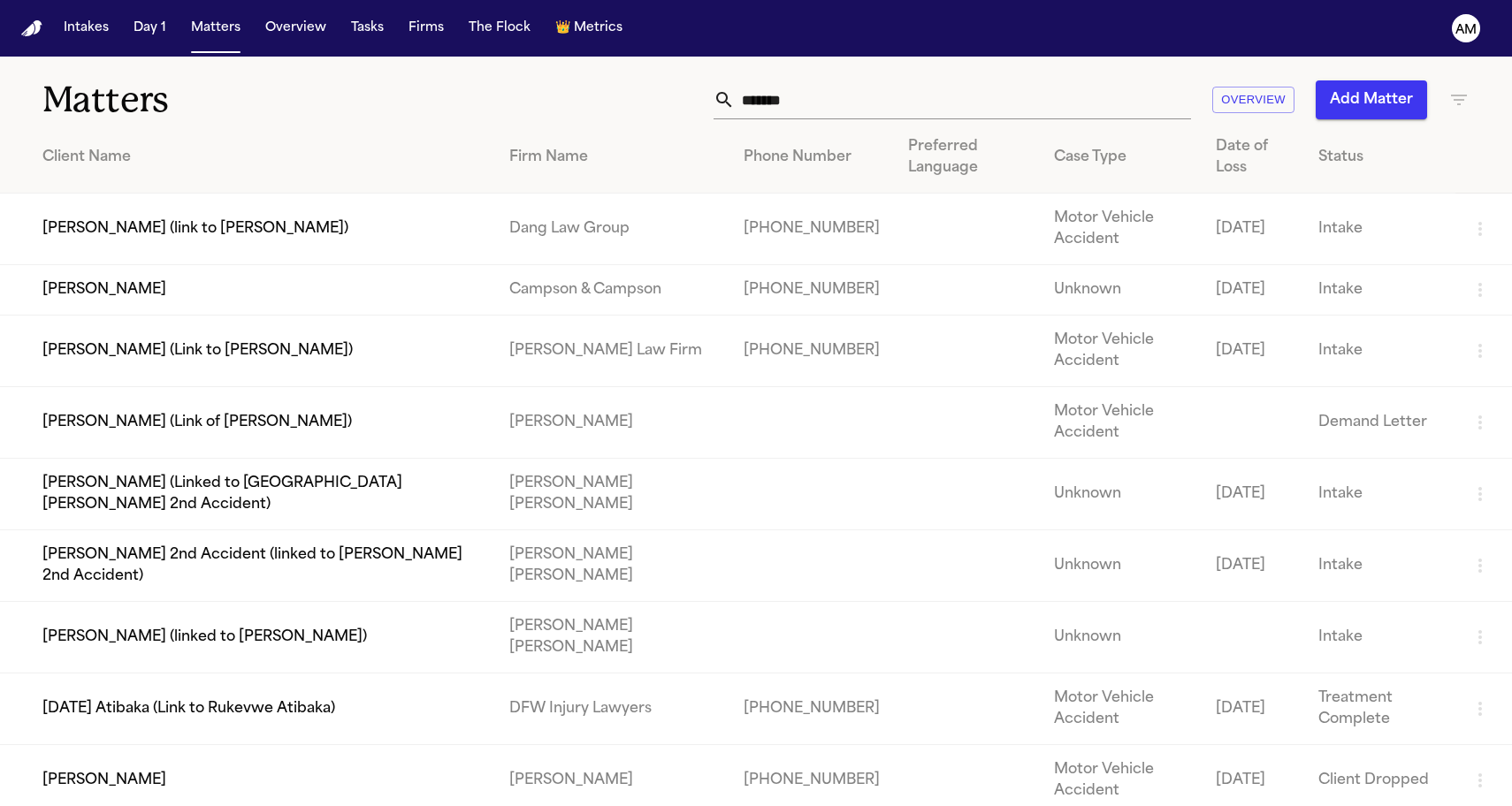
drag, startPoint x: 705, startPoint y: 109, endPoint x: 573, endPoint y: 102, distance: 132.2
click at [573, 102] on div "******* Overview Add Matter" at bounding box center [959, 100] width 1020 height 39
click at [876, 109] on input "*******" at bounding box center [963, 100] width 456 height 39
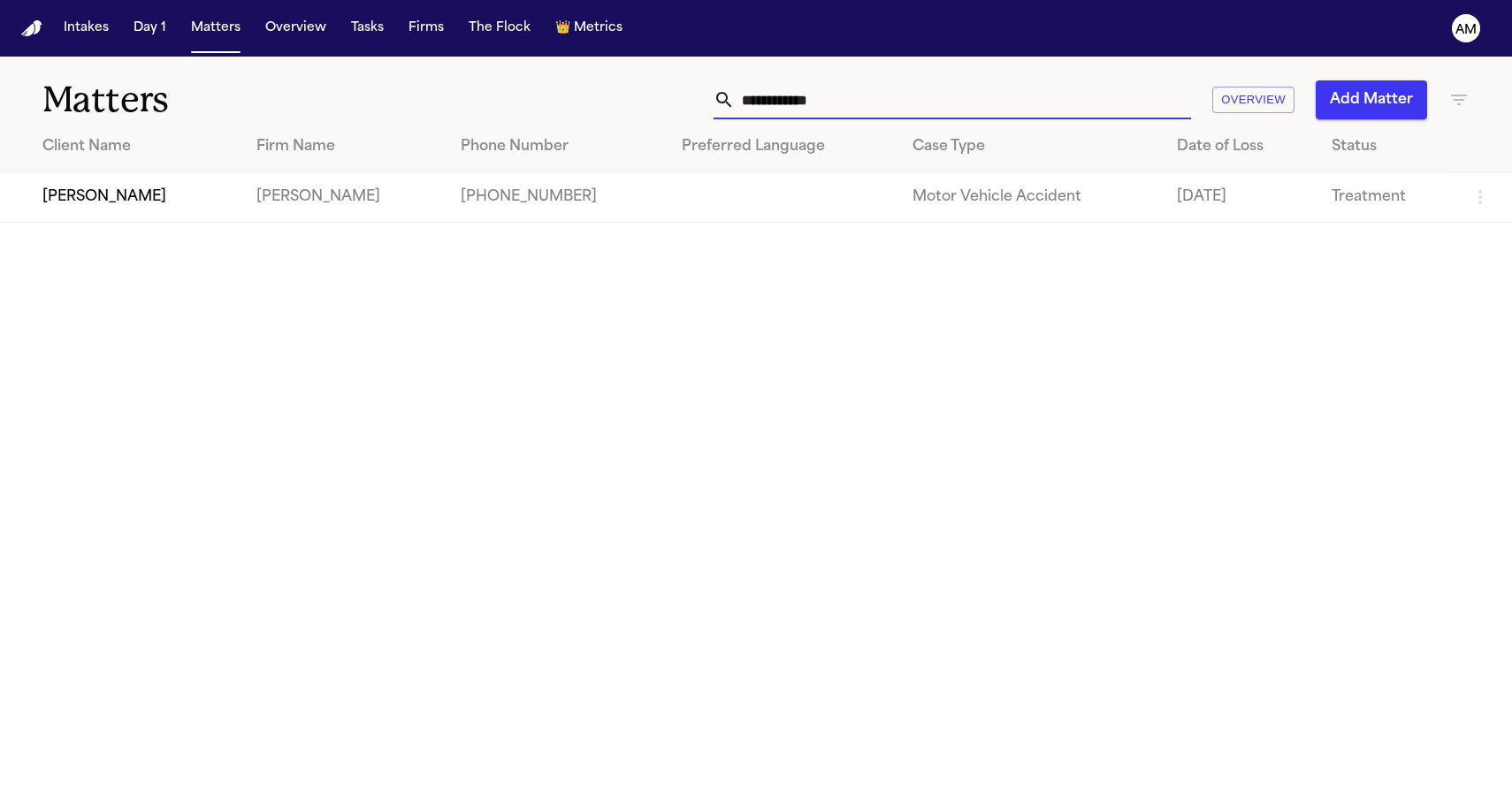
click at [457, 397] on main "**********" at bounding box center [756, 432] width 1512 height 750
click at [167, 221] on td "[PERSON_NAME]" at bounding box center [121, 198] width 242 height 51
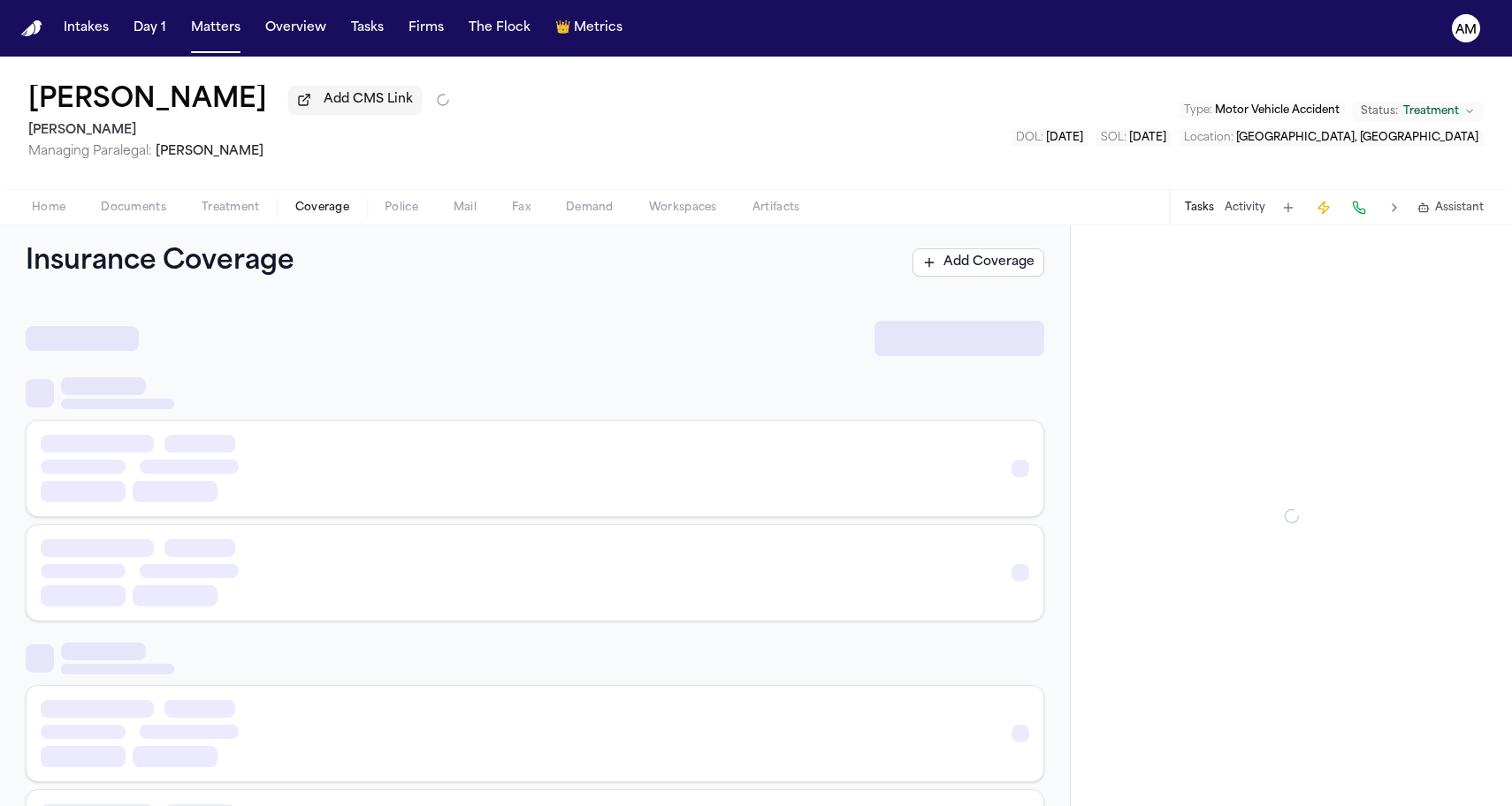
click at [314, 211] on span "Coverage" at bounding box center [322, 208] width 54 height 14
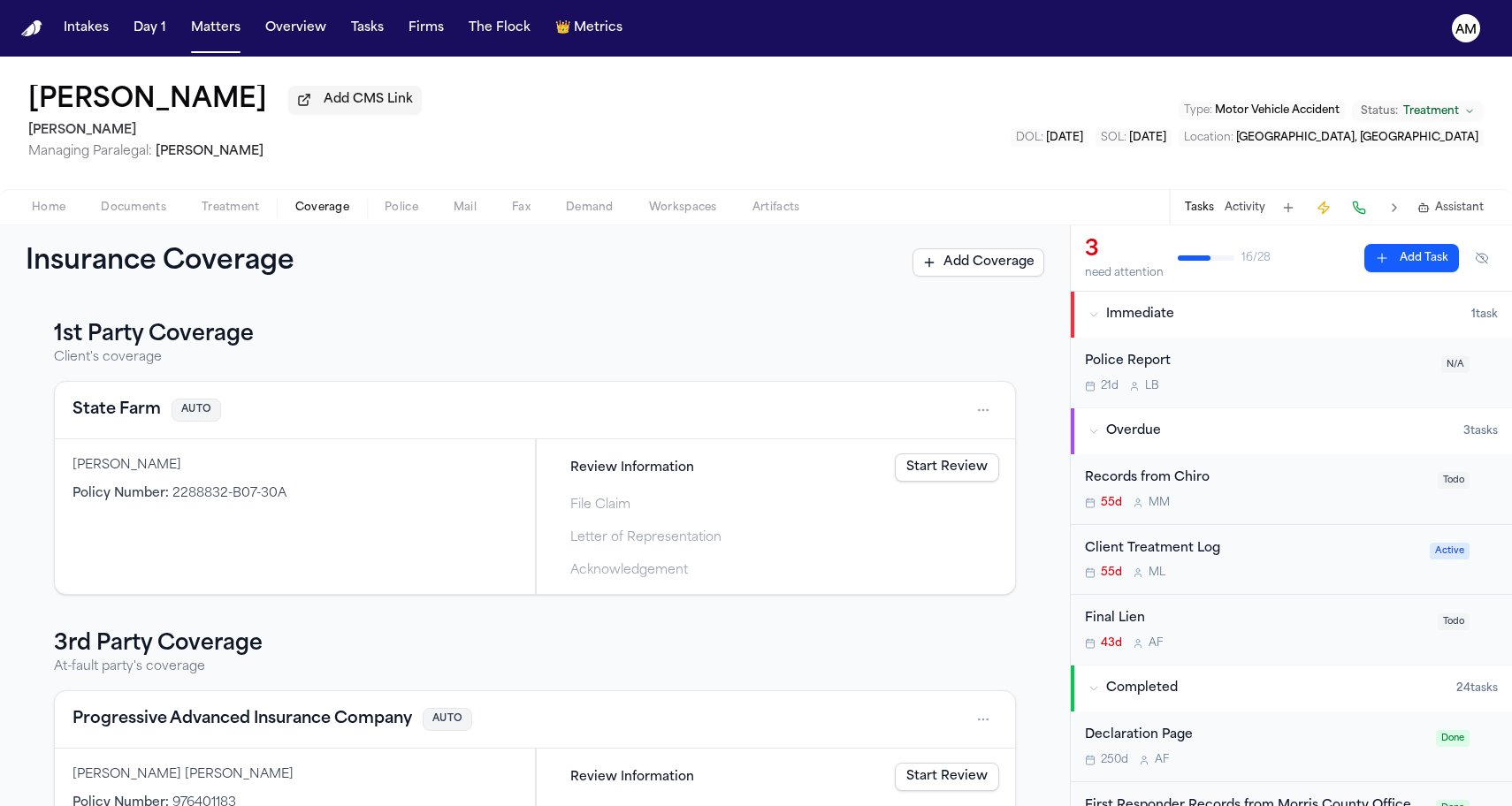
click at [118, 408] on button "State Farm" at bounding box center [116, 411] width 88 height 25
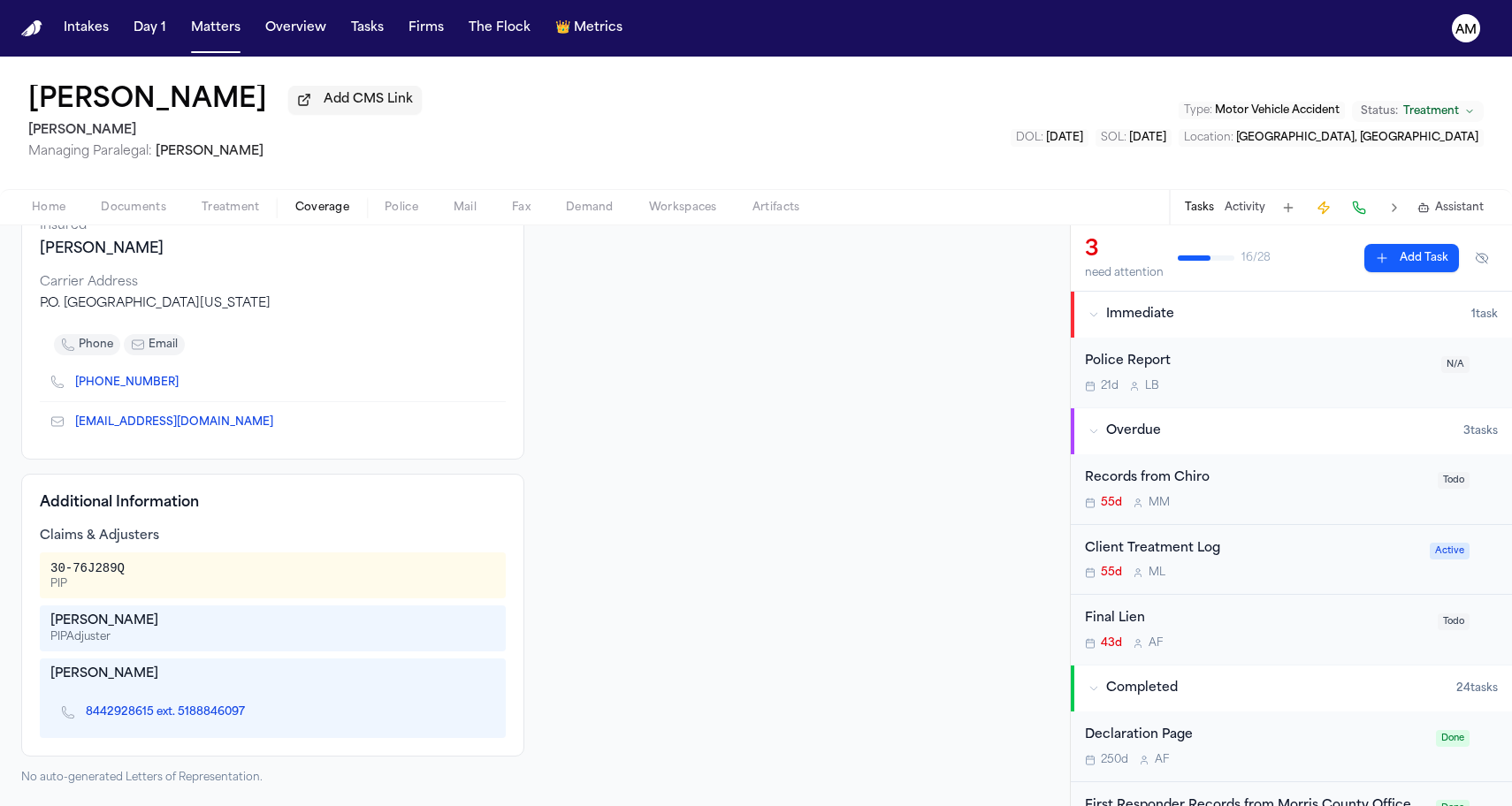
scroll to position [189, 0]
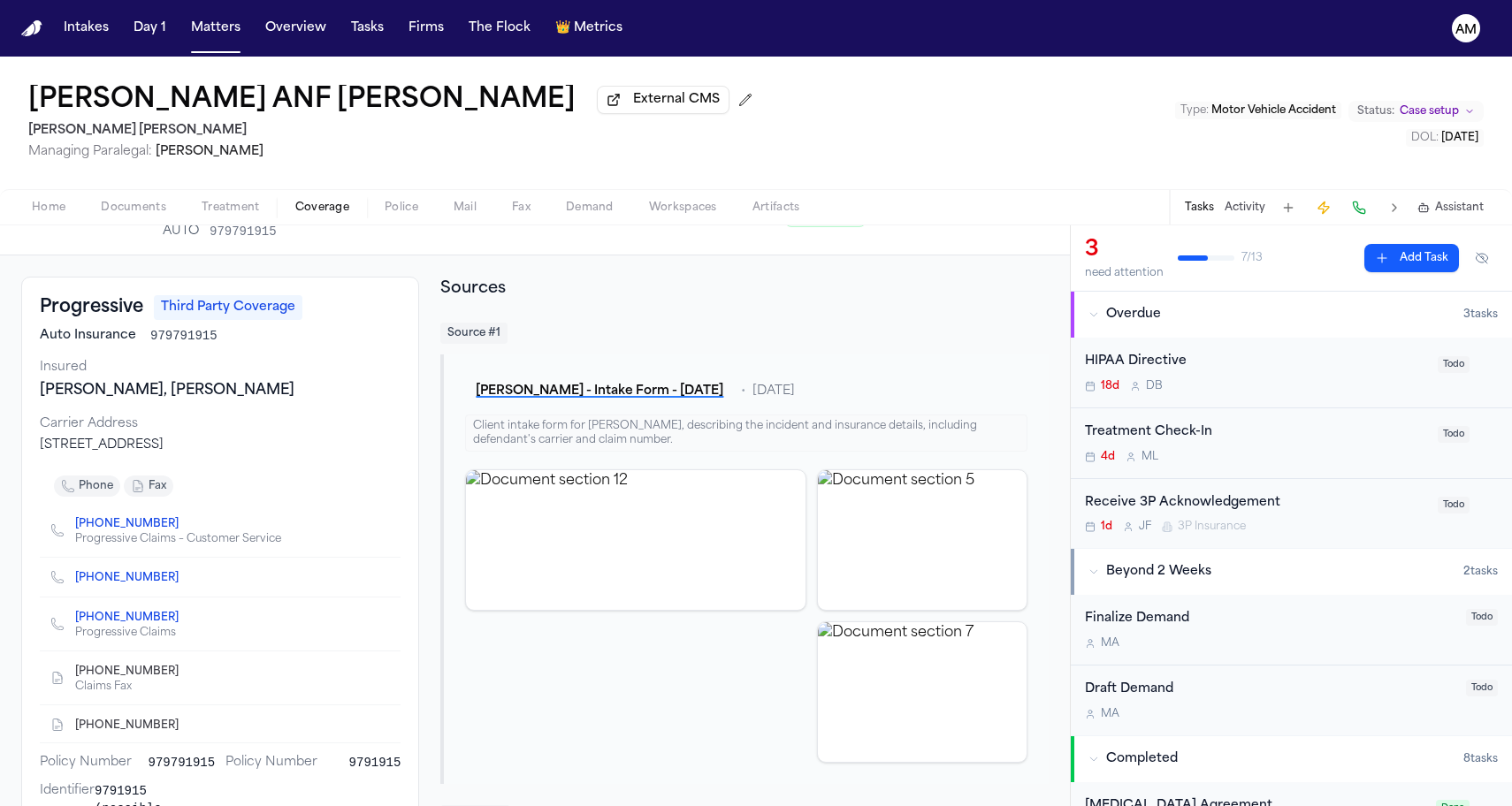
scroll to position [48, 0]
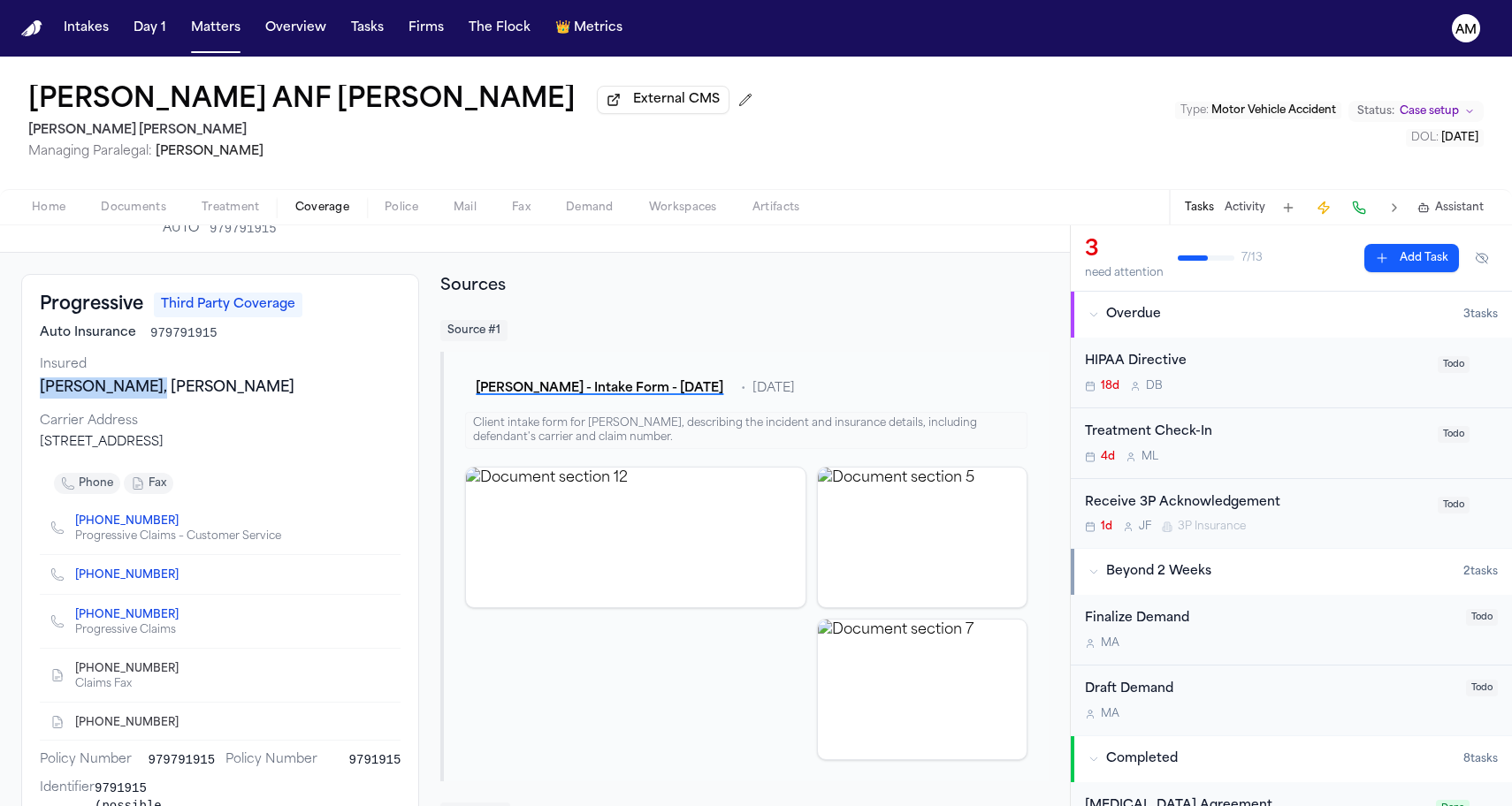
drag, startPoint x: 40, startPoint y: 390, endPoint x: 139, endPoint y: 390, distance: 99.0
click at [139, 390] on div "Britton P Jensen, Jensen Britton" at bounding box center [220, 388] width 361 height 21
drag, startPoint x: 147, startPoint y: 339, endPoint x: 221, endPoint y: 343, distance: 74.1
click at [221, 342] on div "Auto Insurance 979791915" at bounding box center [220, 333] width 361 height 18
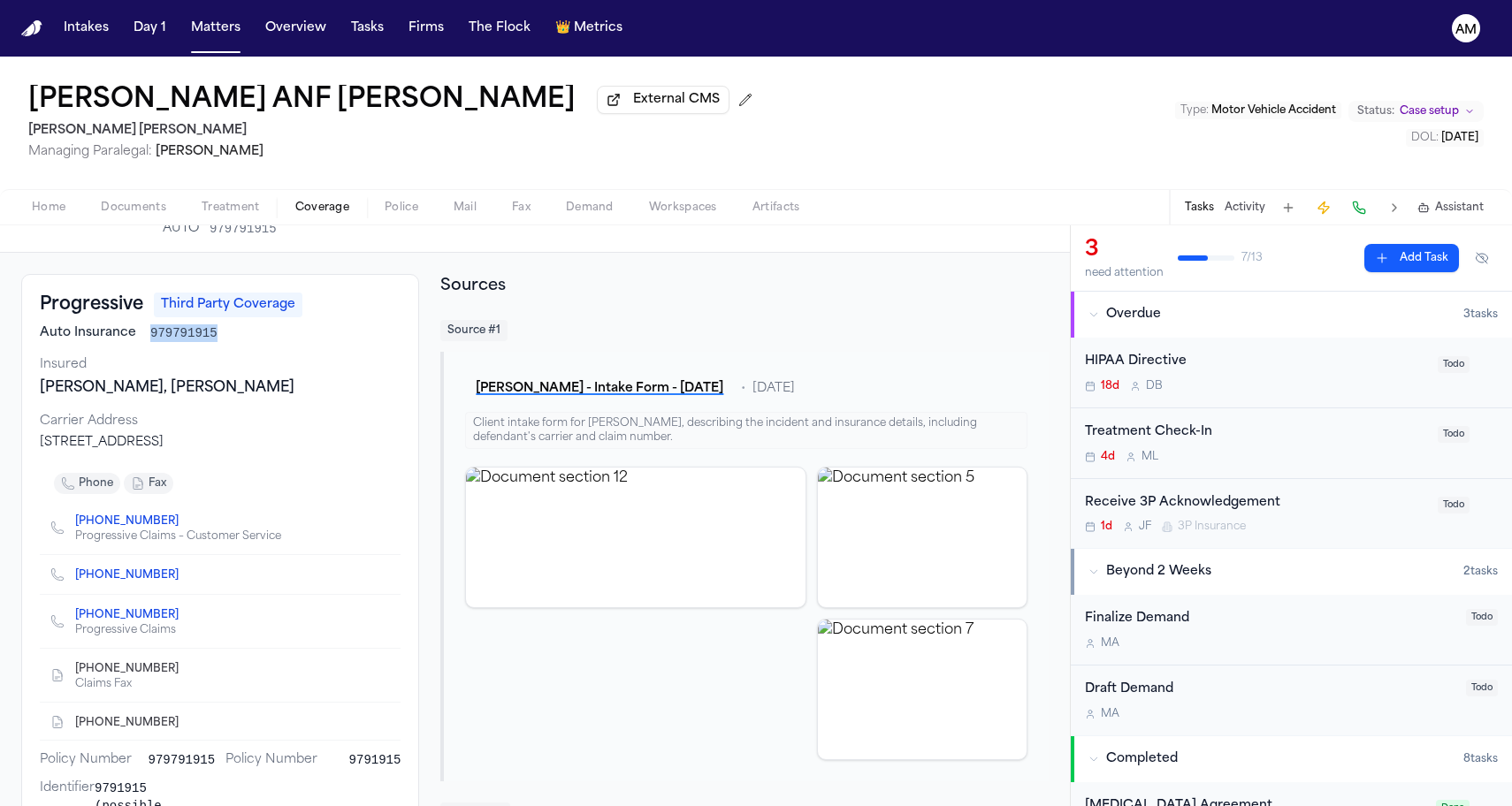
click at [221, 342] on div "Auto Insurance 979791915" at bounding box center [220, 333] width 361 height 18
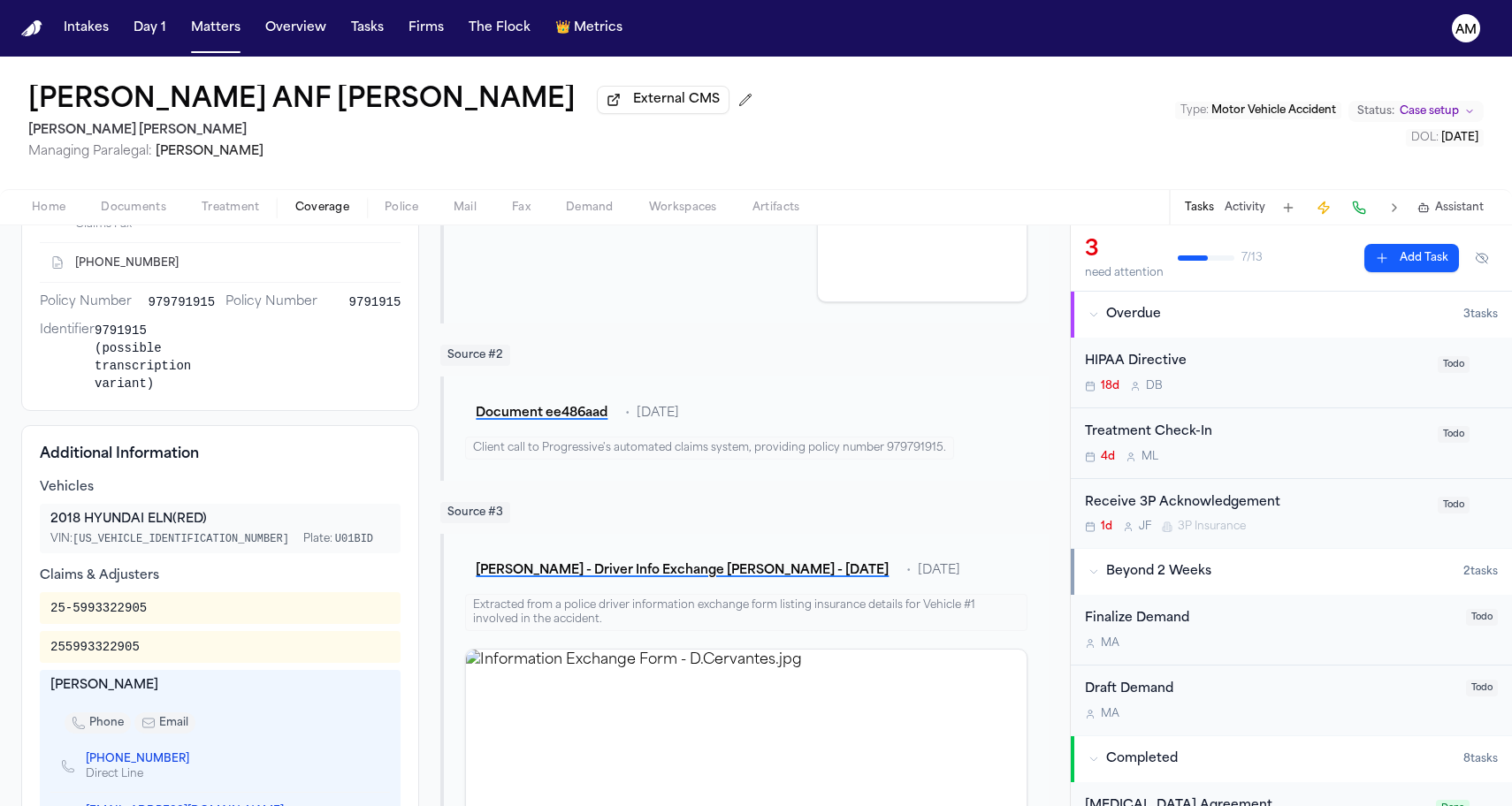
scroll to position [520, 0]
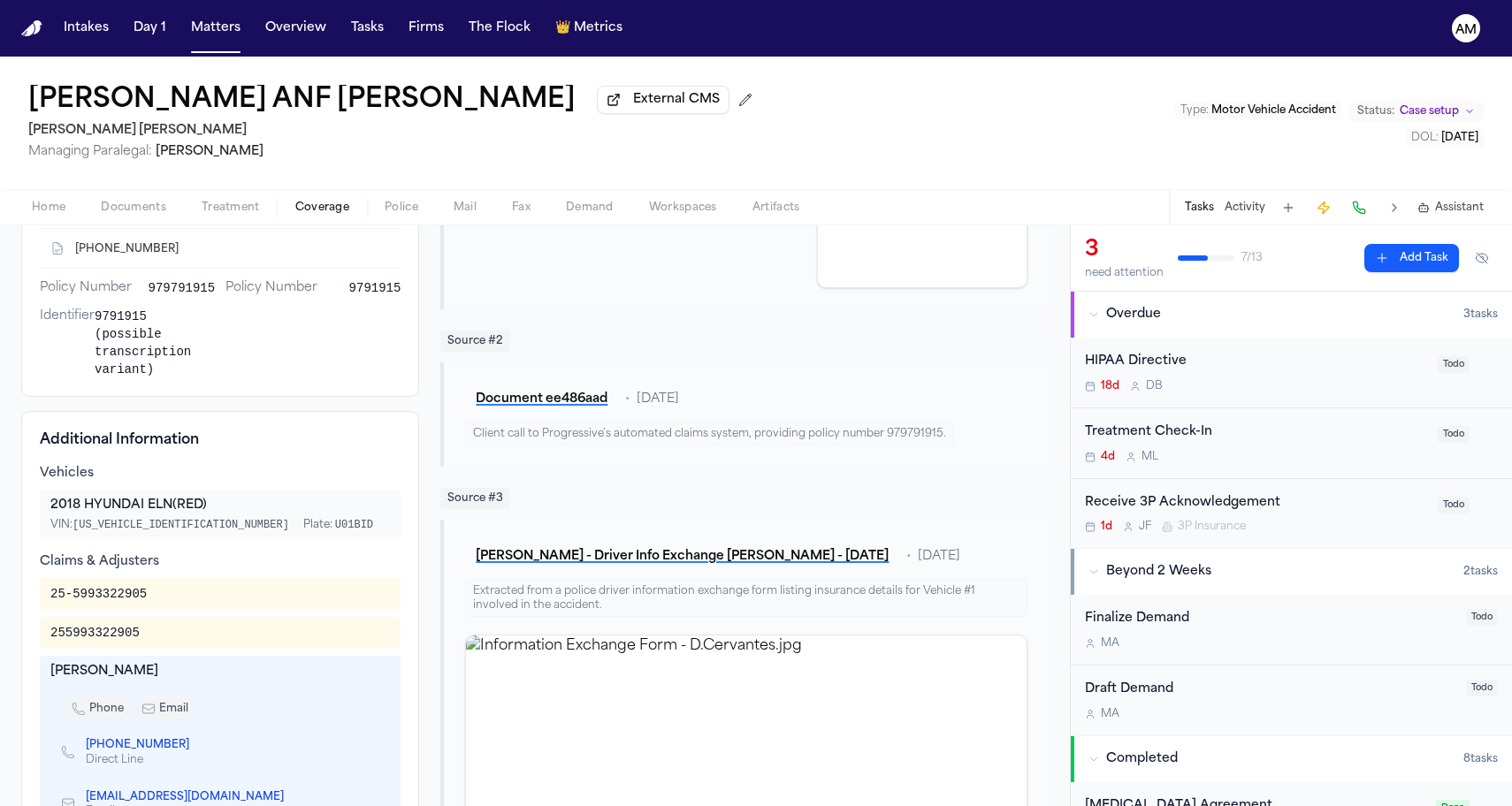
click at [803, 80] on div "Mirna Huerta ANF David Cervantes External CMS Steele Adams Hosman Managing Para…" at bounding box center [756, 123] width 1512 height 133
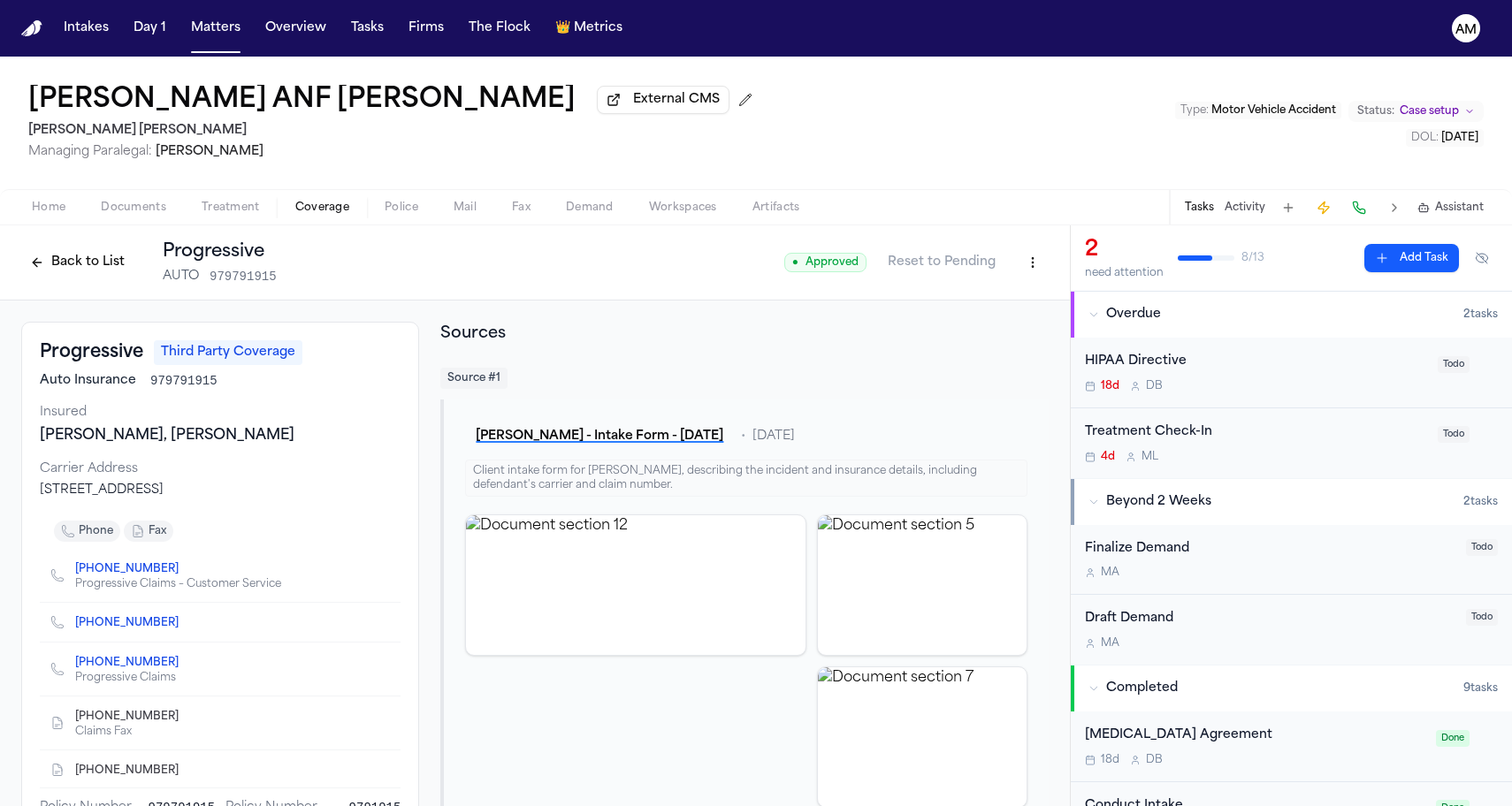
scroll to position [2, 0]
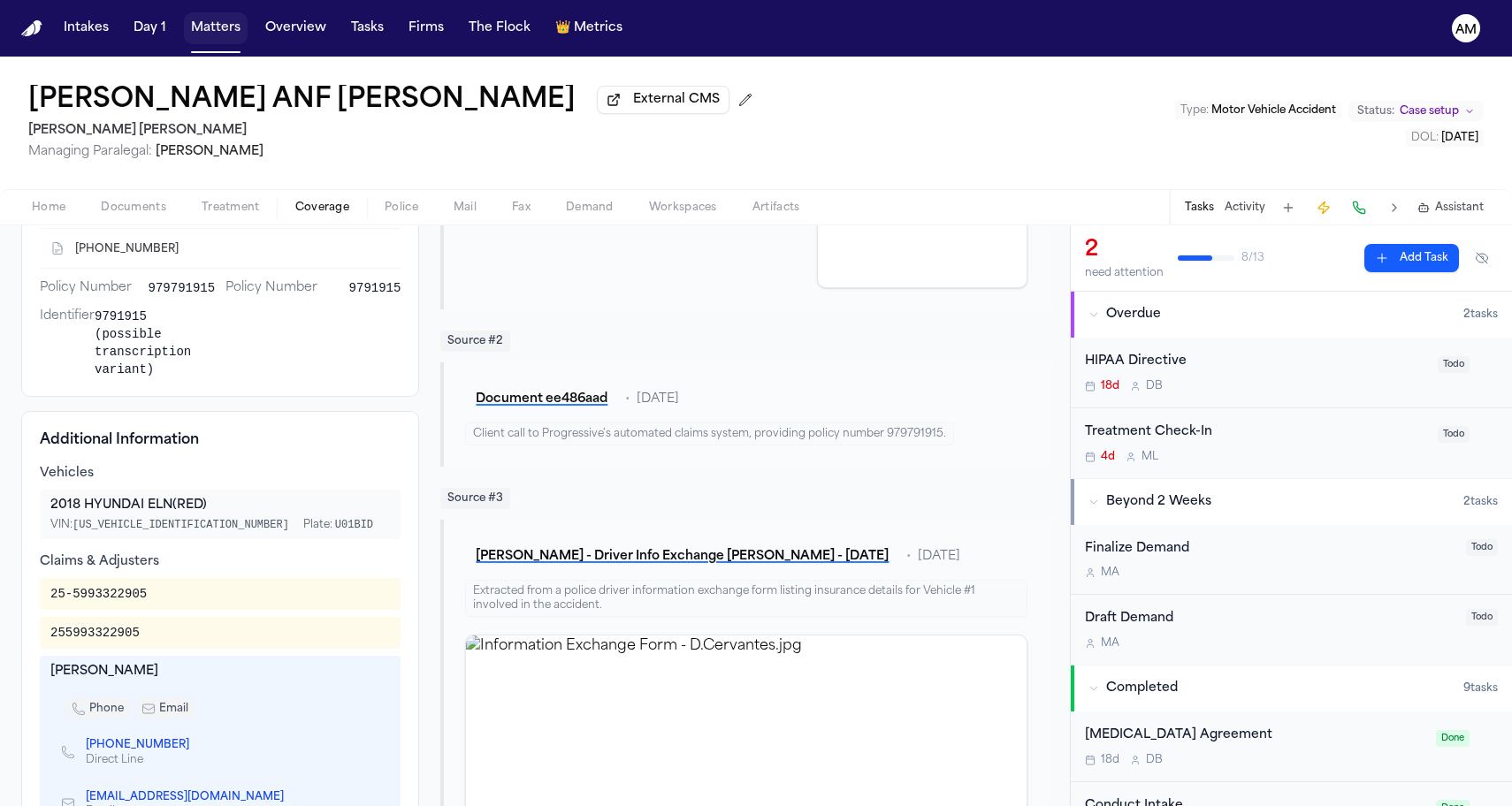
click at [228, 23] on button "Matters" at bounding box center [215, 28] width 63 height 32
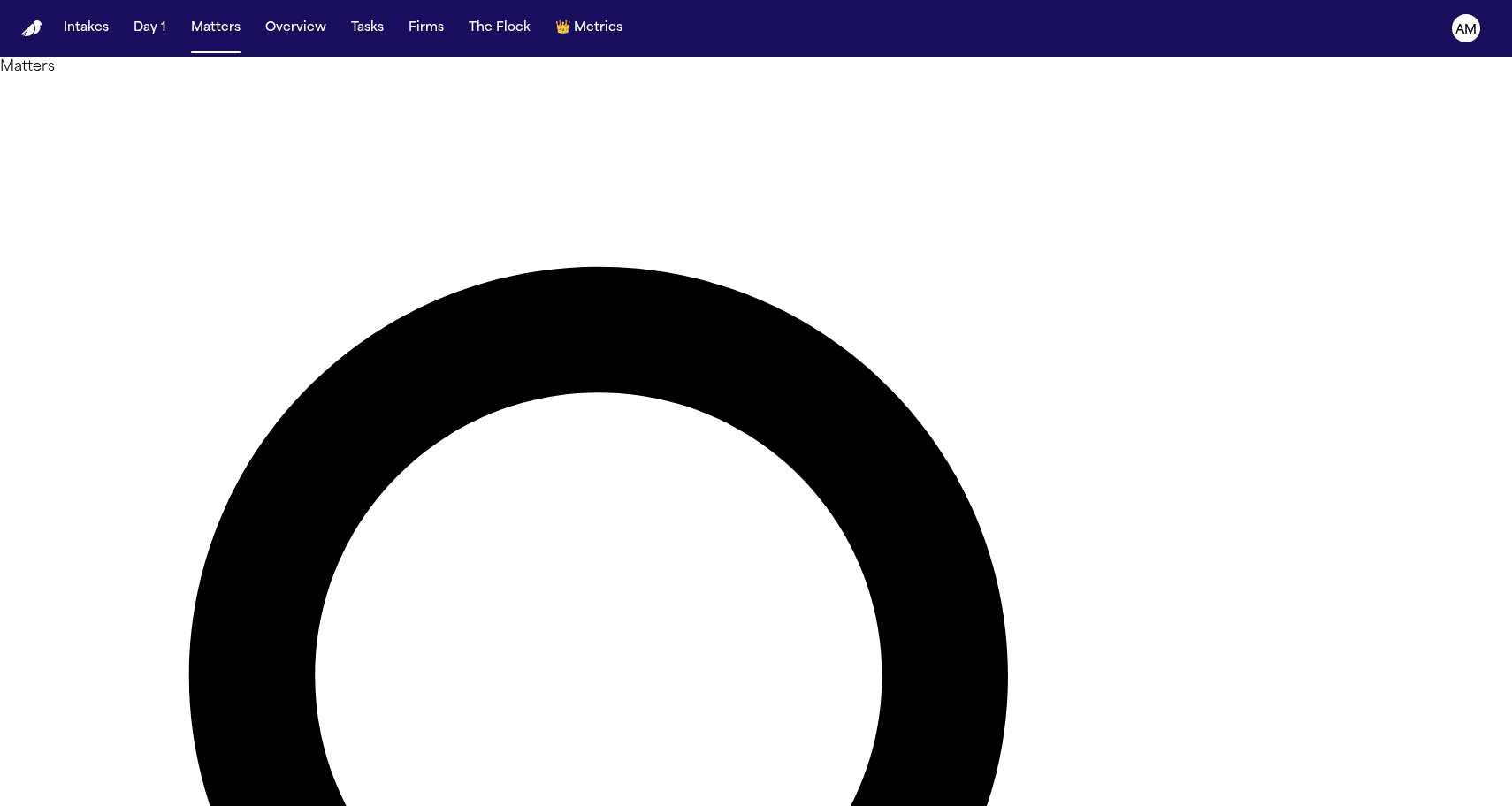
type input "*****"
click at [387, 77] on h1 "Matters" at bounding box center [756, 68] width 1512 height 21
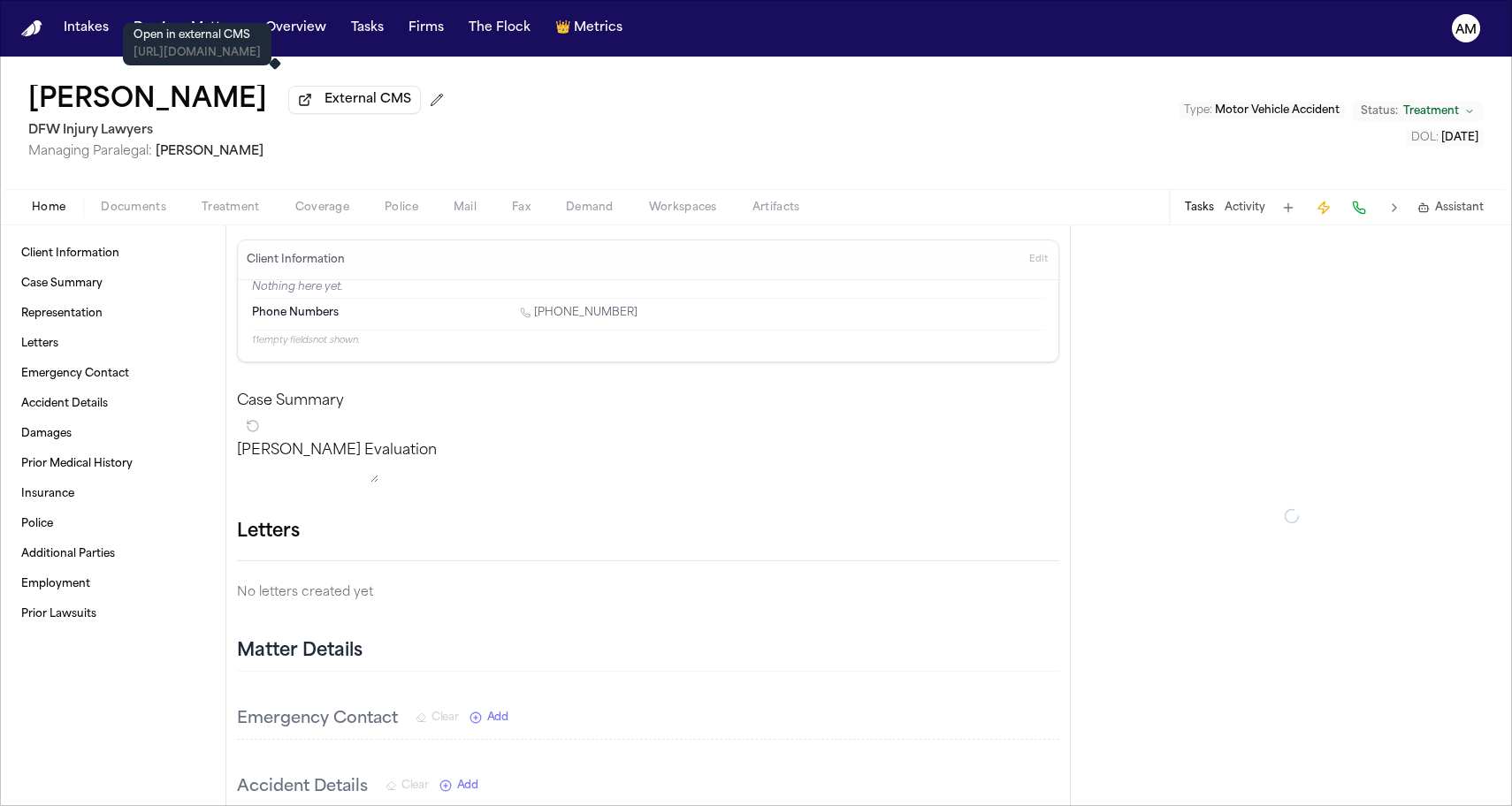
click at [324, 109] on span "External CMS" at bounding box center [367, 100] width 86 height 18
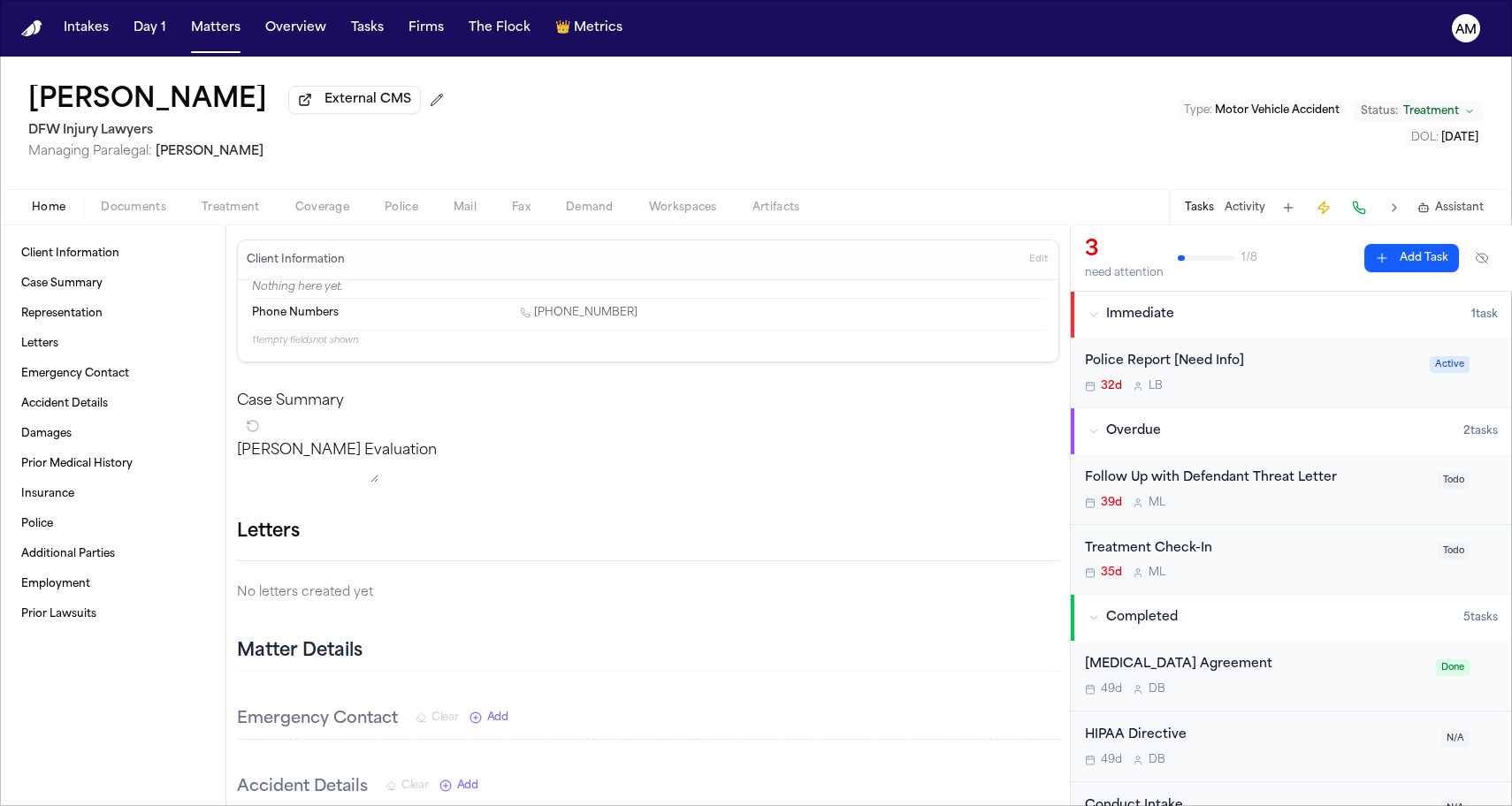
click at [154, 225] on div "Jerry Green External CMS DFW Injury Lawyers Managing Paralegal: Michelle Landaz…" at bounding box center [756, 142] width 1512 height 169
click at [154, 223] on div "Home Documents Treatment Coverage Police Mail Fax Demand Workspaces Artifacts T…" at bounding box center [756, 207] width 1512 height 36
click at [147, 215] on span "Documents" at bounding box center [133, 208] width 65 height 14
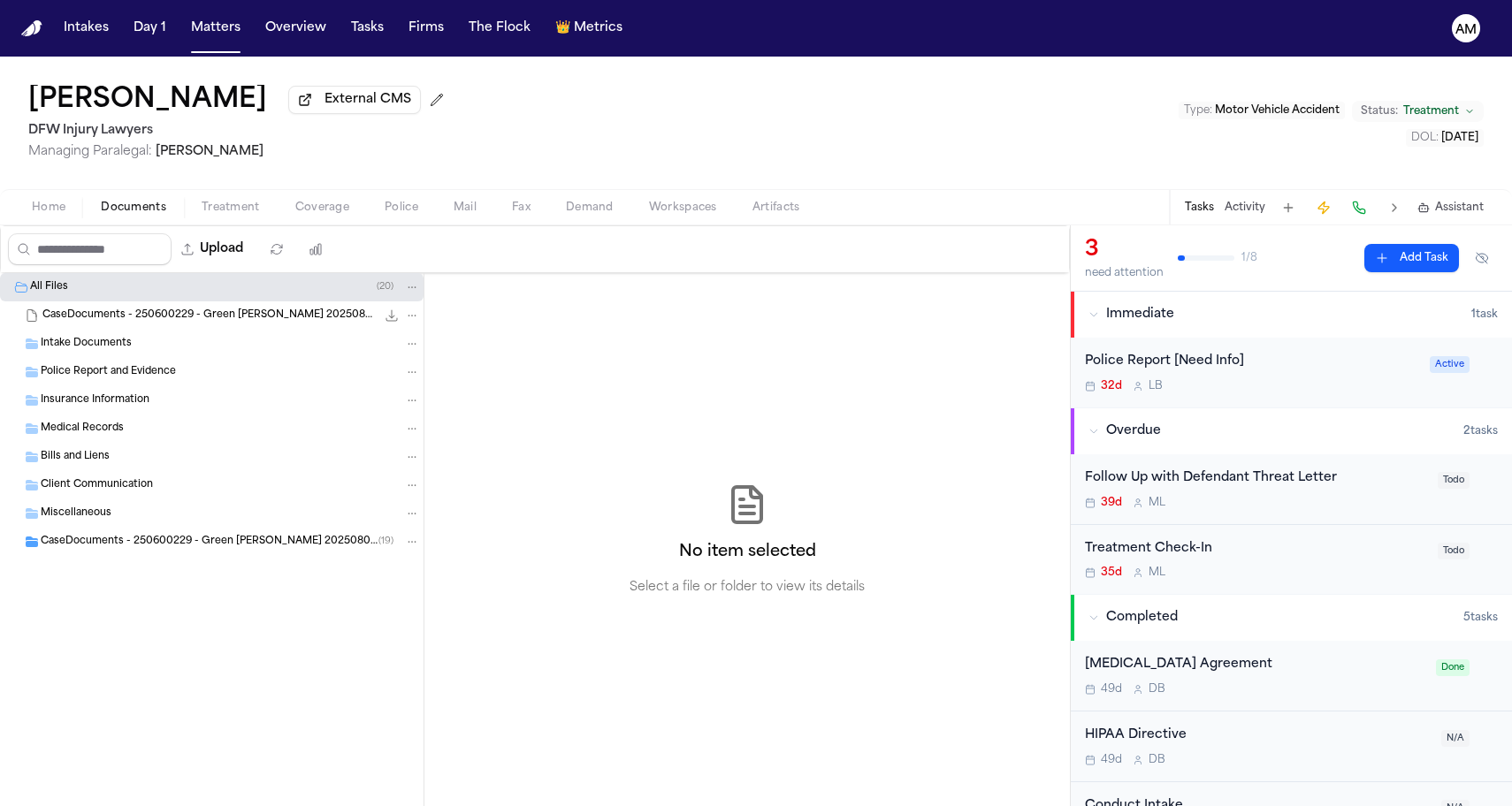
click at [112, 535] on div "CaseDocuments - 250600229 - Green v. Guillermo 20250806201430 (unzipped) ( 19 )" at bounding box center [212, 542] width 424 height 28
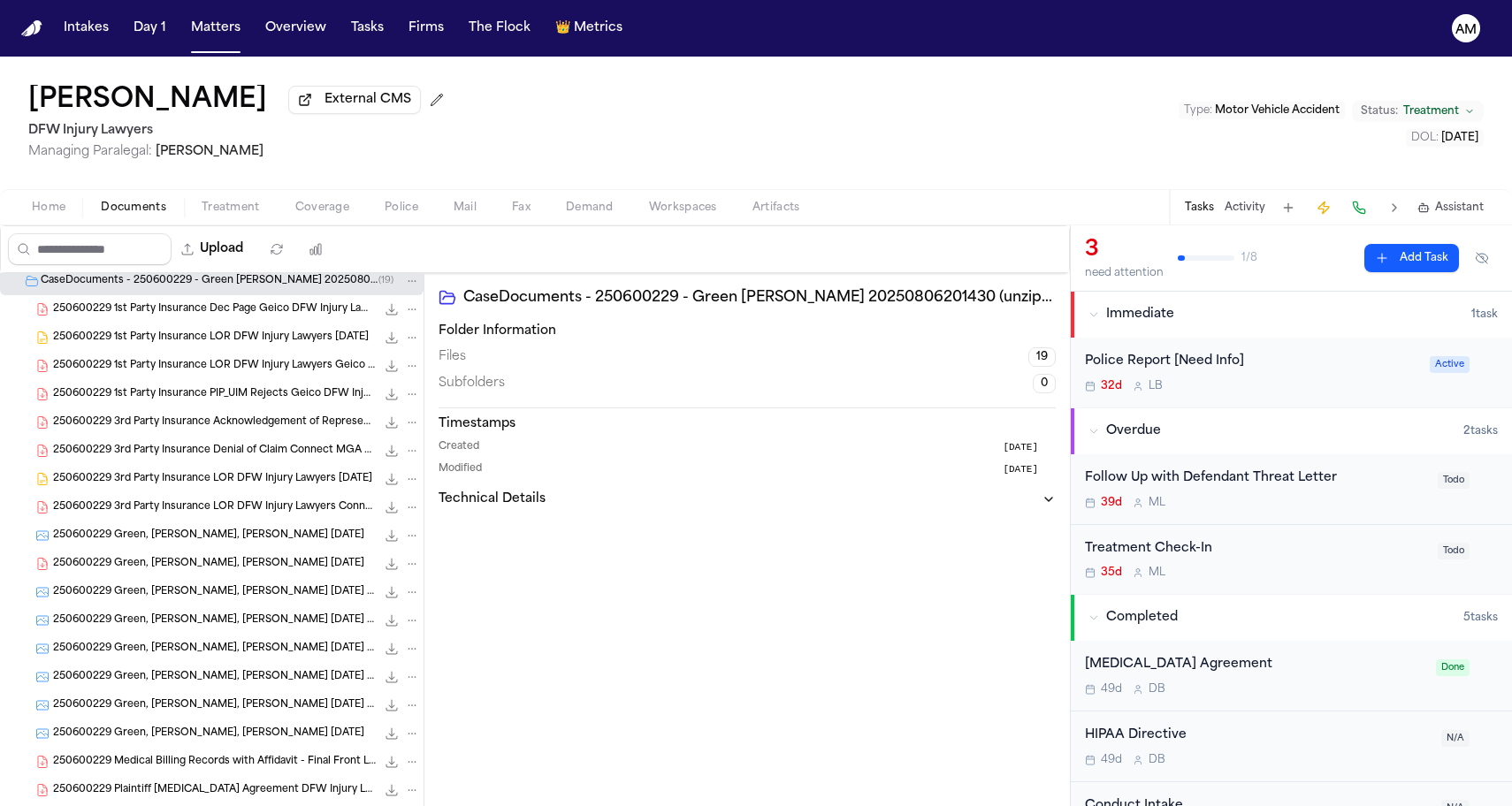
scroll to position [251, 0]
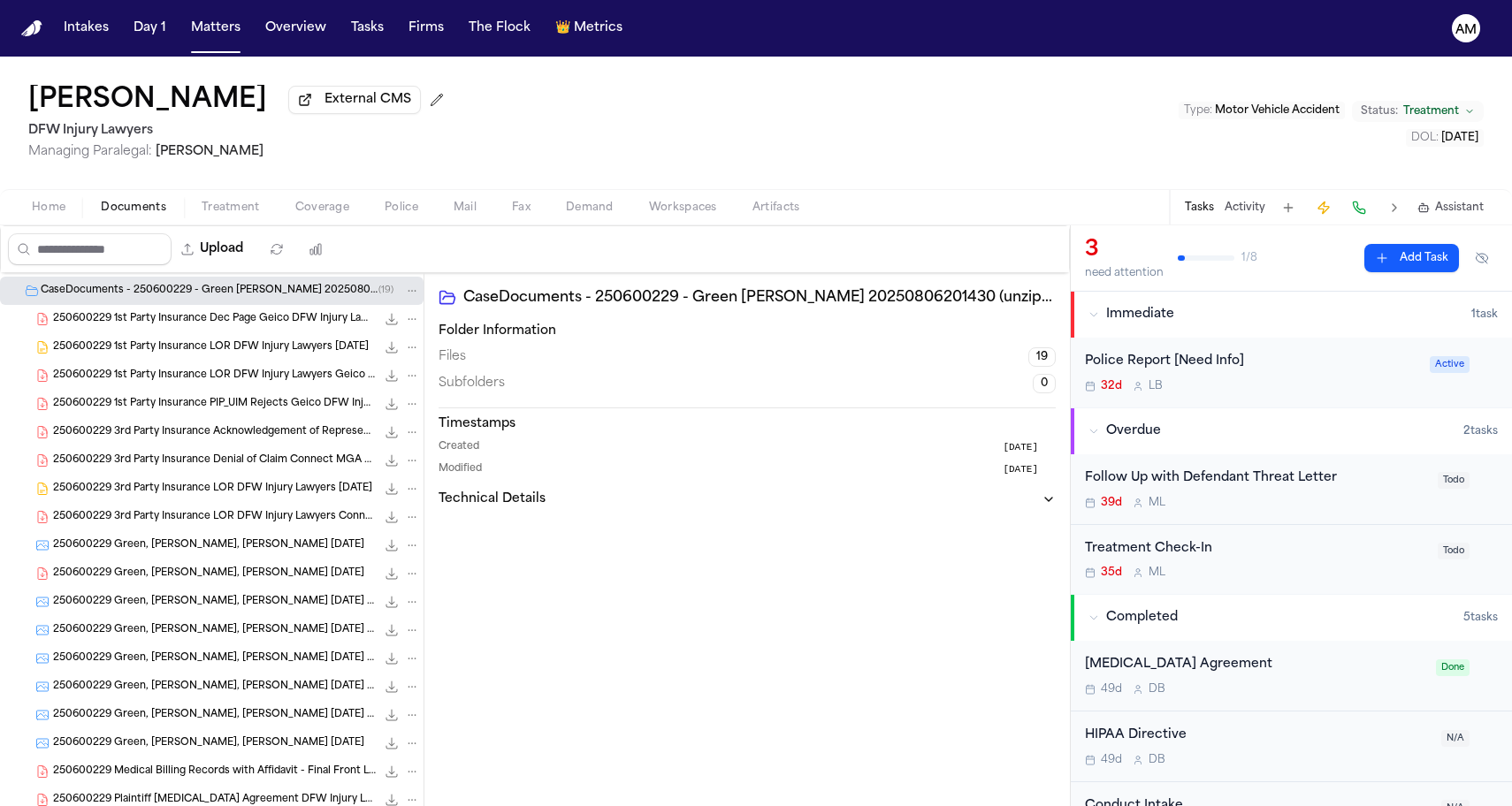
click at [167, 498] on div "250600229 3rd Party Insurance LOR DFW Injury Lawyers 06-26-2025 50.2 KB • DOCX" at bounding box center [237, 489] width 367 height 18
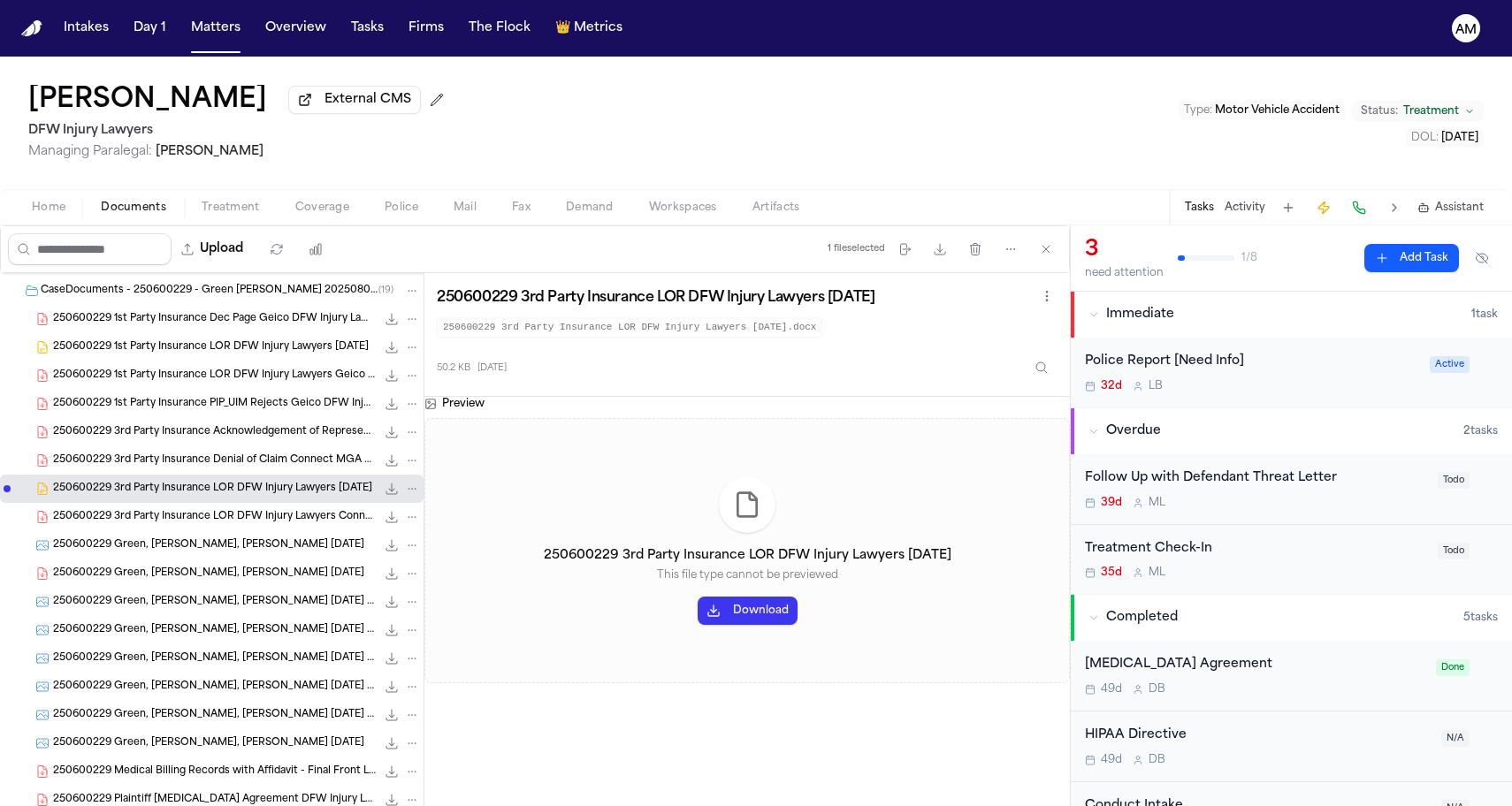
click at [165, 516] on span "250600229 3rd Party Insurance LOR DFW Injury Lawyers Connect MGA 06-26-2025" at bounding box center [215, 517] width 322 height 15
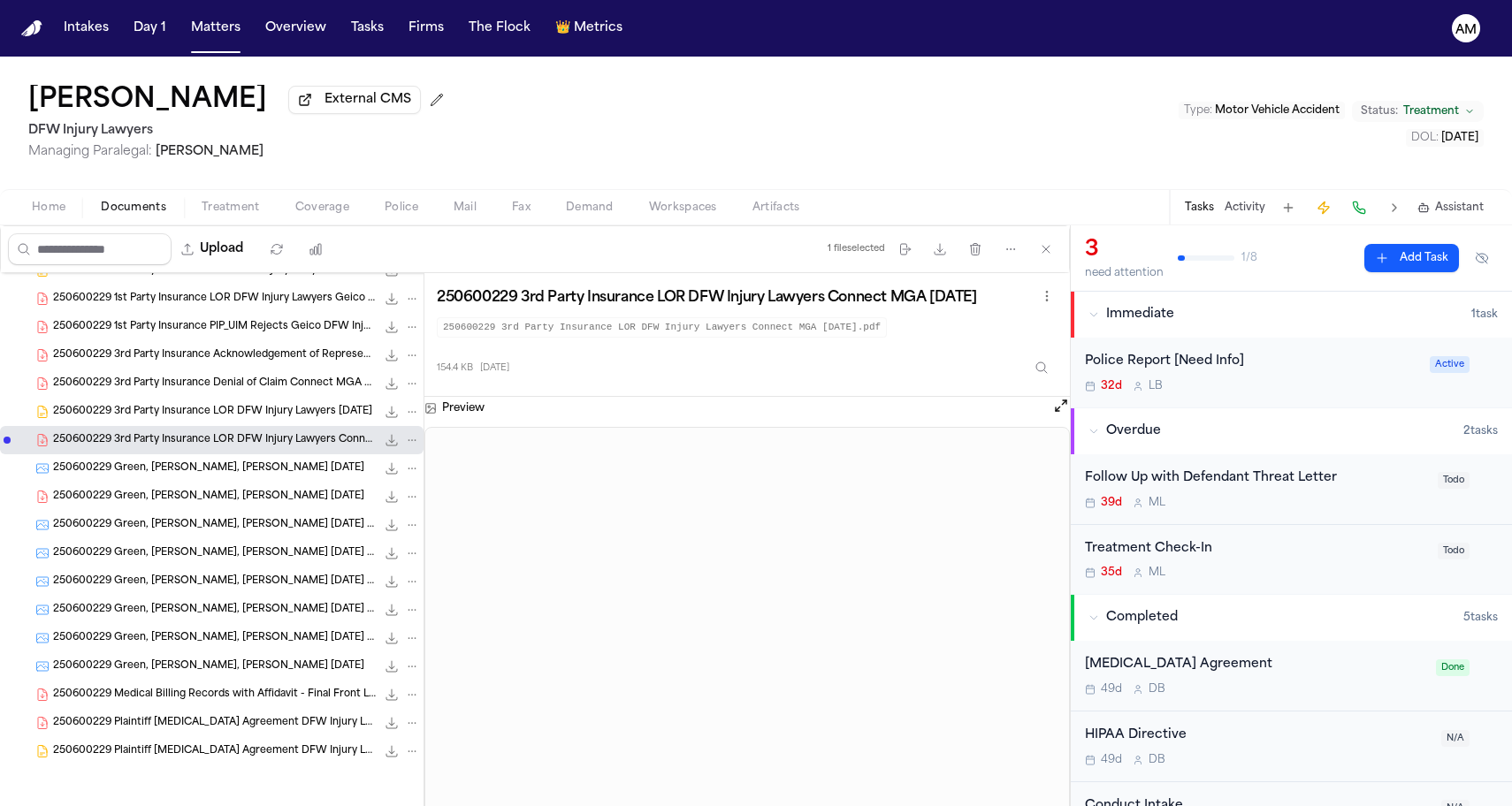
scroll to position [331, 0]
click at [197, 688] on span "250600229 Medical Billing Records with Affidavit - Final Front Line Medical DFW…" at bounding box center [215, 695] width 322 height 15
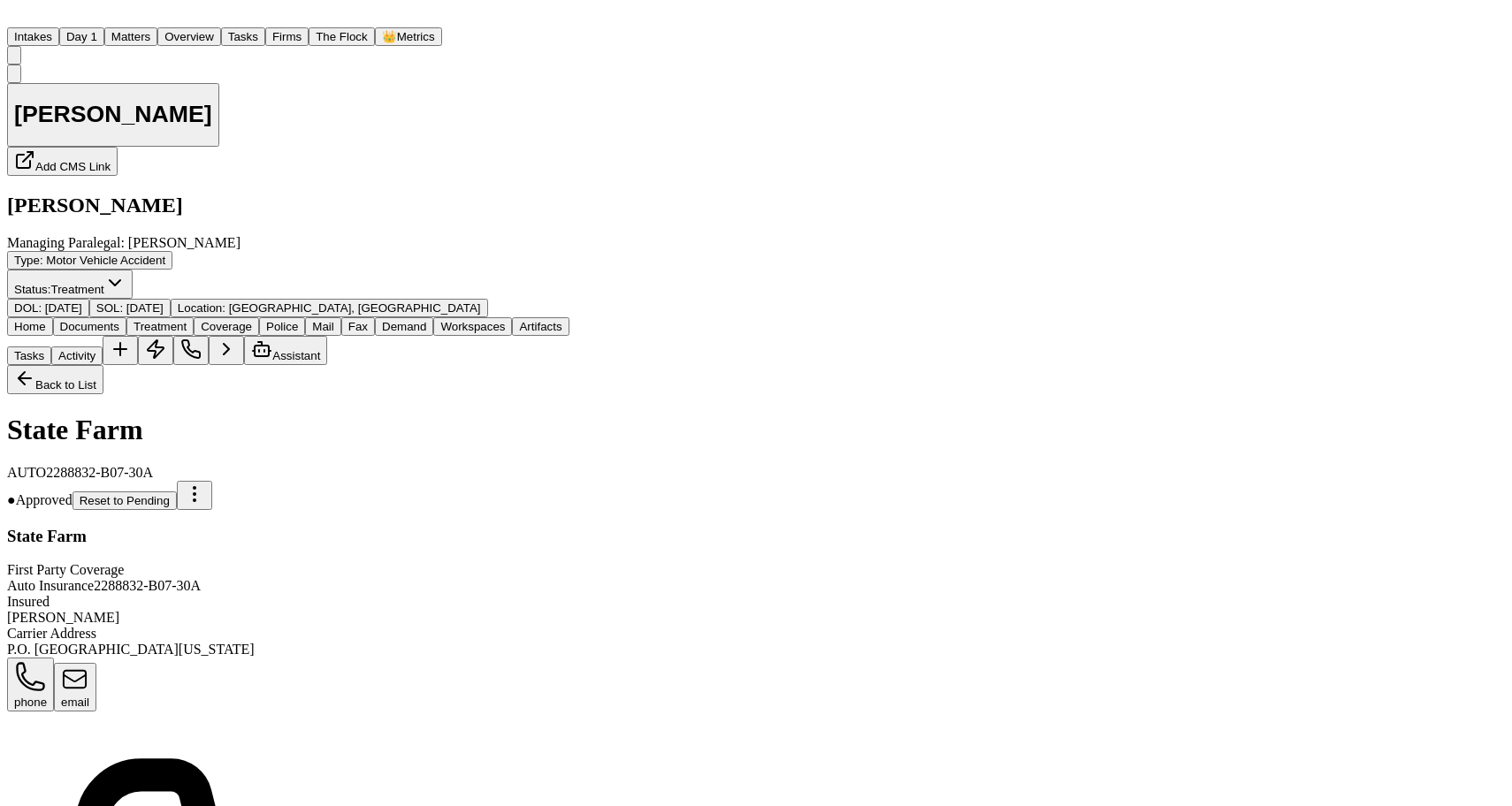
scroll to position [189, 0]
